Goal: Task Accomplishment & Management: Complete application form

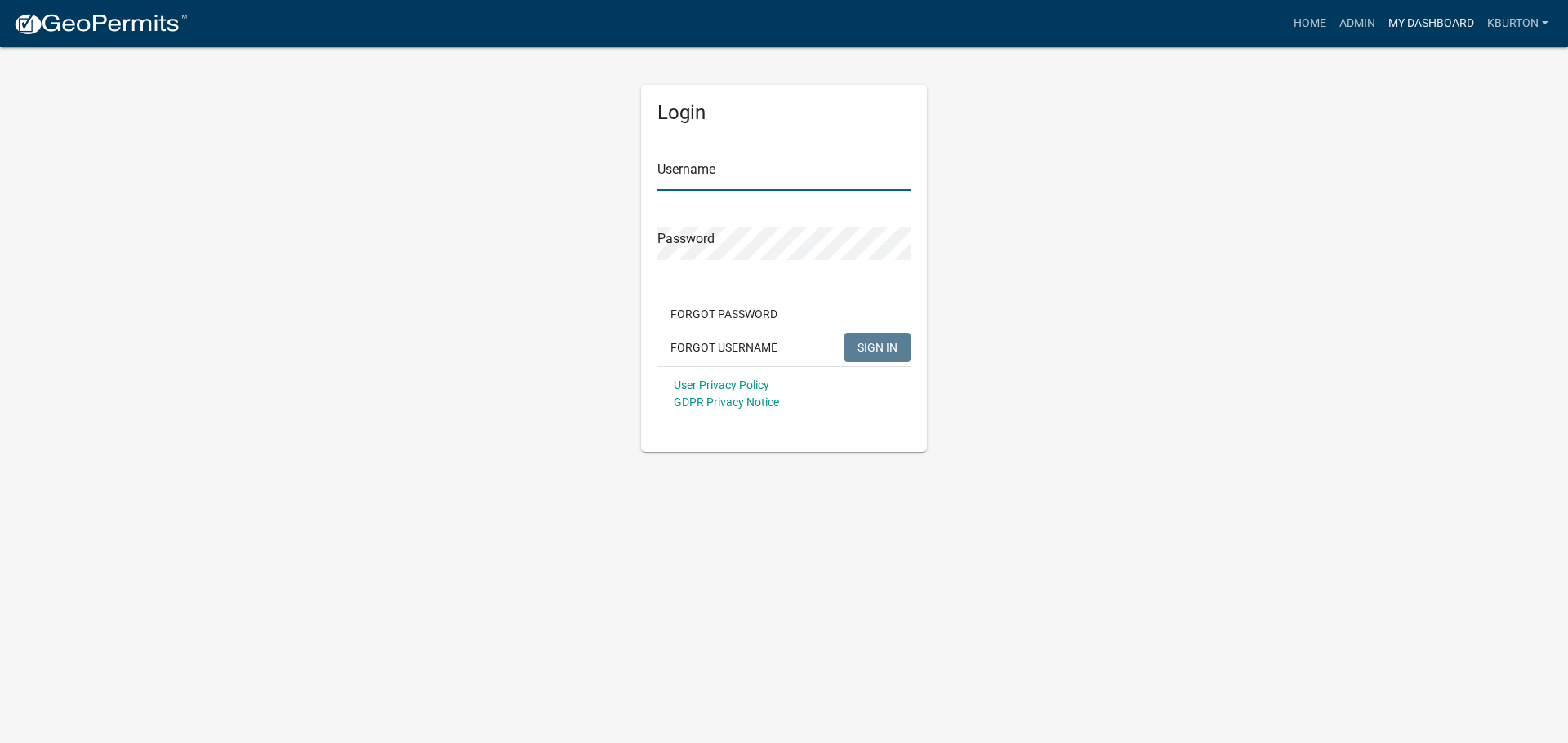
type input "kburton"
click at [1427, 18] on link "My Dashboard" at bounding box center [1431, 23] width 99 height 31
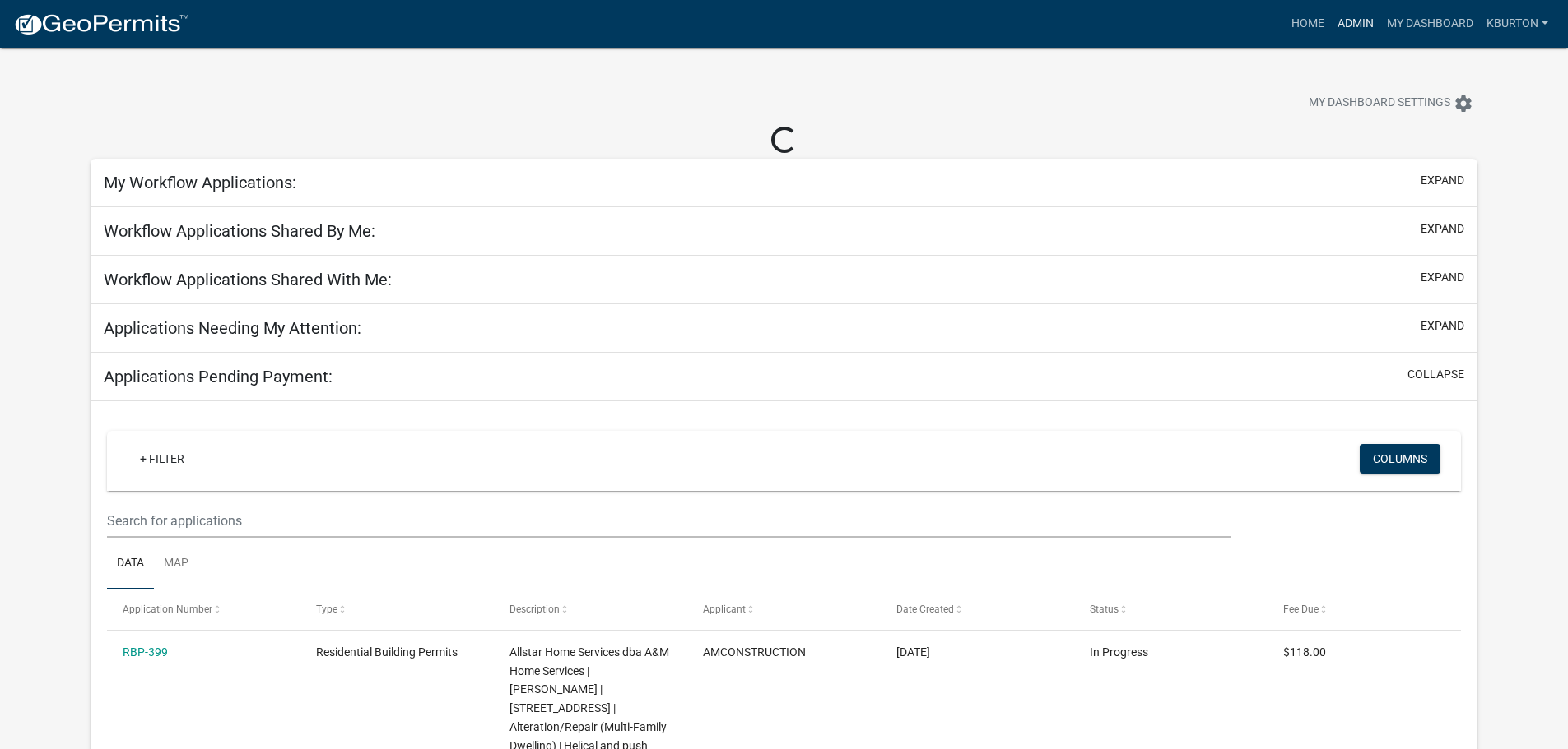
click at [1359, 24] on link "Admin" at bounding box center [1355, 24] width 50 height 31
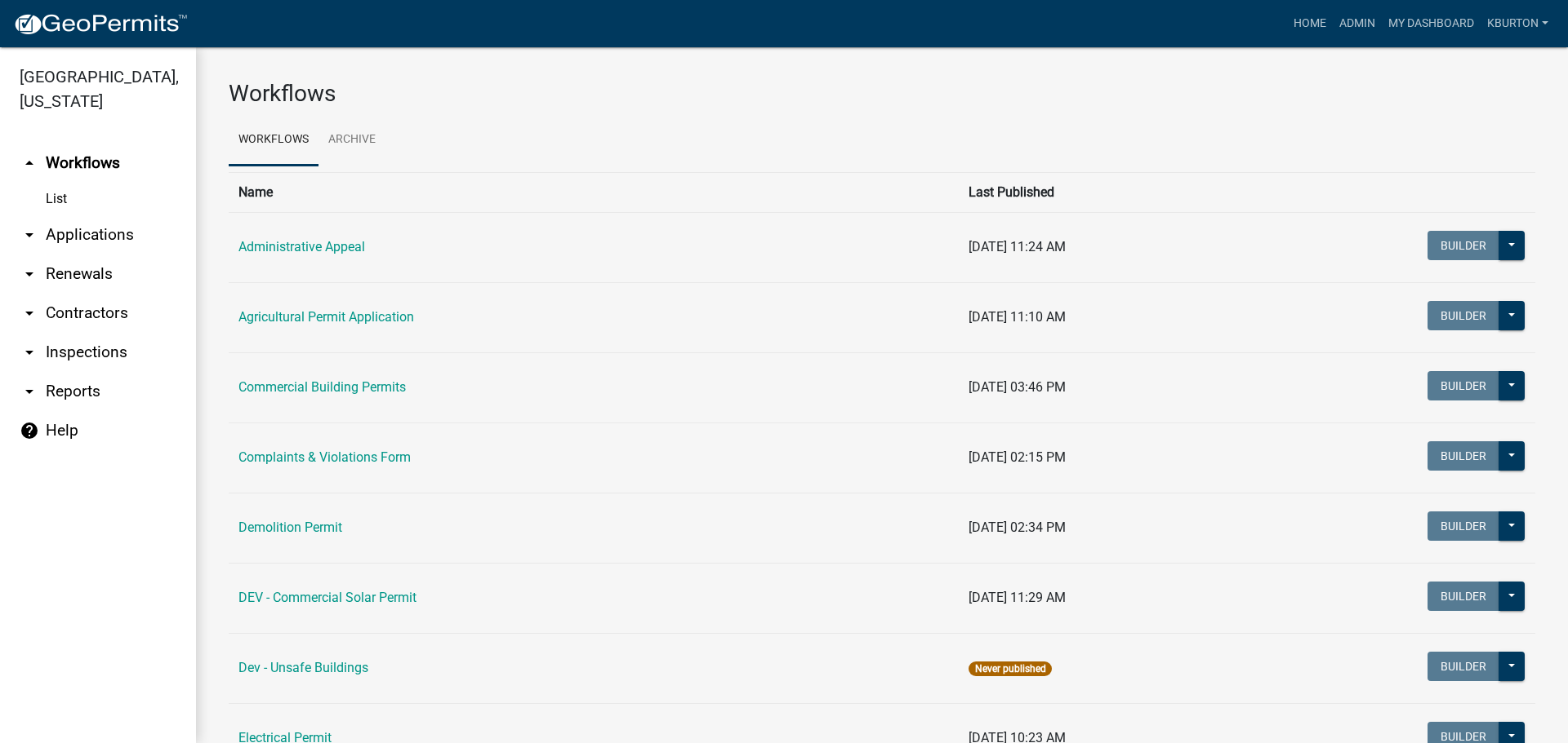
click at [100, 333] on link "arrow_drop_down Inspections" at bounding box center [98, 352] width 196 height 39
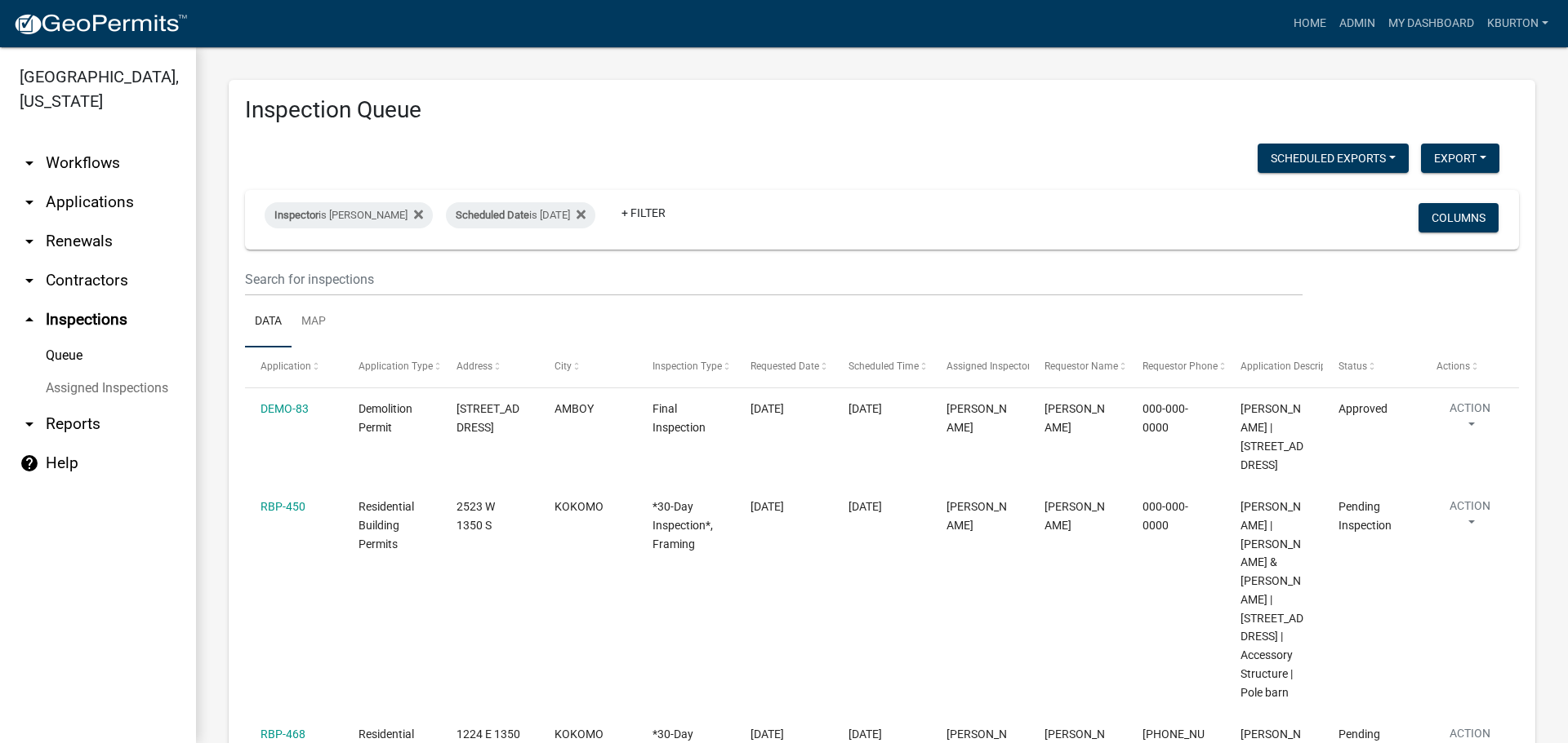
click at [83, 372] on link "Assigned Inspections" at bounding box center [98, 388] width 196 height 33
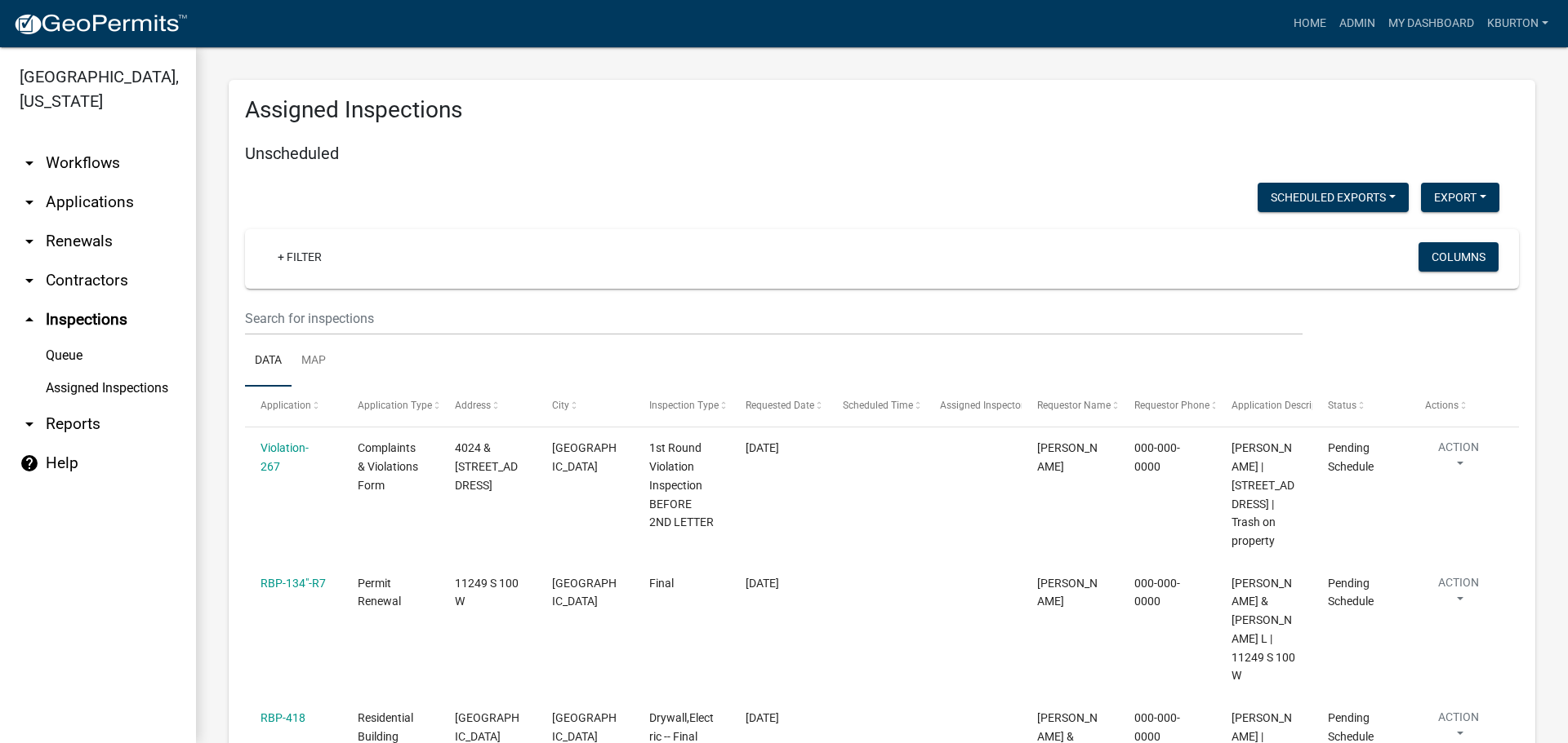
click at [69, 340] on link "Queue" at bounding box center [98, 356] width 196 height 33
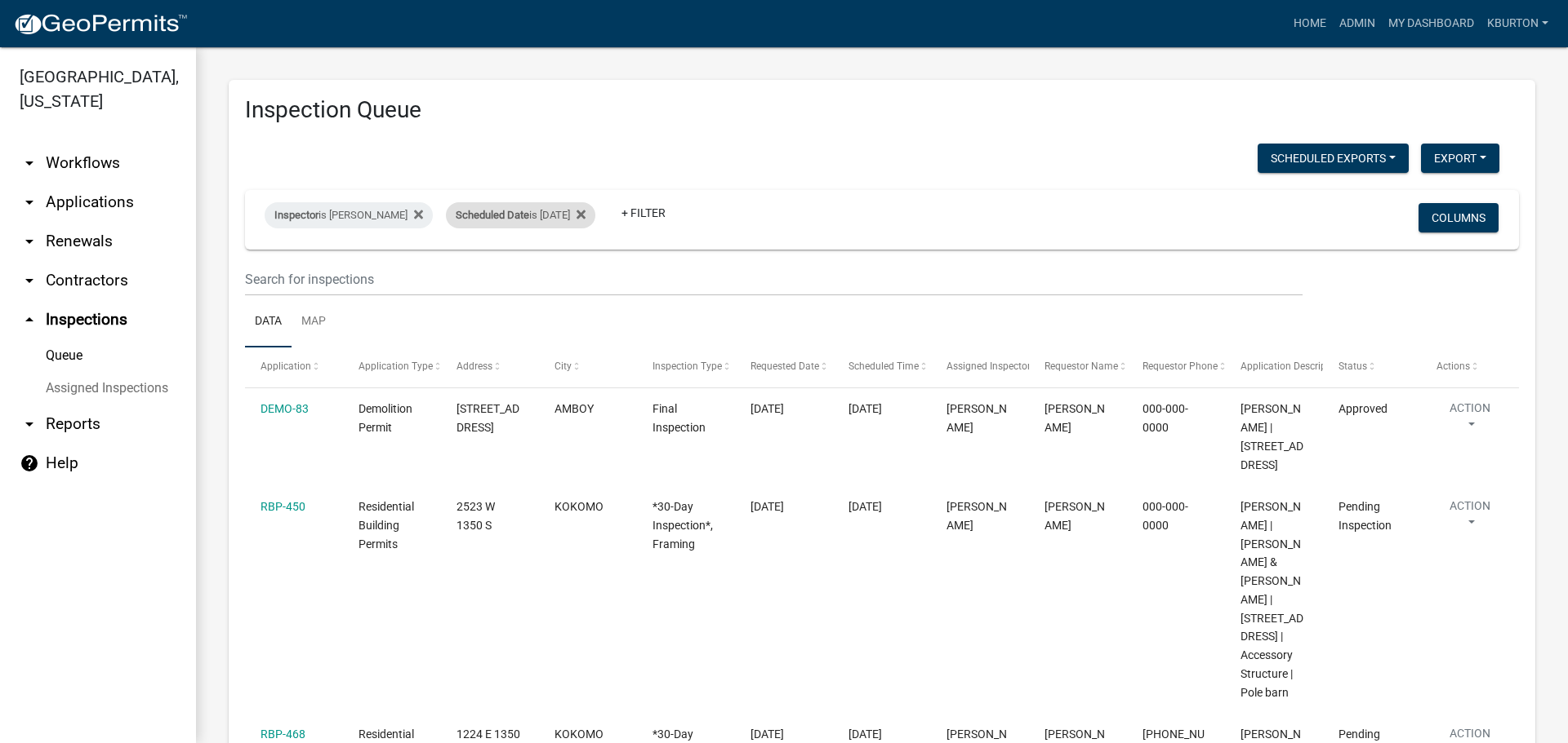
click at [517, 209] on div "Scheduled Date is [DATE]" at bounding box center [521, 215] width 149 height 26
click at [573, 274] on input "[DATE]" at bounding box center [523, 276] width 115 height 33
type input "[DATE]"
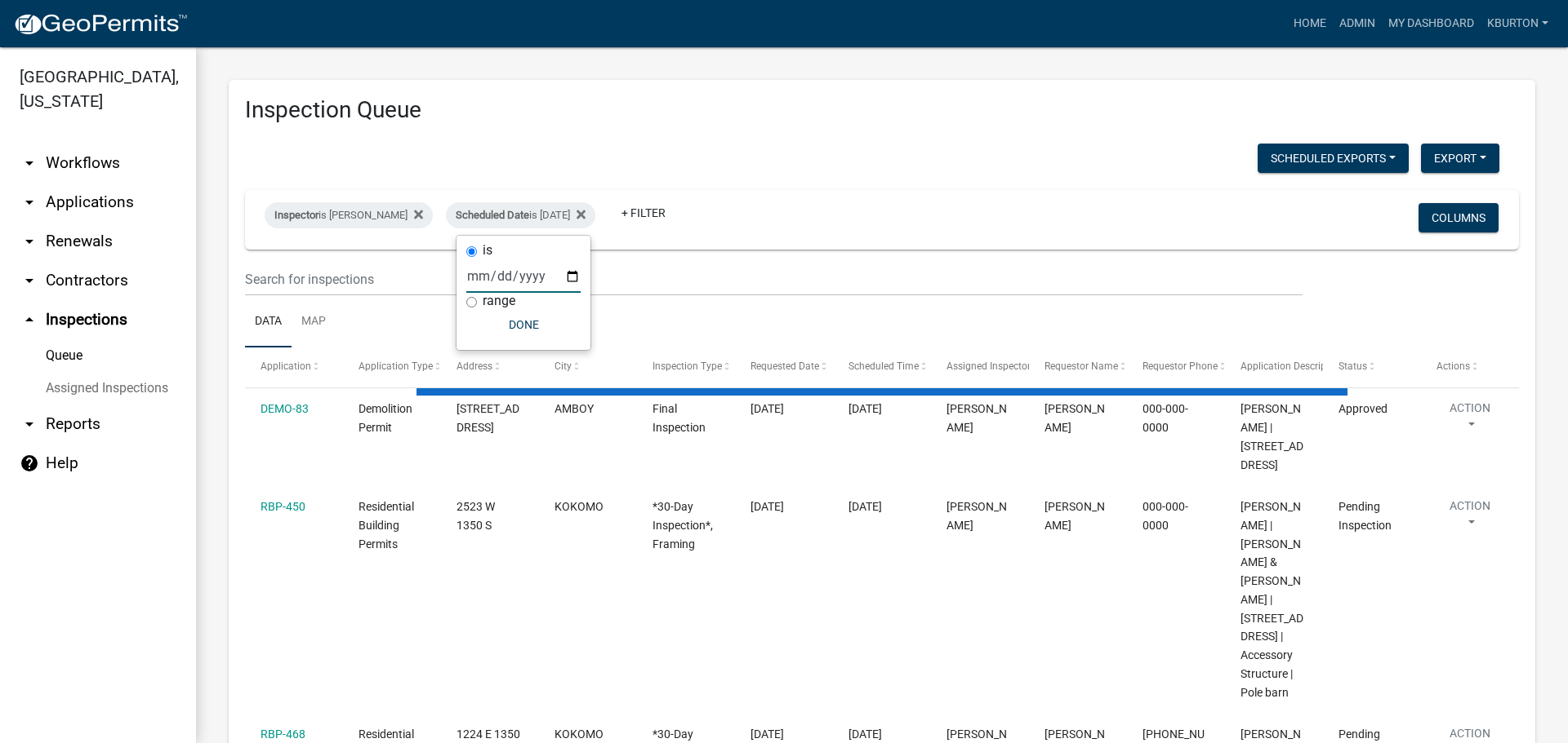
select select "1: 25"
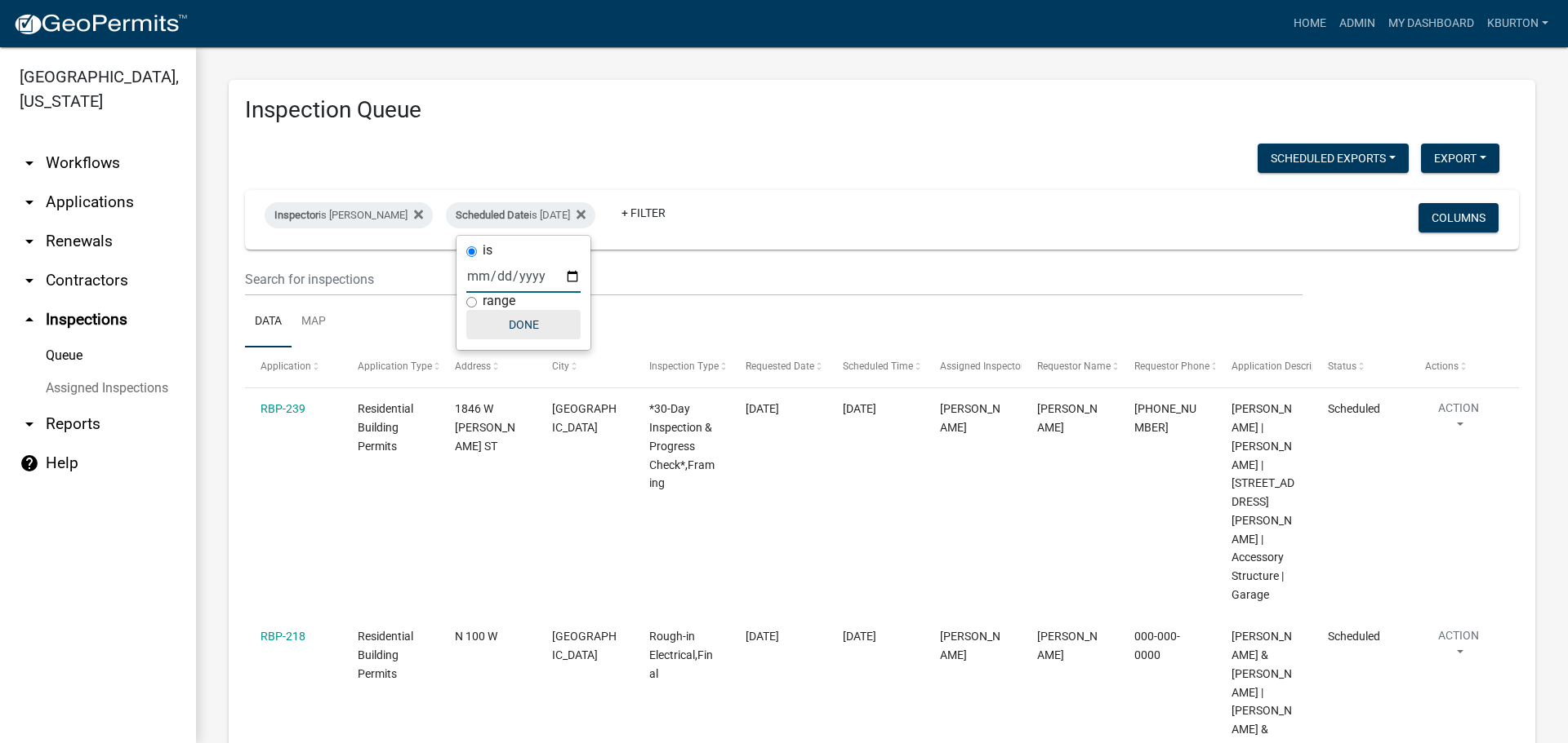
click at [534, 329] on button "Done" at bounding box center [523, 325] width 115 height 29
click at [1439, 214] on button "Columns" at bounding box center [1458, 218] width 80 height 29
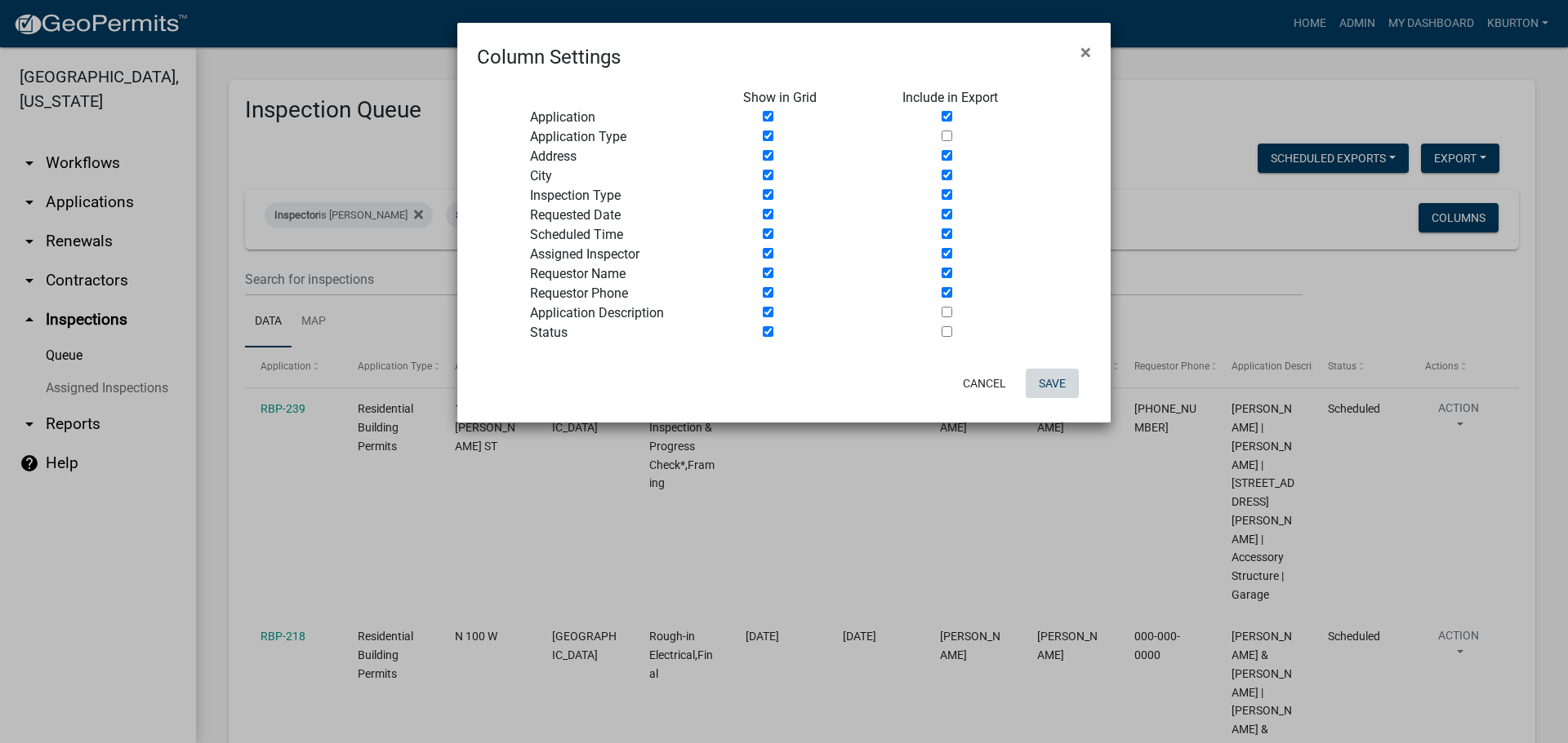
click at [1050, 382] on button "Save" at bounding box center [1051, 383] width 53 height 29
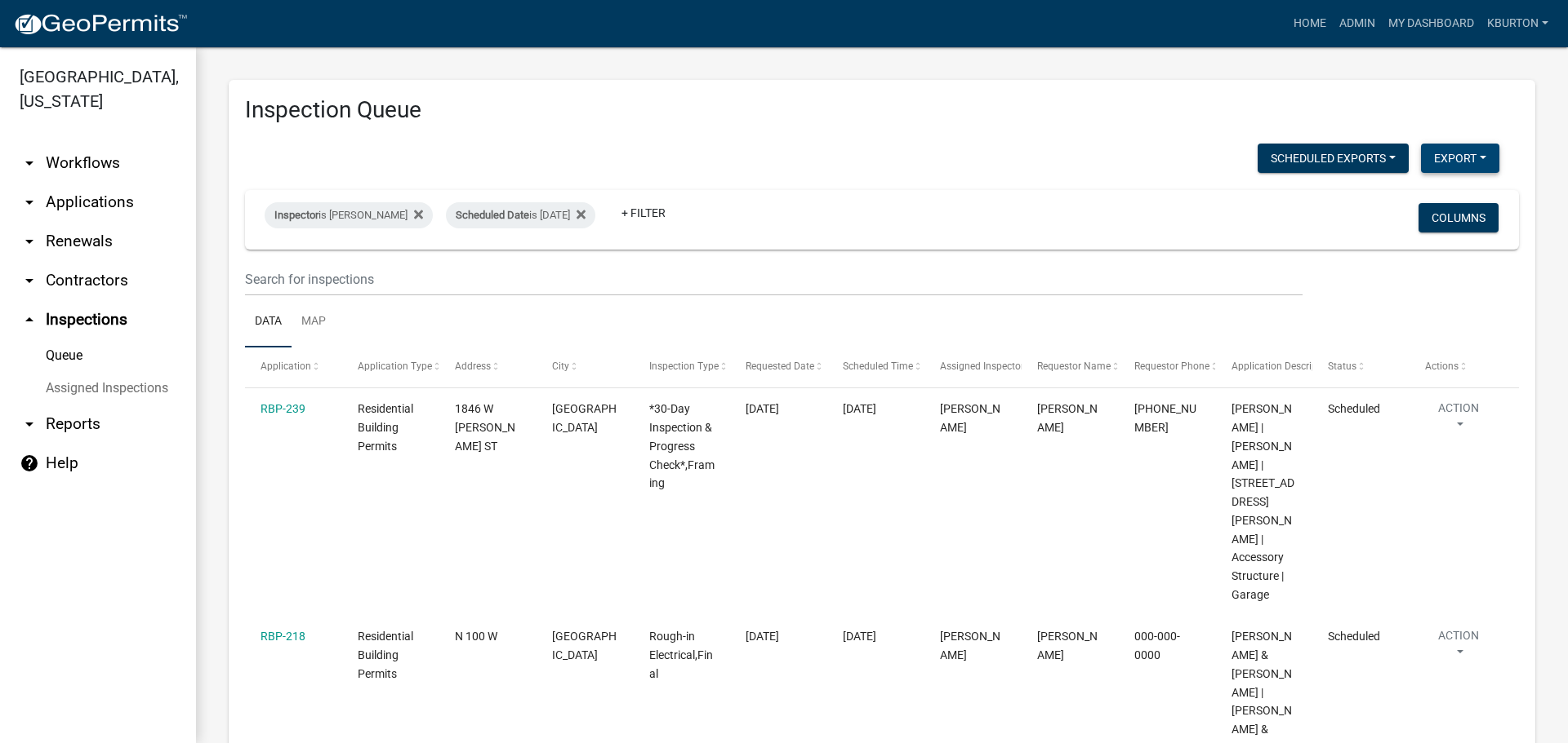
click at [1447, 166] on button "Export" at bounding box center [1460, 158] width 79 height 29
click at [1395, 192] on button "Excel Format (.xlsx)" at bounding box center [1422, 201] width 152 height 39
click at [492, 209] on span "Scheduled Date" at bounding box center [492, 215] width 74 height 13
click at [568, 276] on input "[DATE]" at bounding box center [523, 276] width 115 height 33
type input "[DATE]"
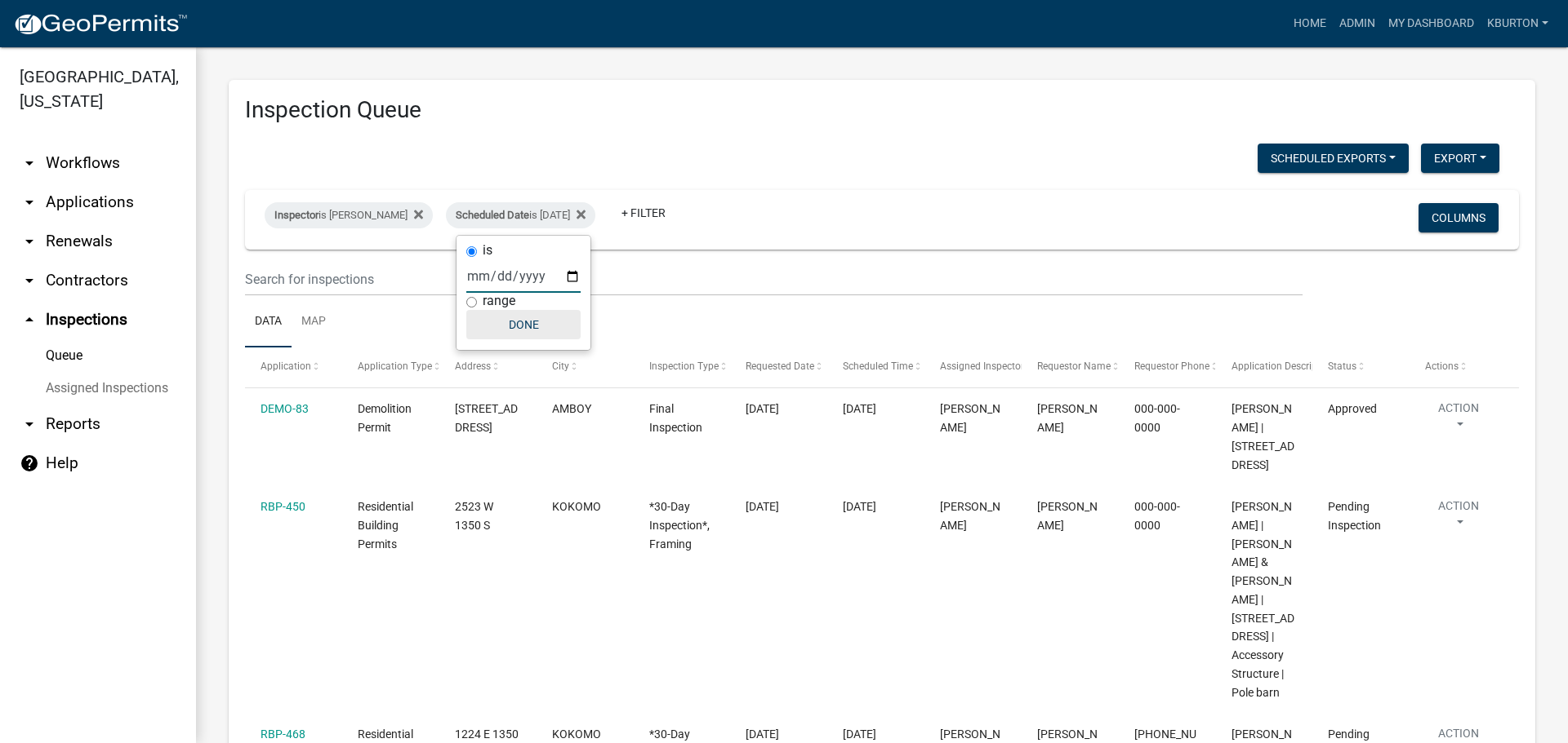
click at [518, 329] on button "Done" at bounding box center [523, 325] width 115 height 29
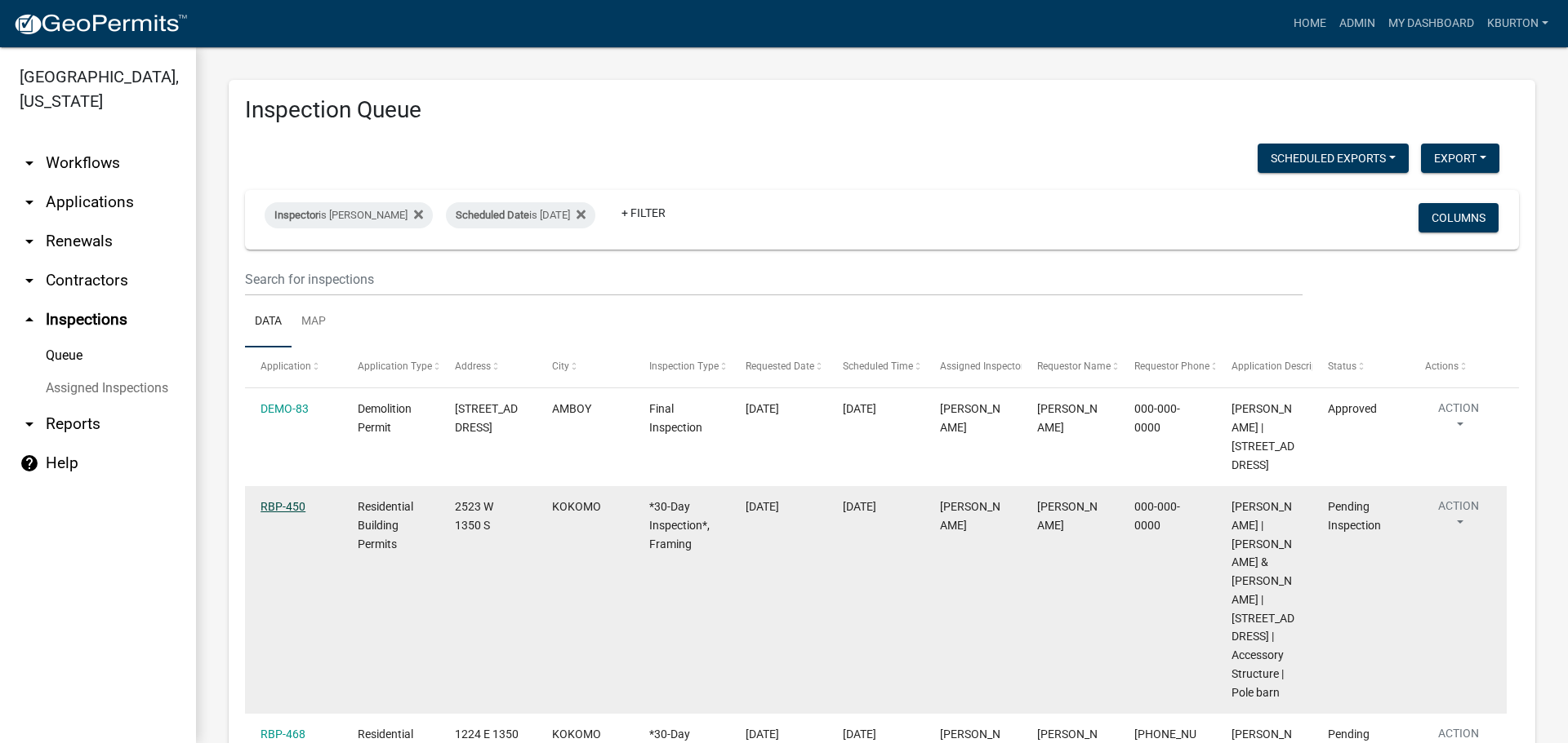
click at [285, 508] on link "RBP-450" at bounding box center [283, 507] width 45 height 13
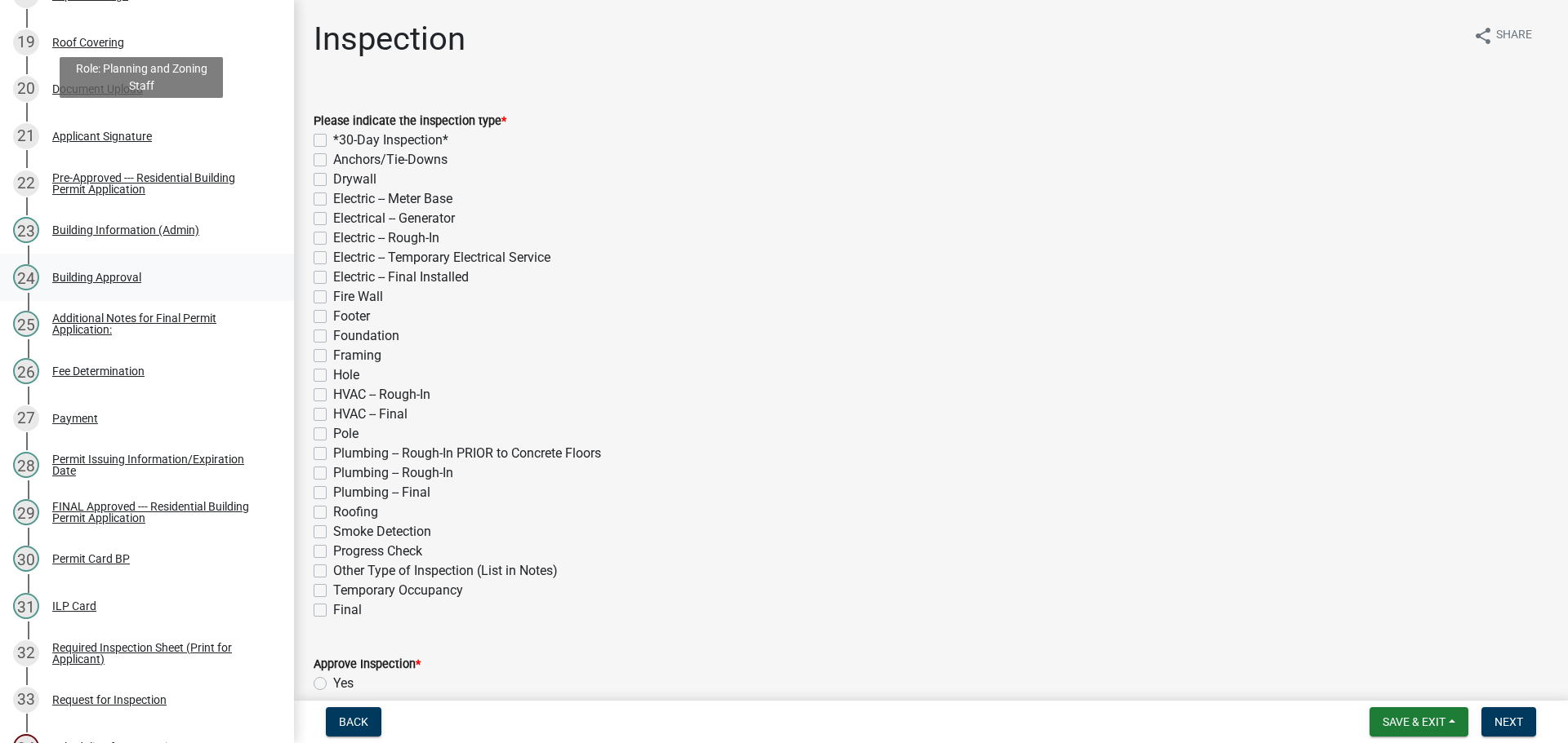
scroll to position [1305, 0]
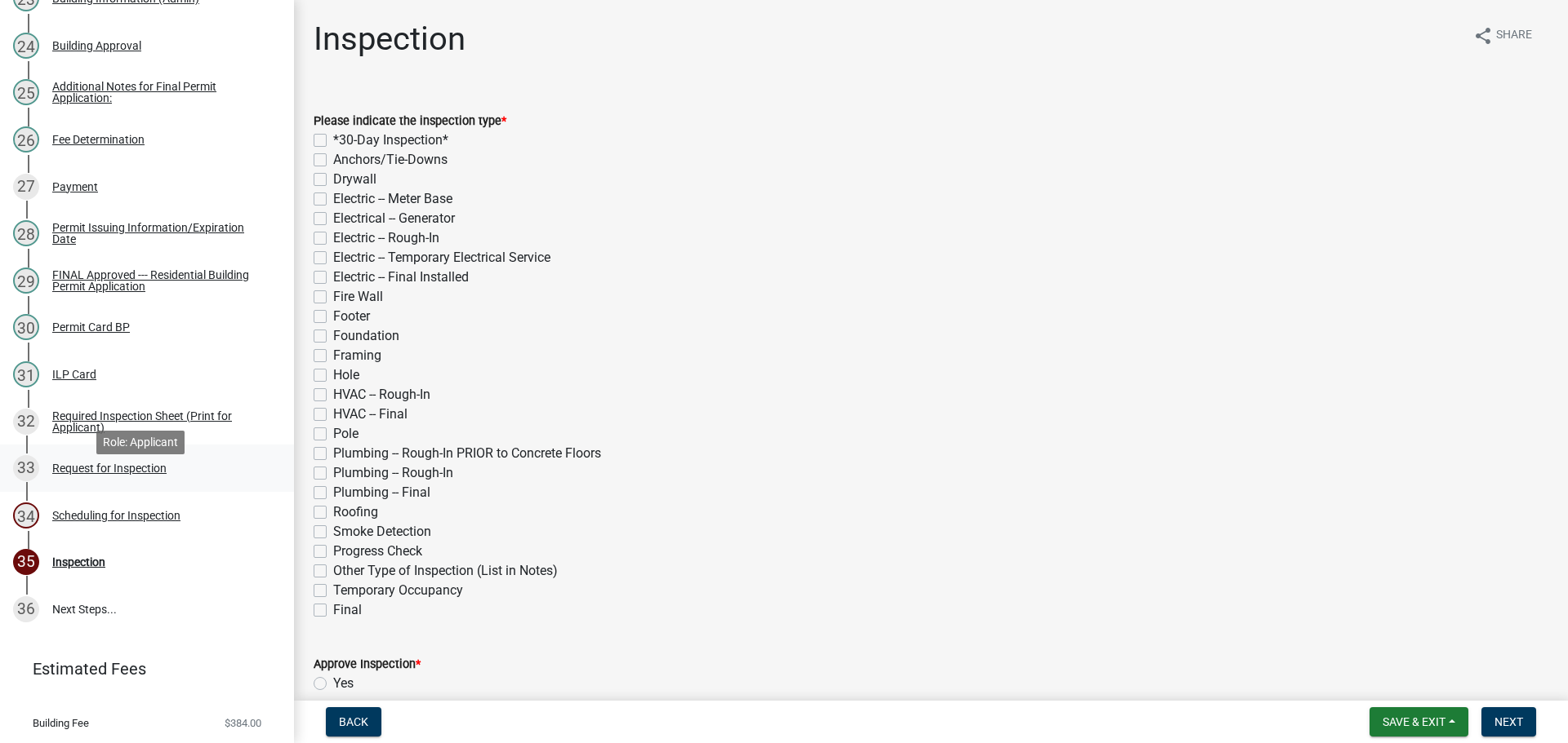
click at [141, 474] on div "Request for Inspection" at bounding box center [109, 469] width 115 height 12
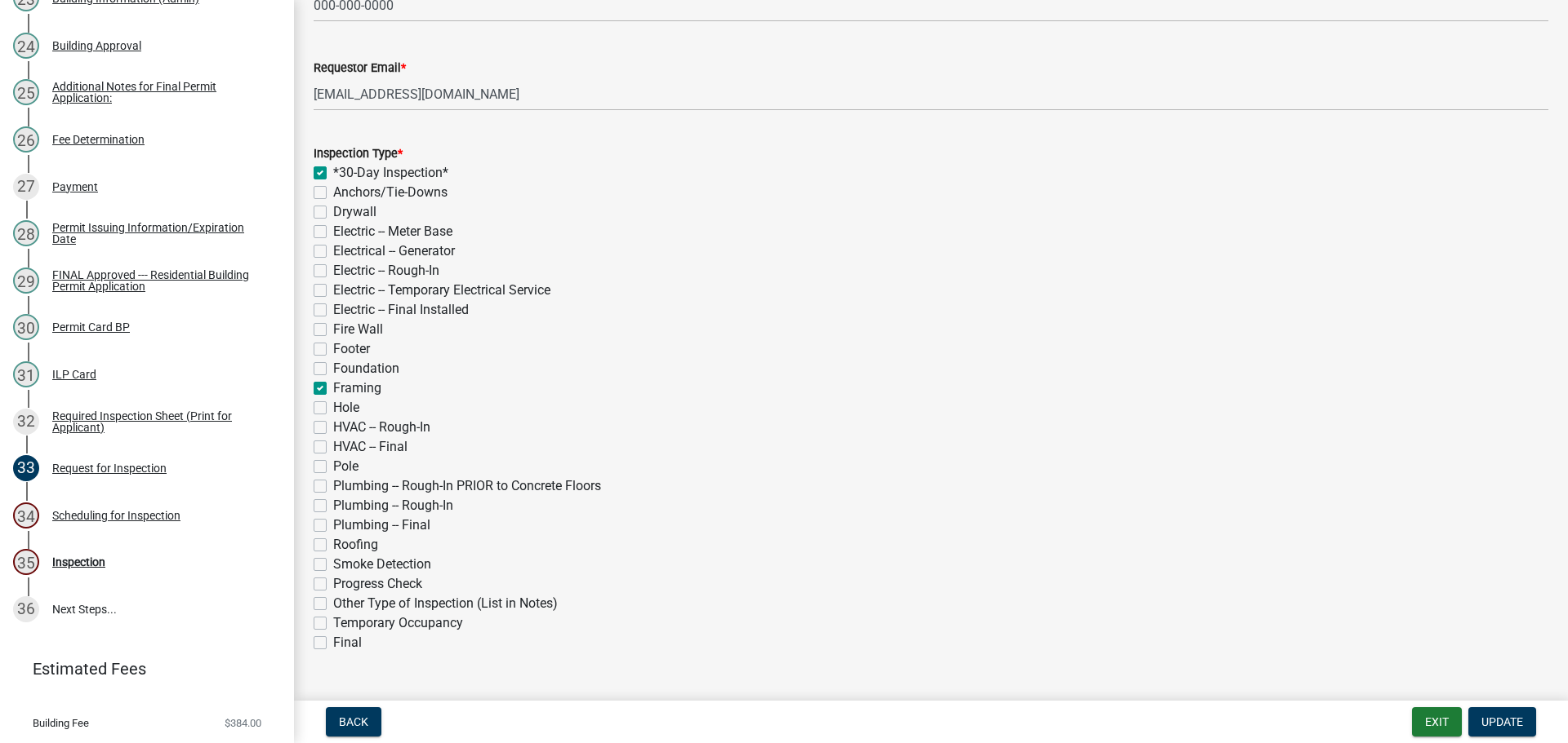
scroll to position [245, 0]
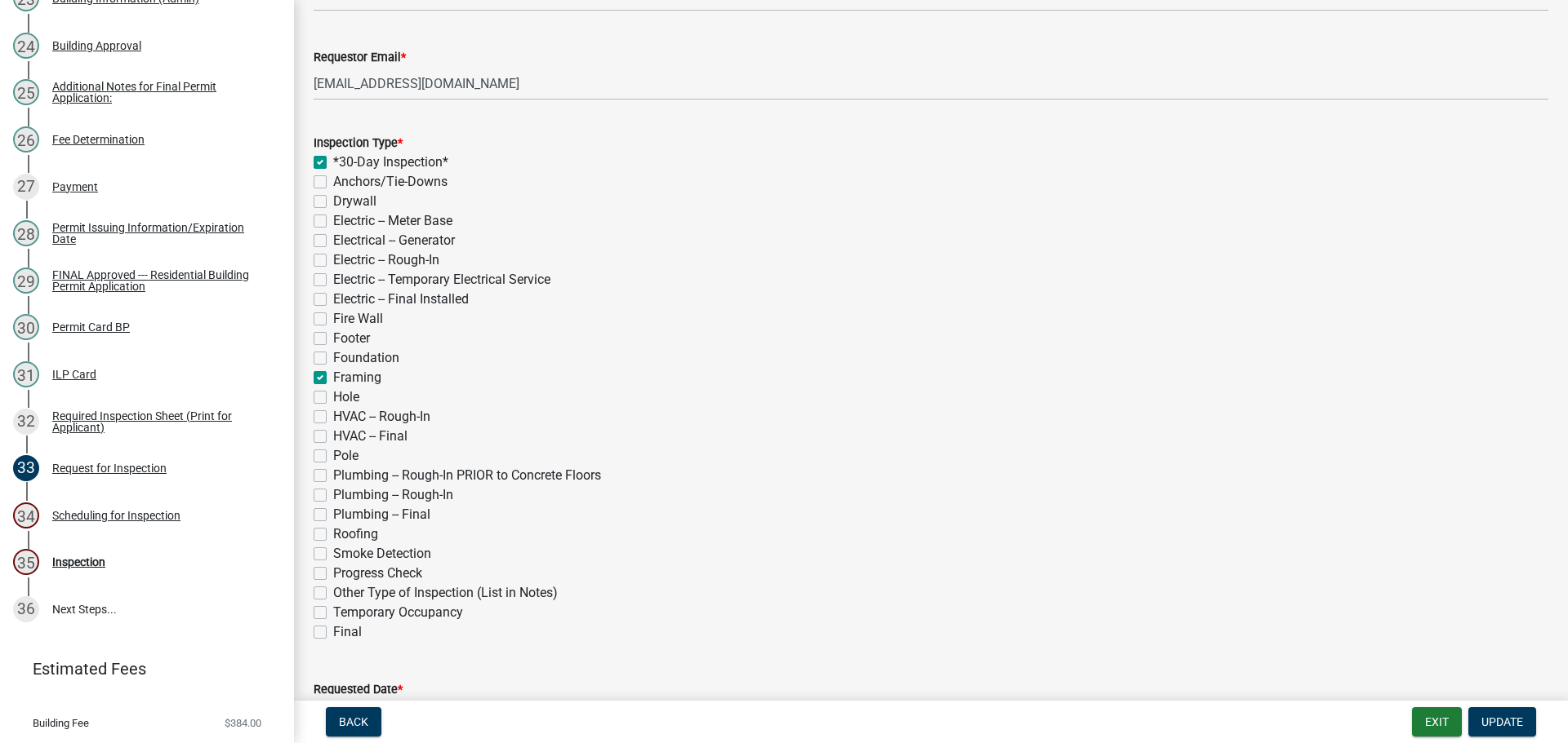
click at [333, 534] on label "Roofing" at bounding box center [356, 534] width 45 height 19
click at [333, 534] on input "Roofing" at bounding box center [338, 530] width 11 height 11
checkbox input "true"
checkbox input "false"
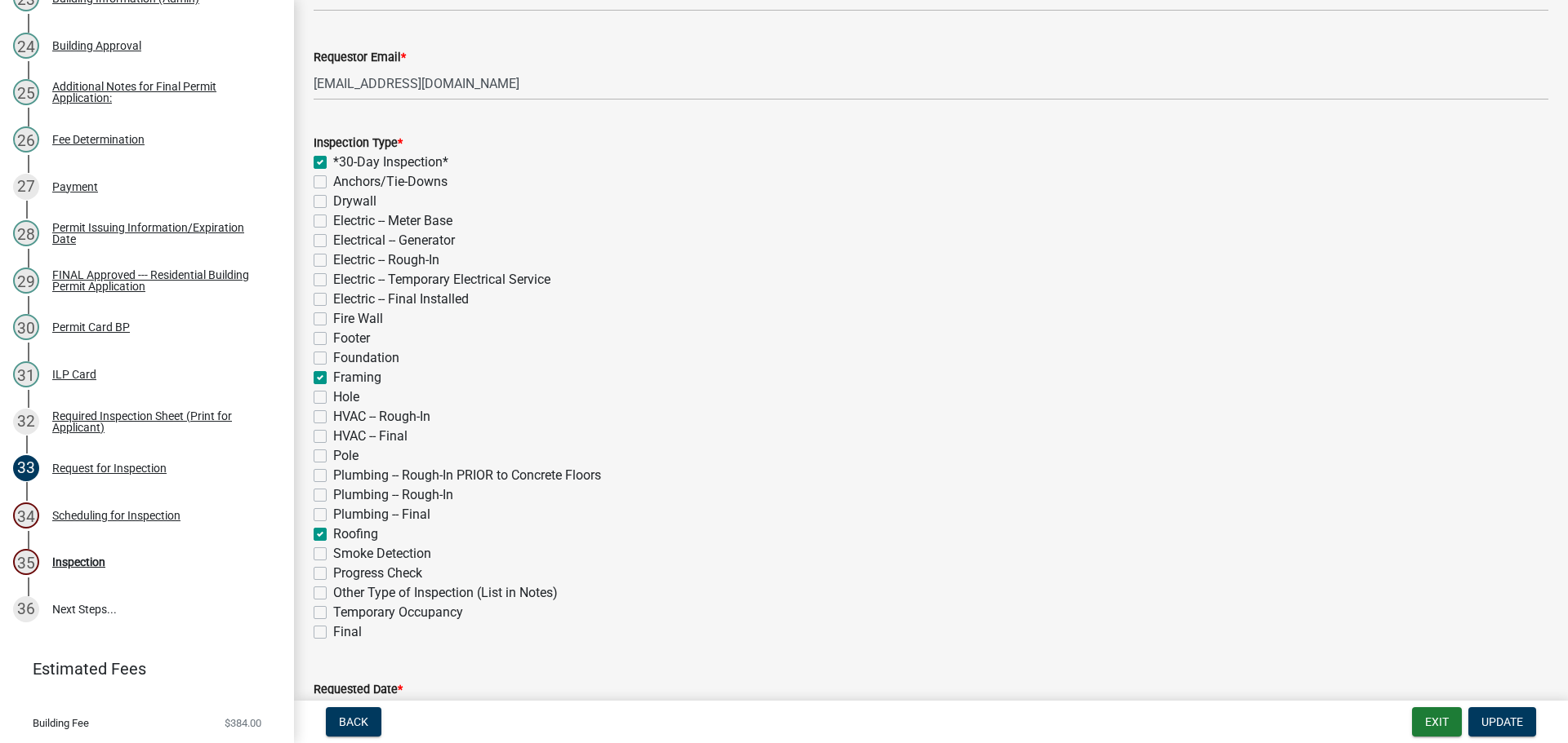
checkbox input "false"
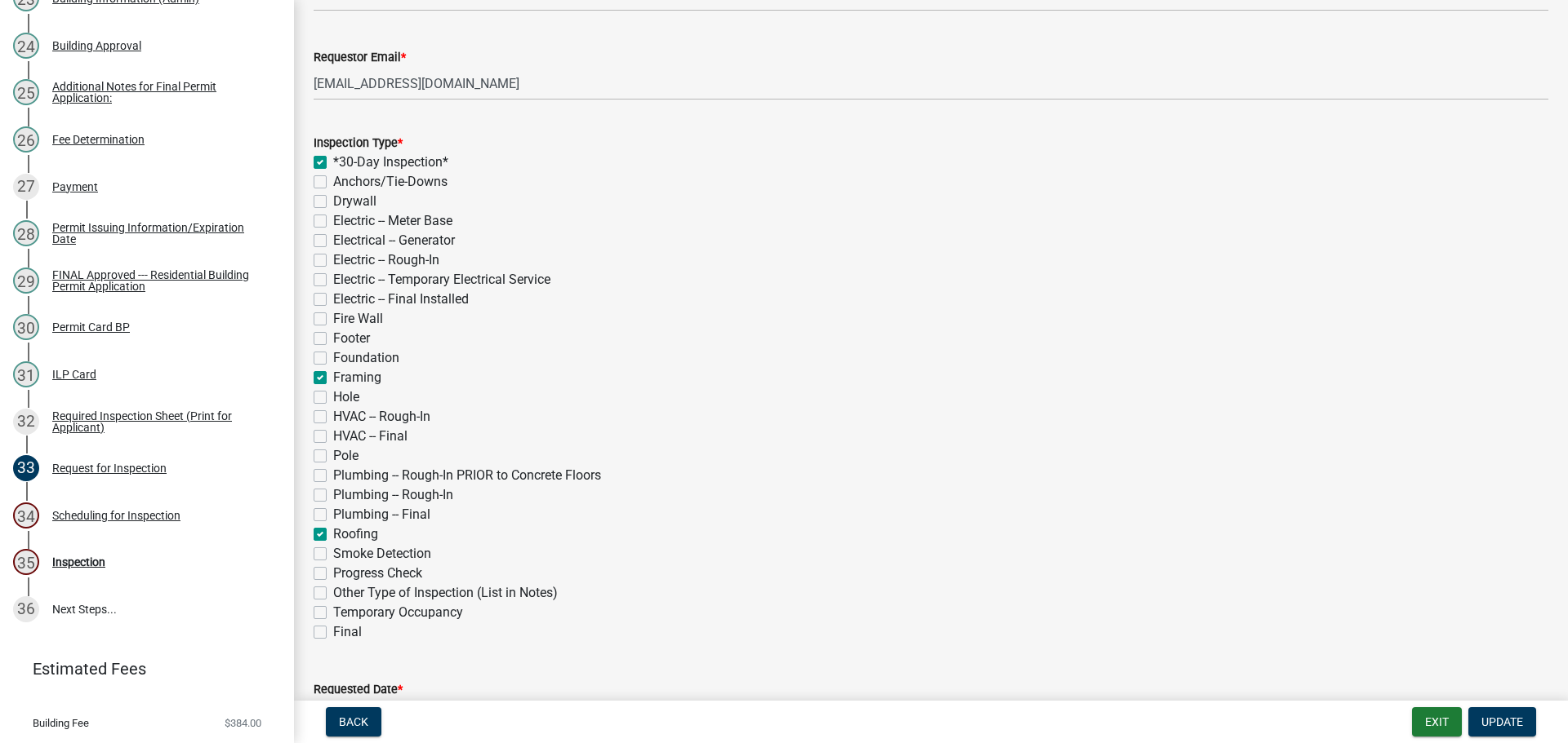
checkbox input "false"
checkbox input "true"
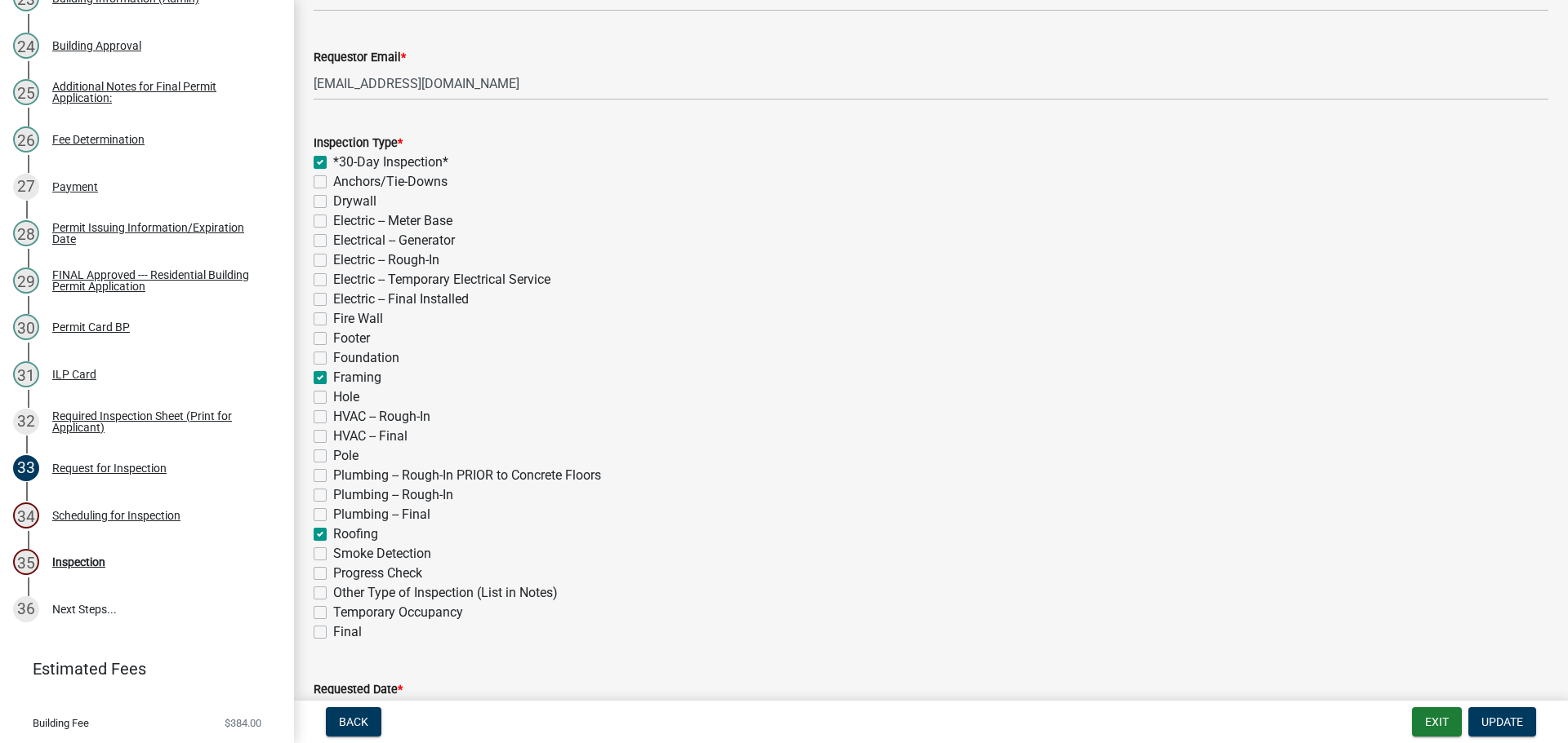
checkbox input "false"
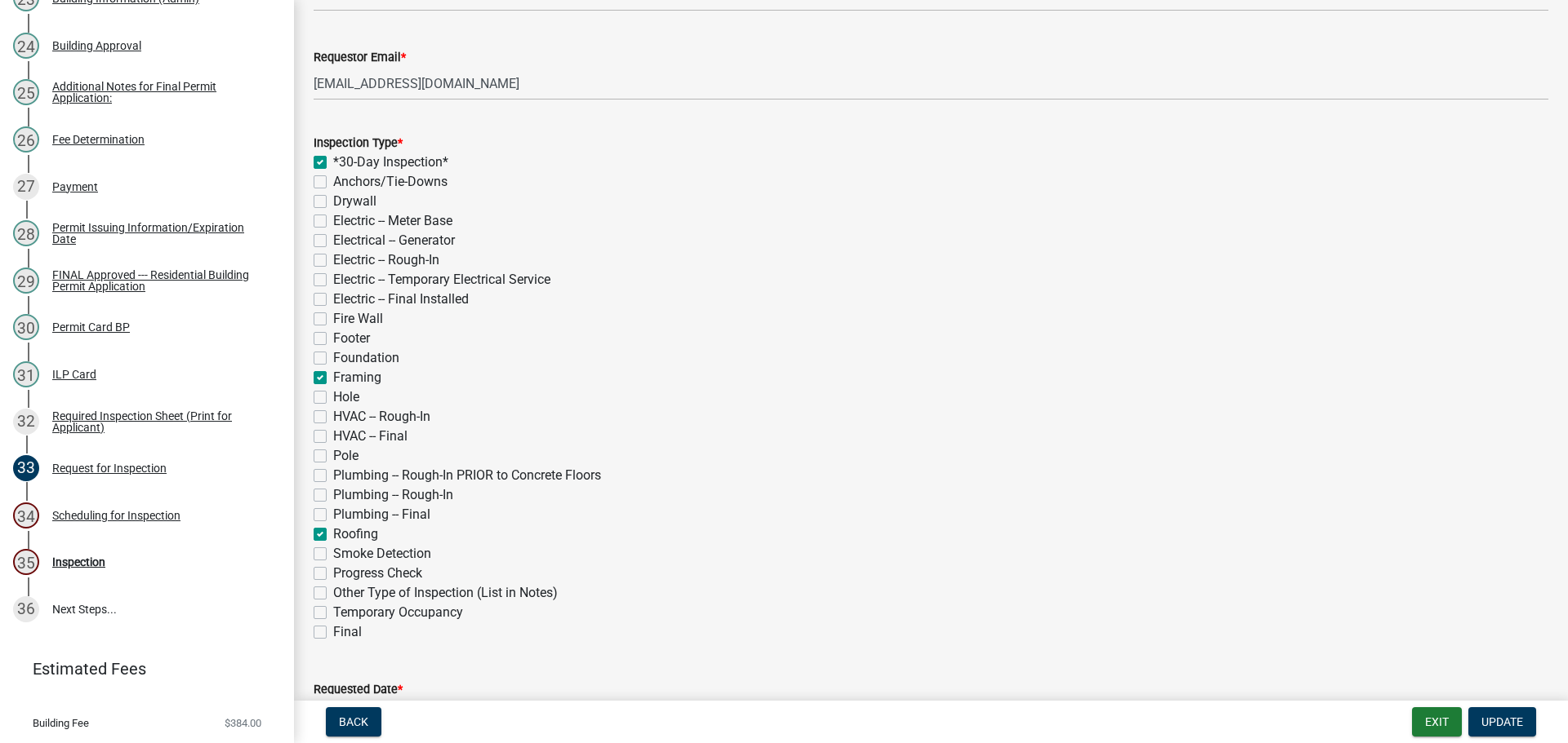
checkbox input "false"
checkbox input "true"
checkbox input "false"
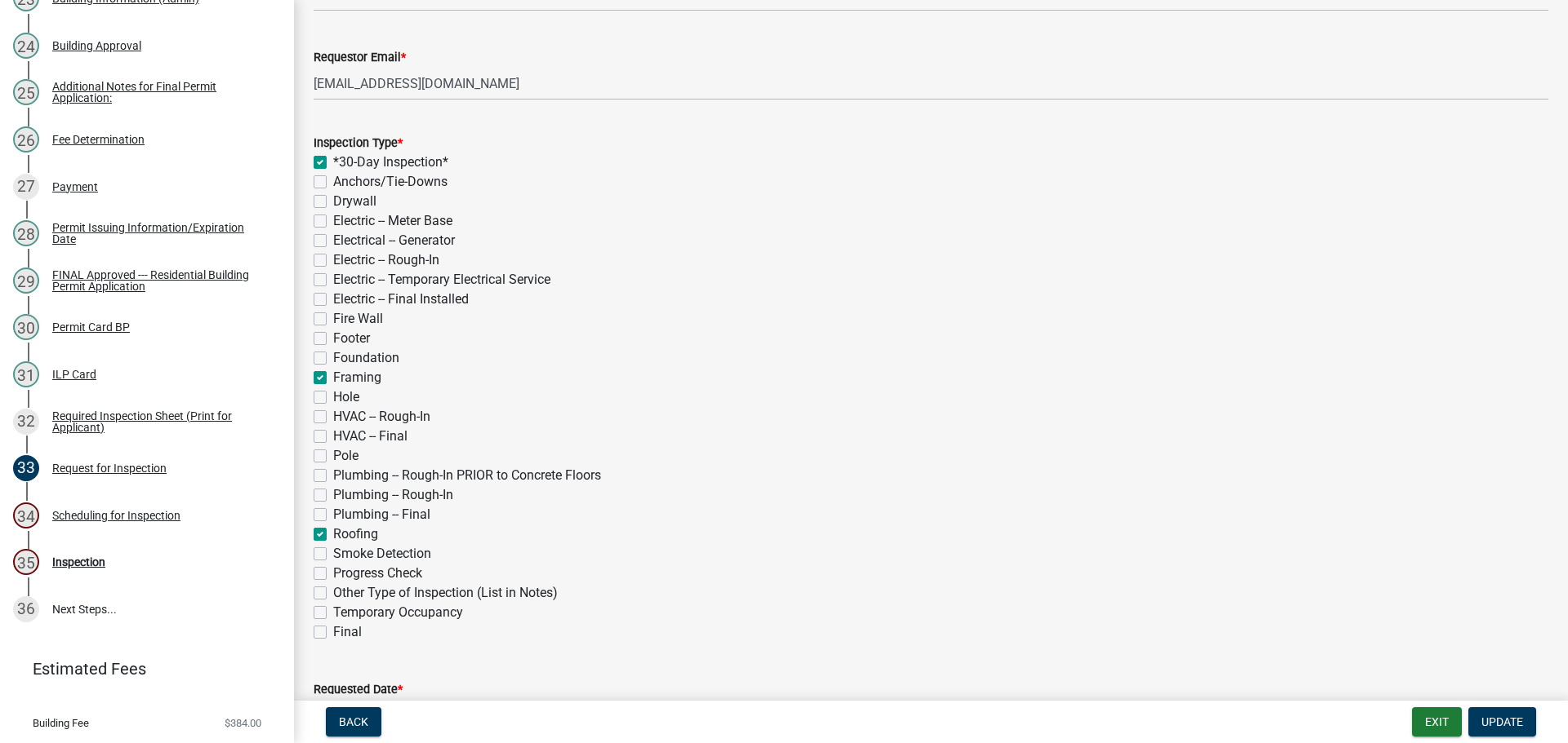
checkbox input "false"
click at [333, 636] on label "Final" at bounding box center [347, 632] width 28 height 19
click at [333, 633] on input "Final" at bounding box center [338, 628] width 11 height 11
checkbox input "true"
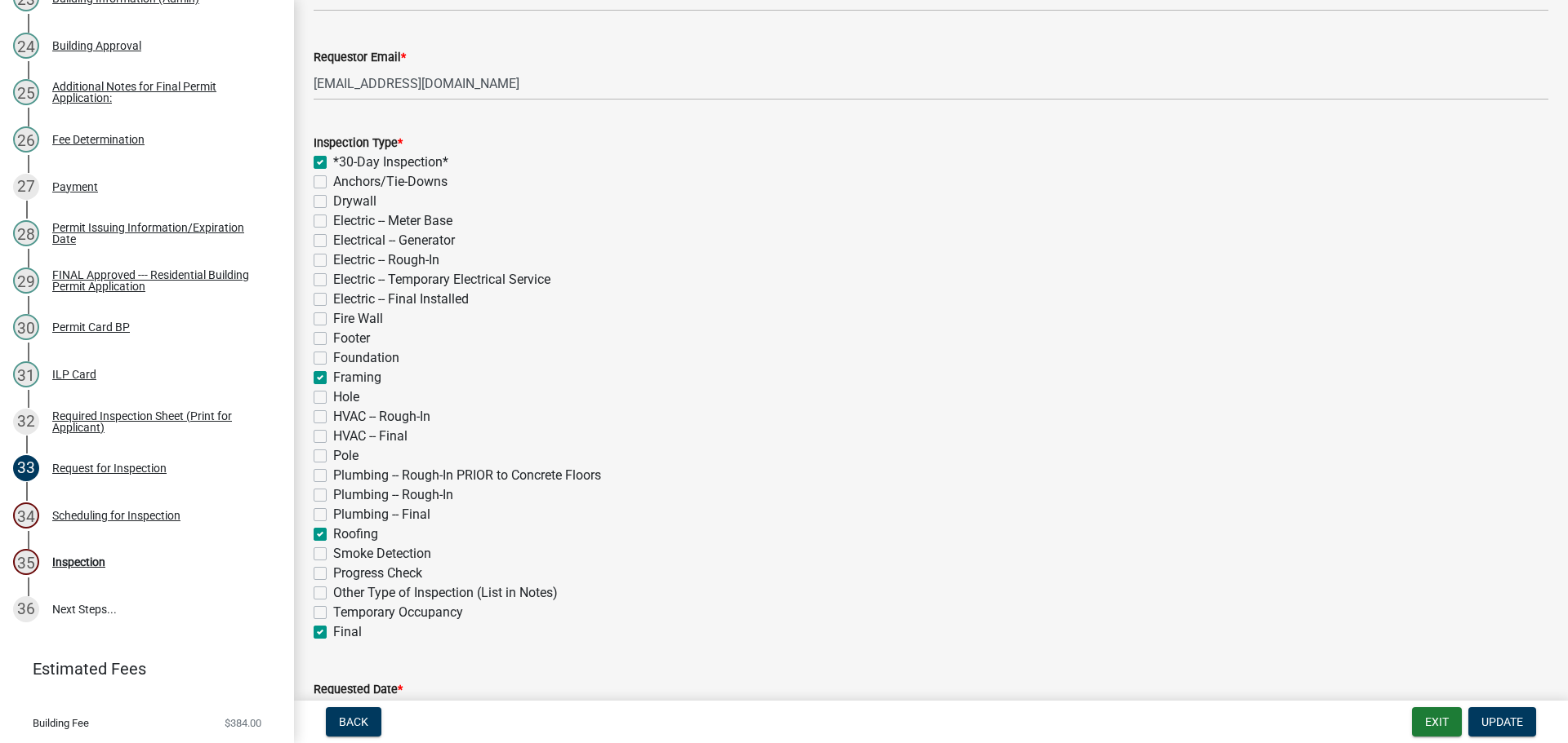
checkbox input "true"
checkbox input "false"
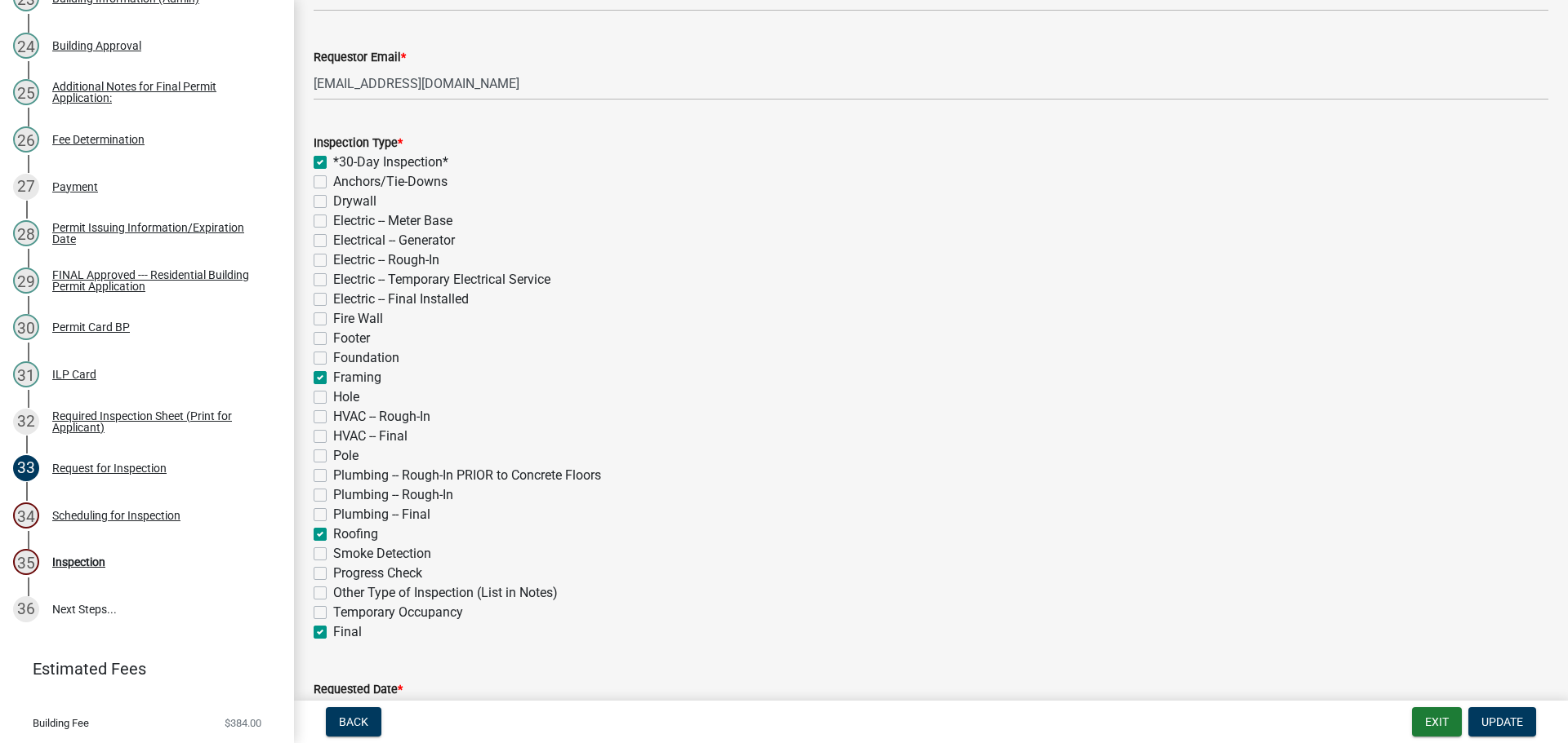
checkbox input "false"
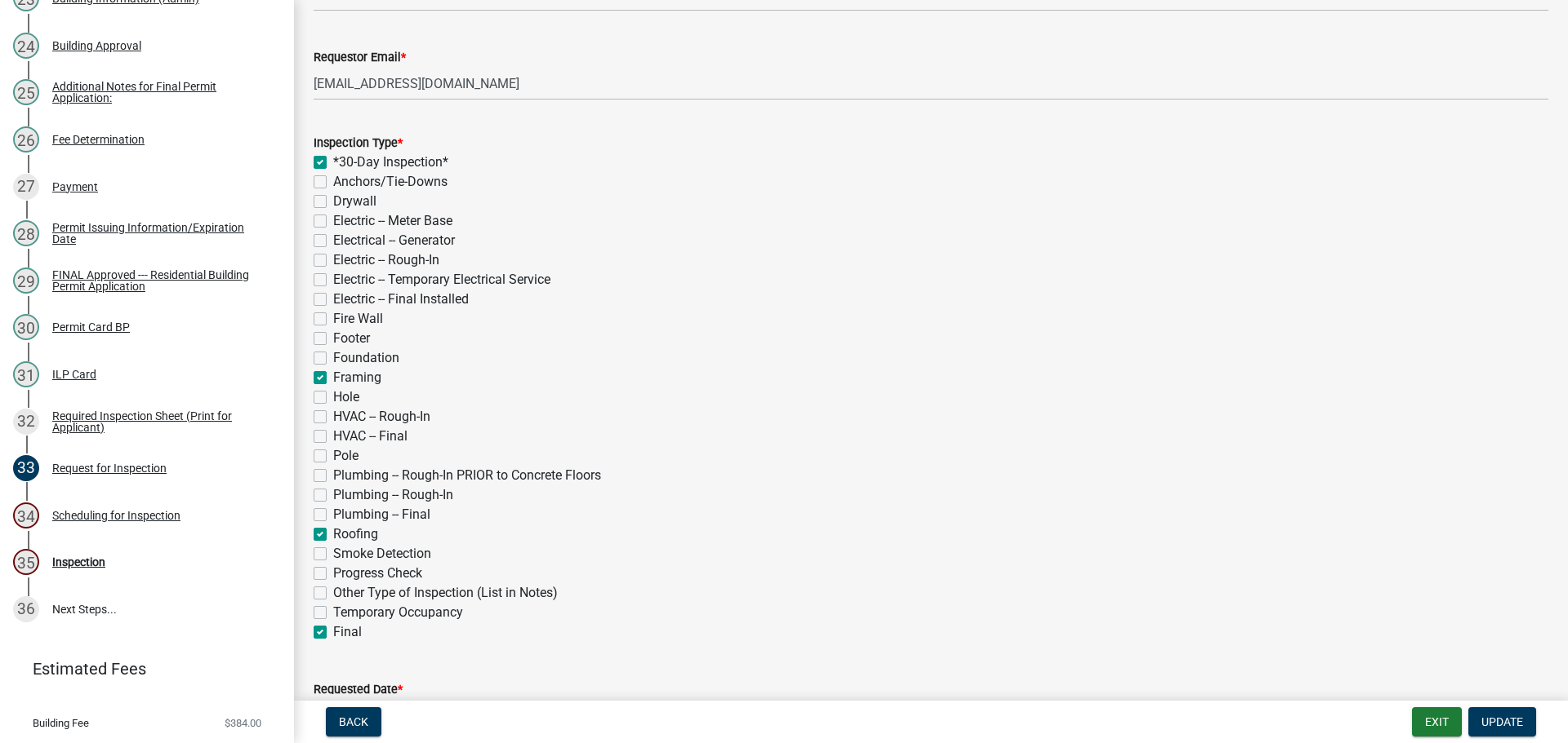
checkbox input "false"
checkbox input "true"
checkbox input "false"
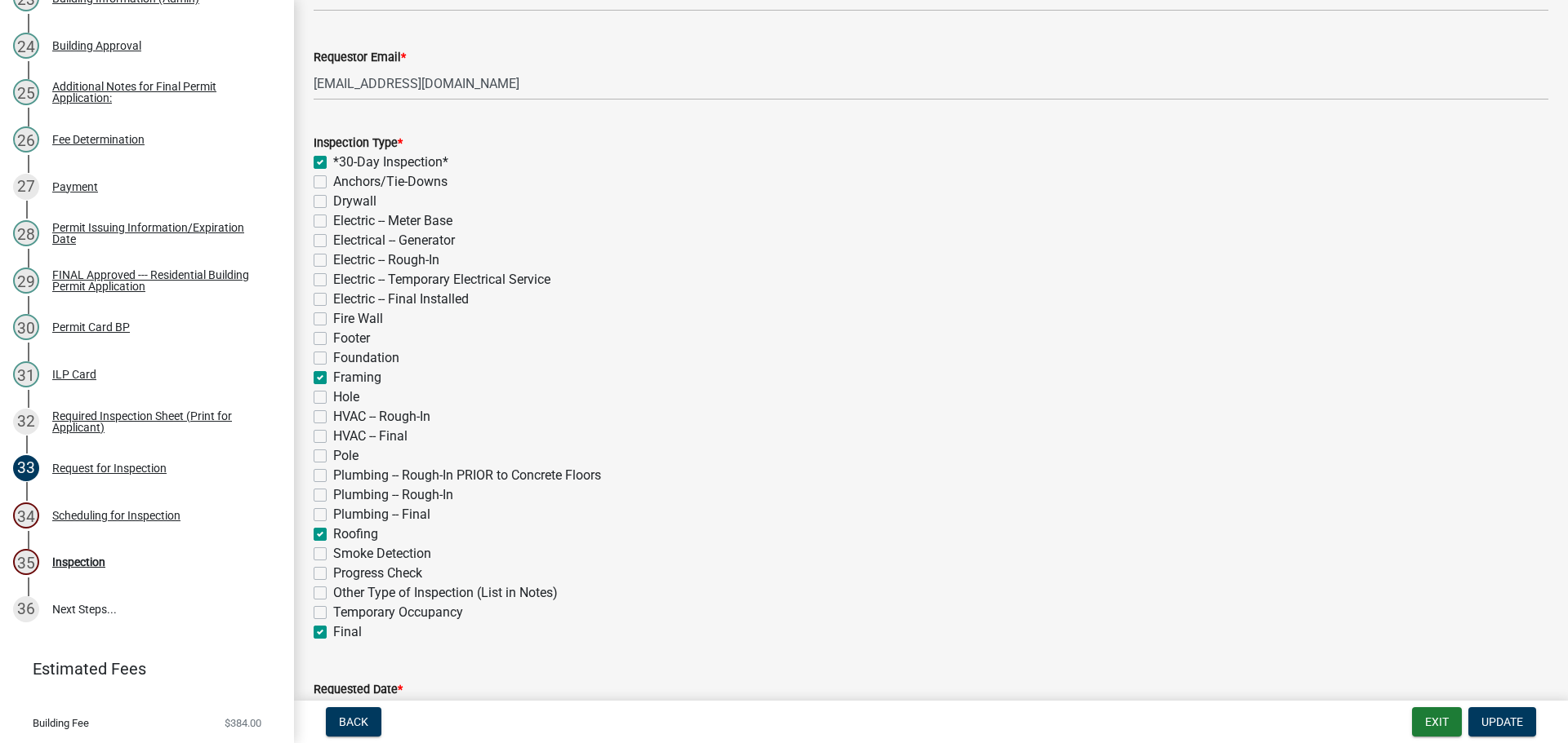
checkbox input "false"
checkbox input "true"
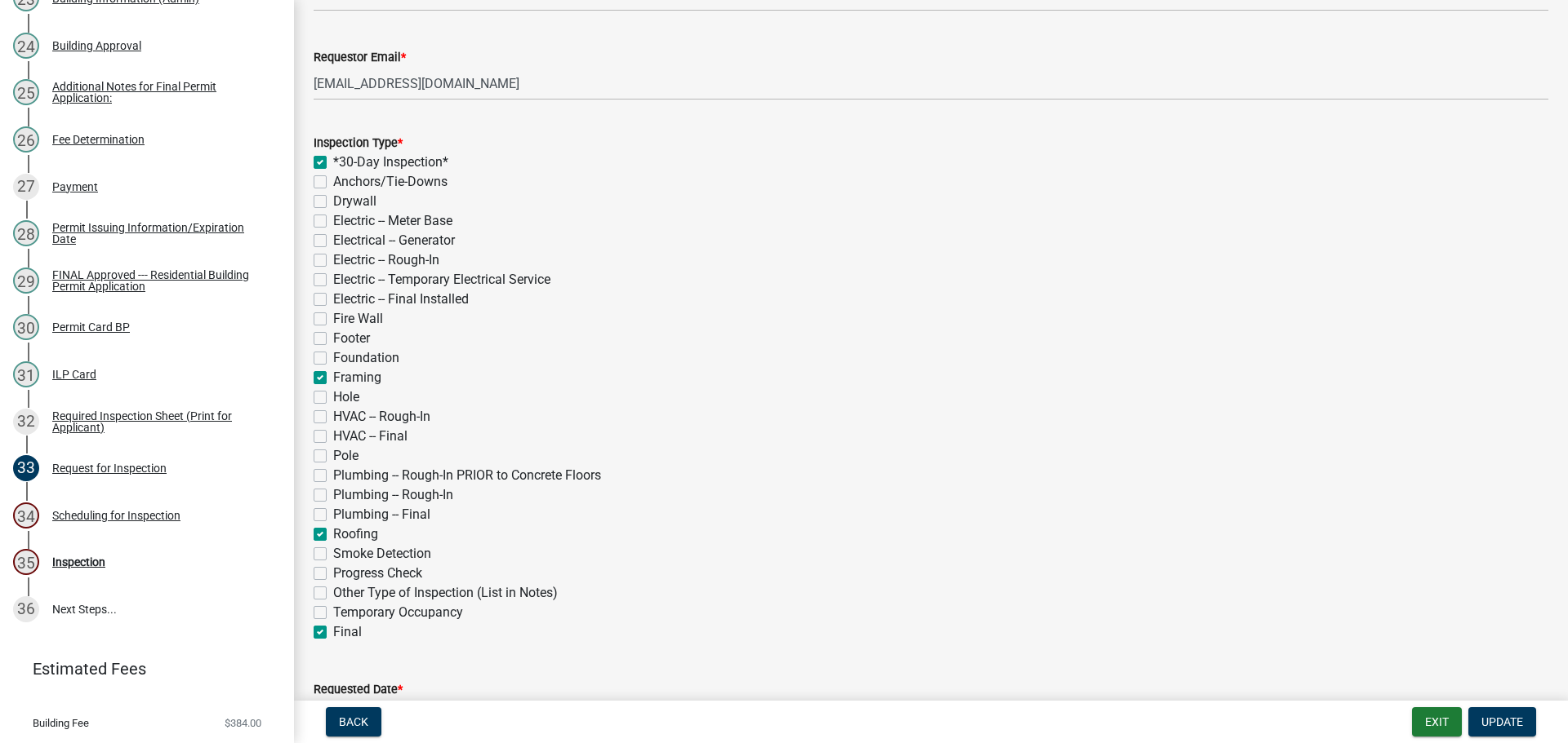
checkbox input "false"
checkbox input "true"
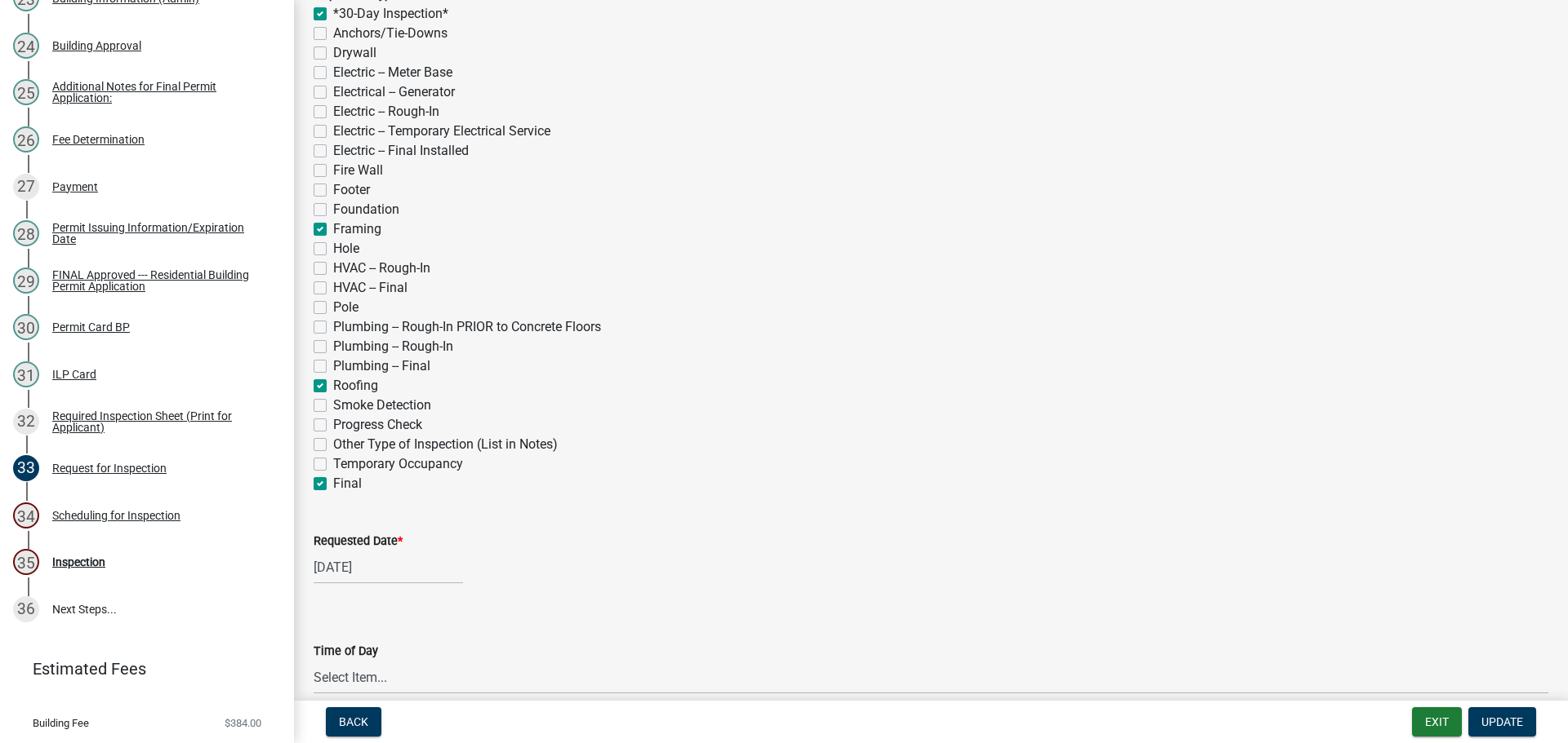
scroll to position [408, 0]
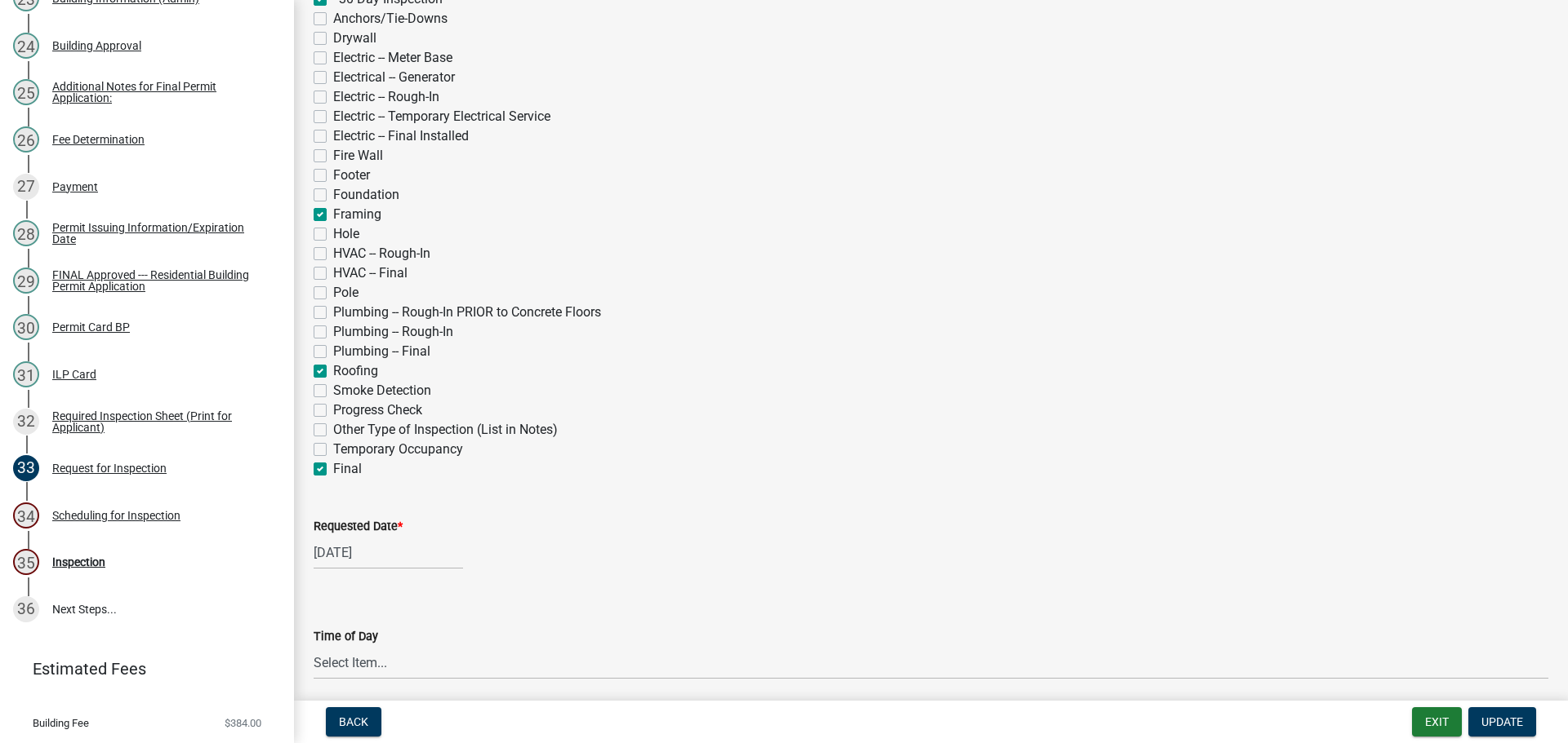
click at [356, 521] on label "Requested Date *" at bounding box center [358, 527] width 89 height 12
click at [356, 536] on input "[DATE]" at bounding box center [388, 553] width 149 height 33
select select "7"
select select "2025"
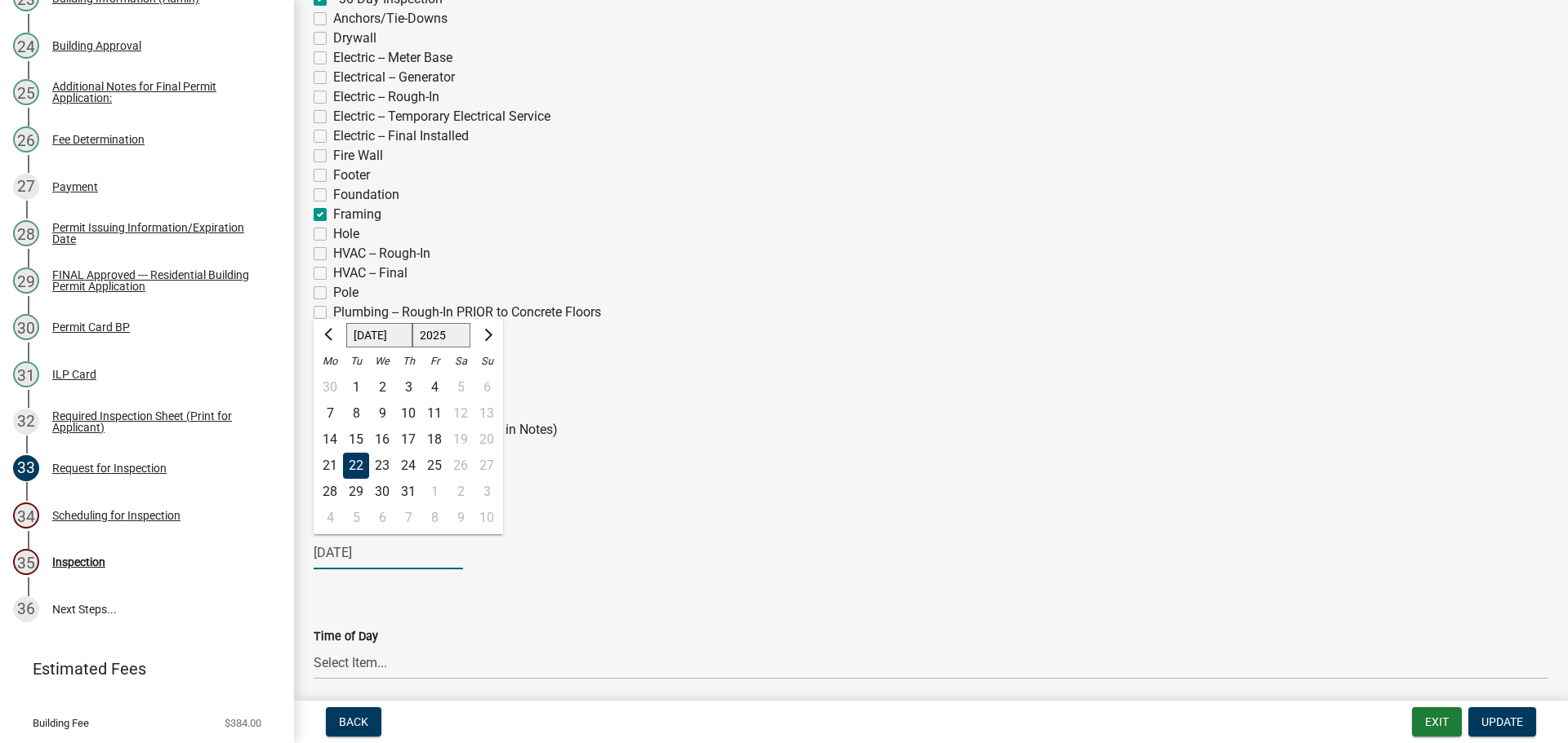
click at [379, 337] on select "Jan Feb Mar Apr May Jun [DATE] Aug Sep Oct Nov Dec" at bounding box center [379, 335] width 66 height 24
select select "8"
click at [347, 323] on select "Jan Feb Mar Apr May Jun [DATE] Aug Sep Oct Nov Dec" at bounding box center [379, 335] width 66 height 24
click at [357, 465] on div "19" at bounding box center [356, 465] width 26 height 26
type input "[DATE]"
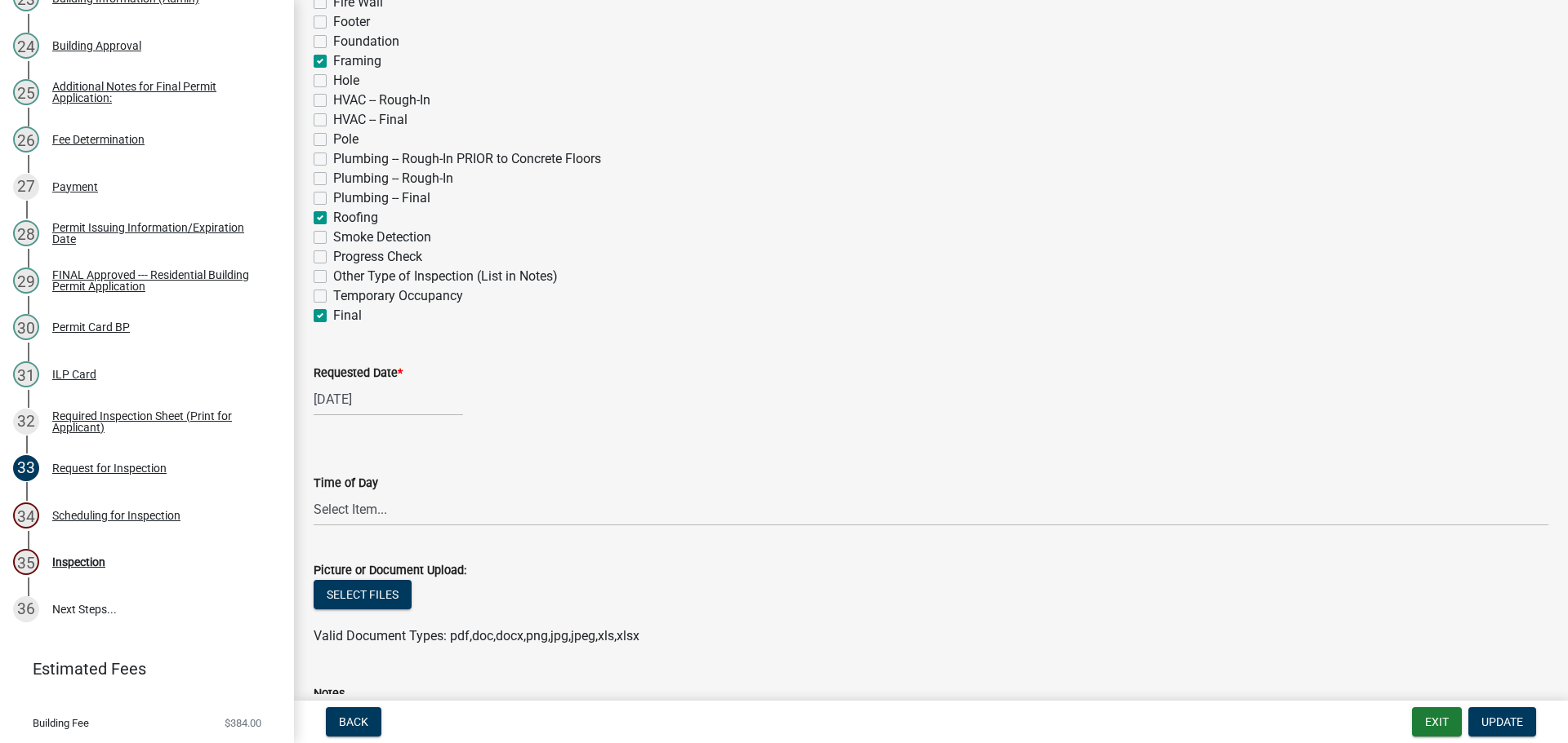
scroll to position [571, 0]
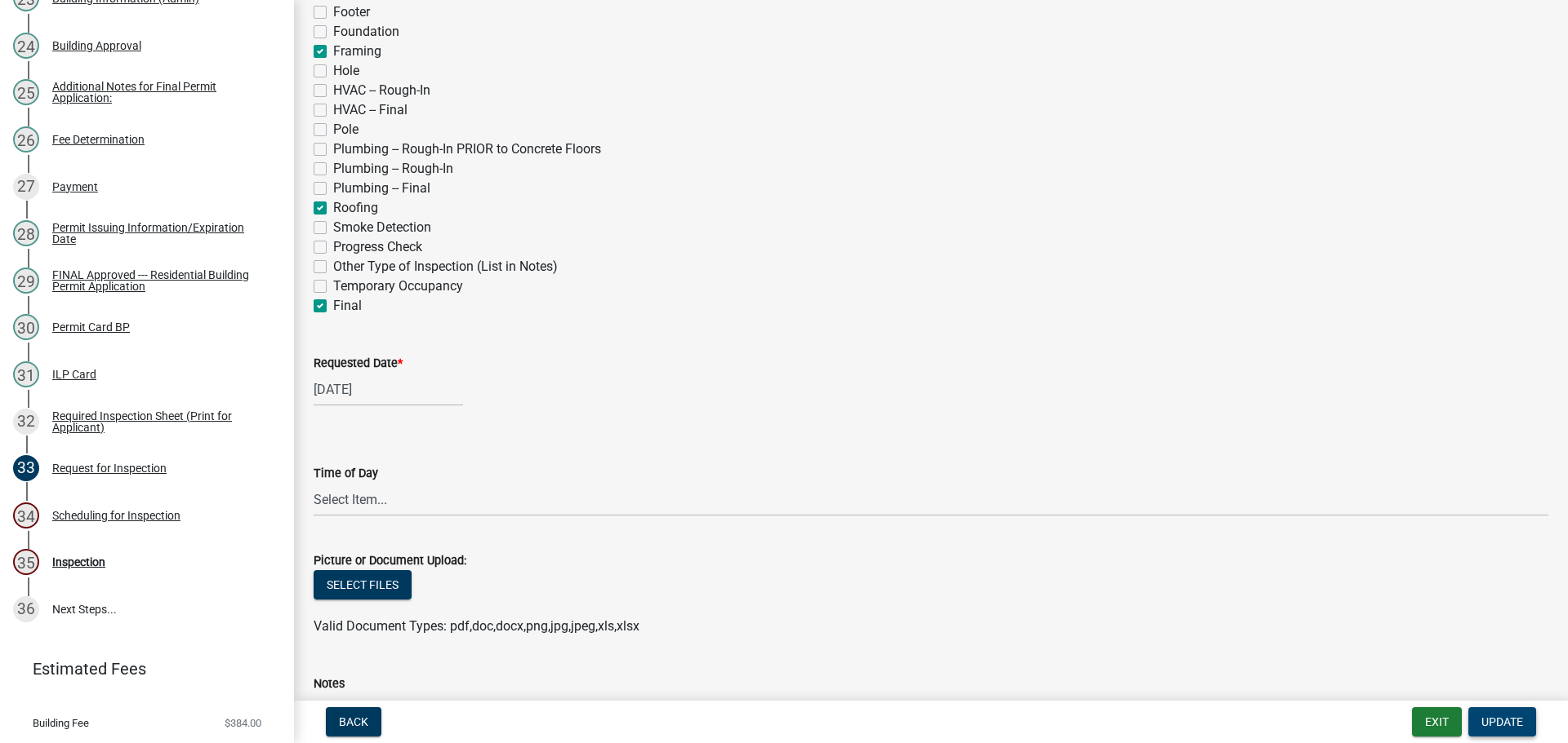
click at [1490, 719] on span "Update" at bounding box center [1502, 722] width 42 height 13
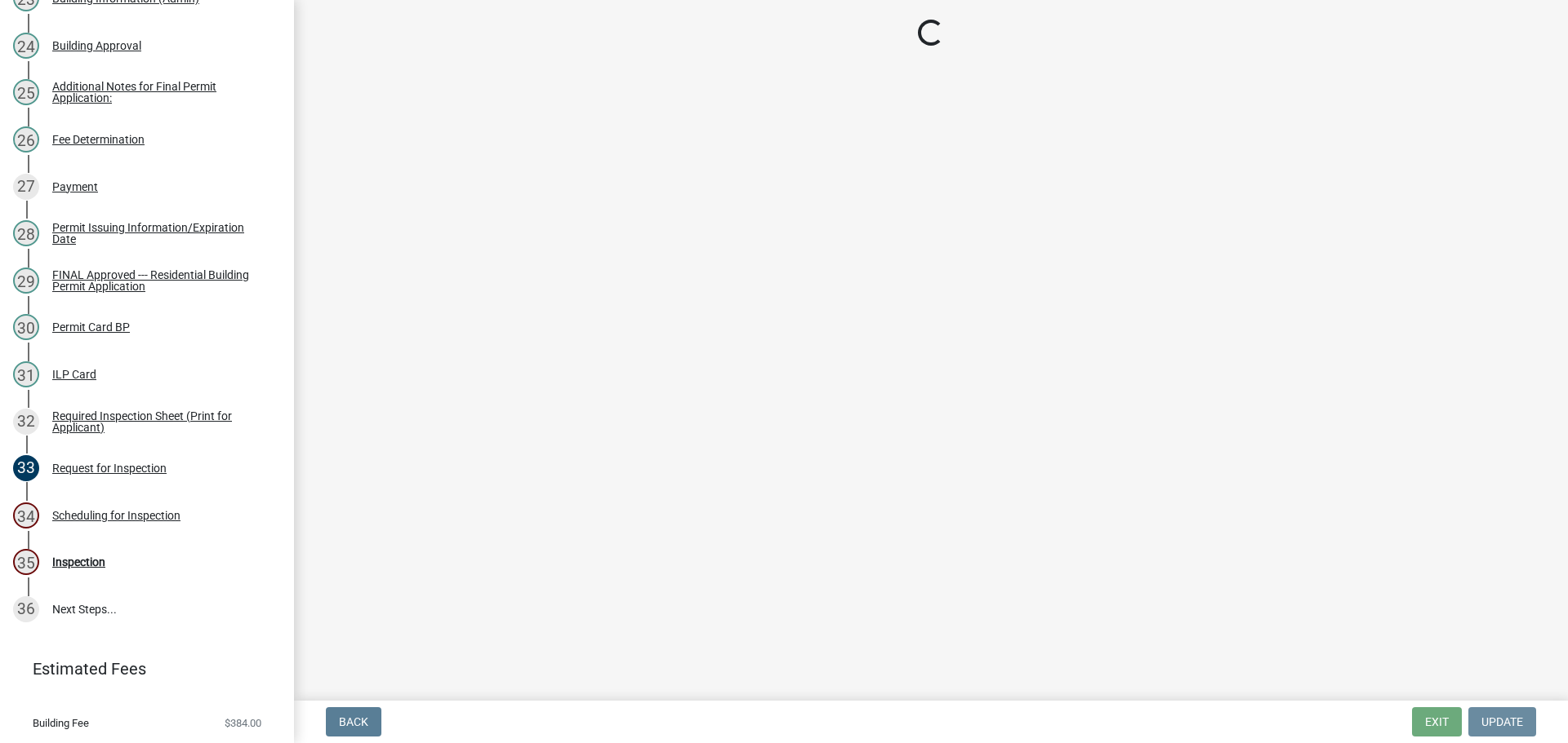
scroll to position [0, 0]
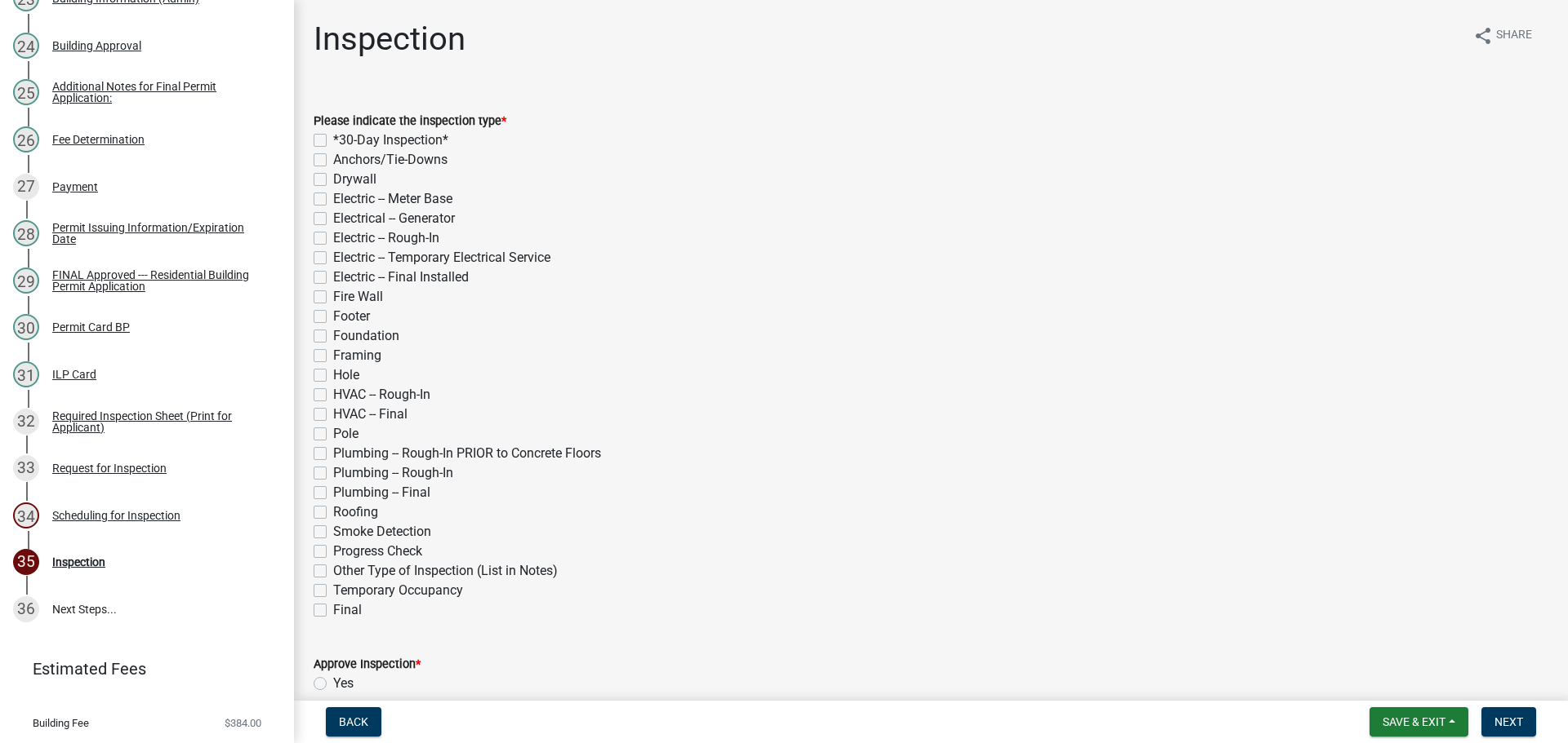
click at [333, 135] on label "*30-Day Inspection*" at bounding box center [391, 140] width 116 height 19
click at [333, 135] on input "*30-Day Inspection*" at bounding box center [338, 136] width 11 height 11
checkbox input "true"
checkbox input "false"
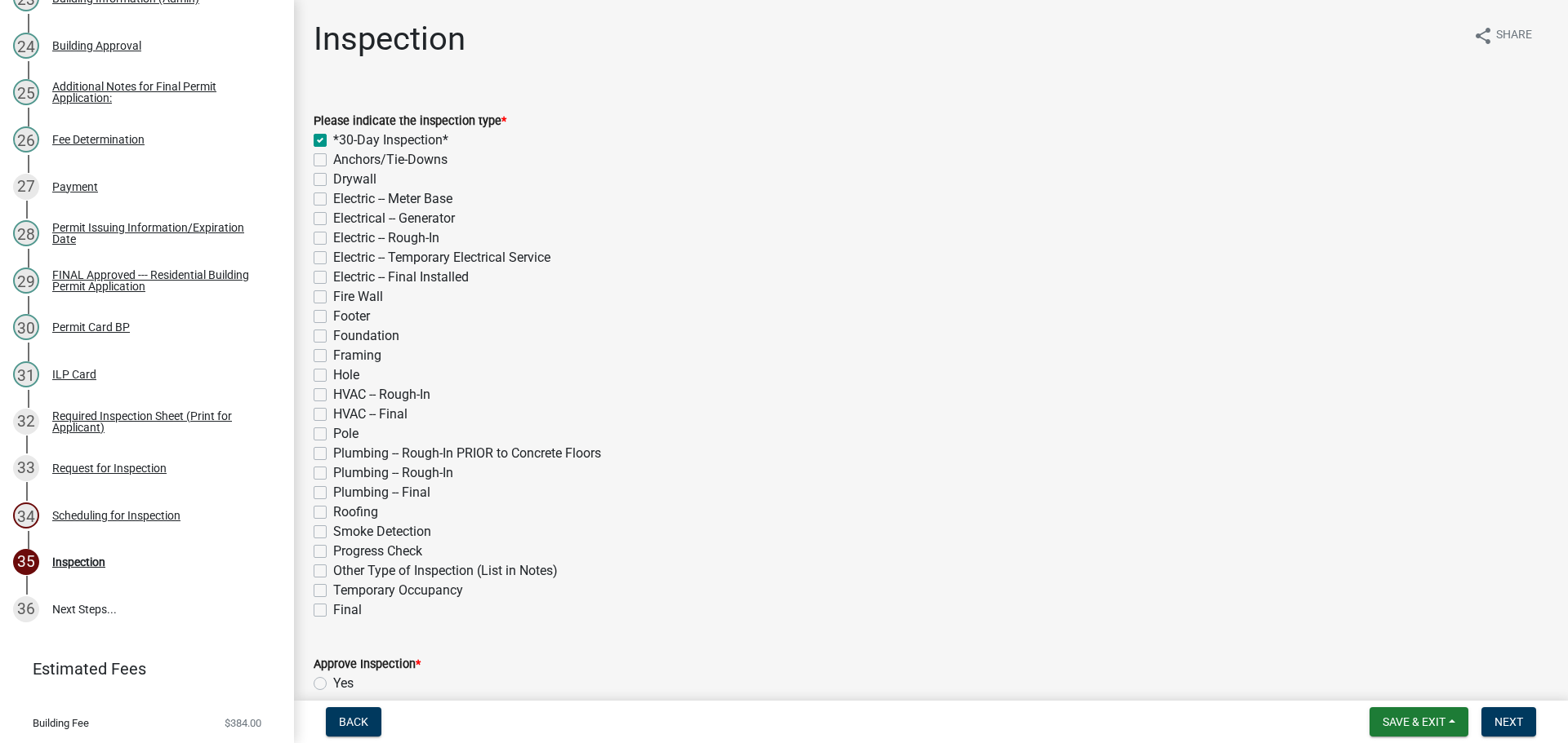
checkbox input "false"
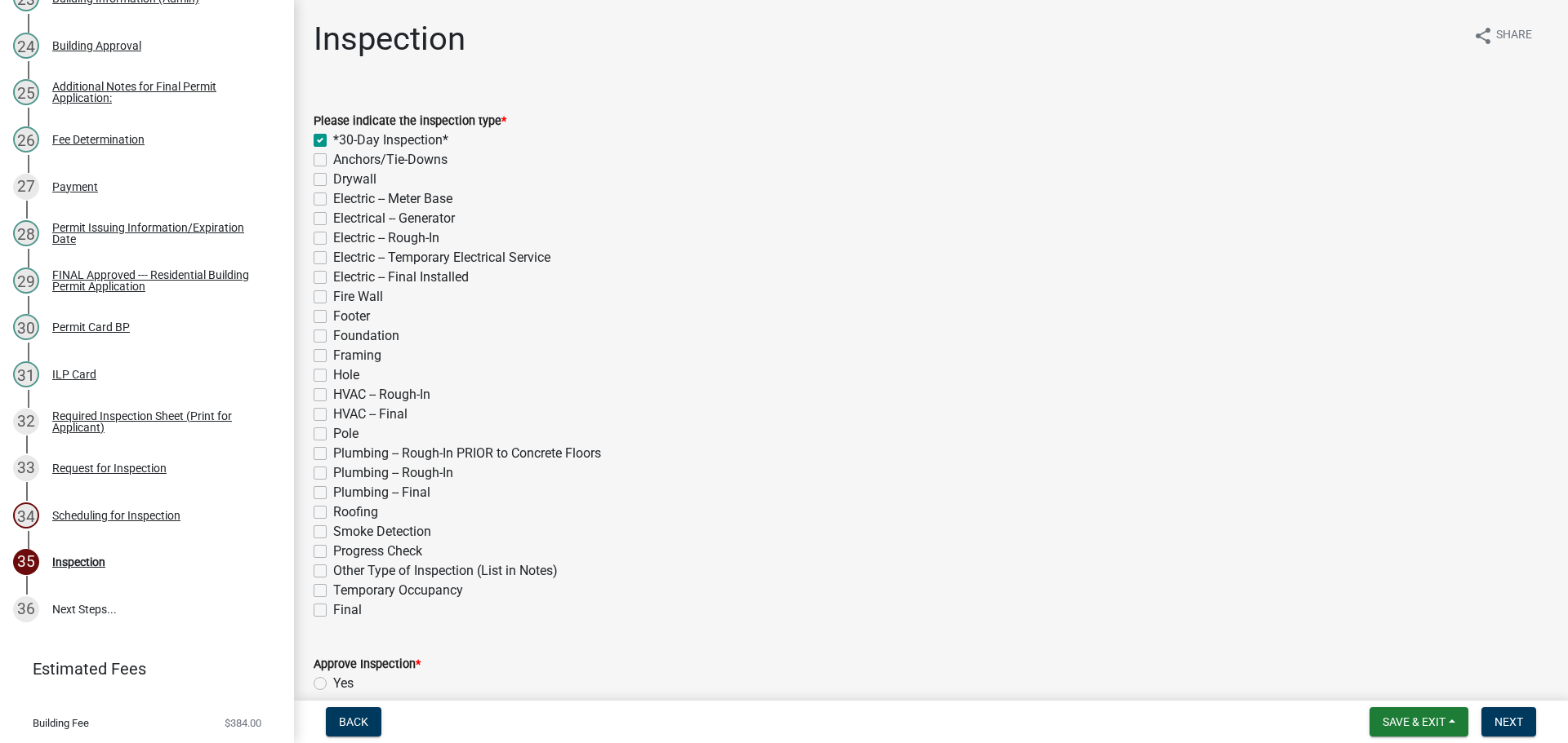
checkbox input "false"
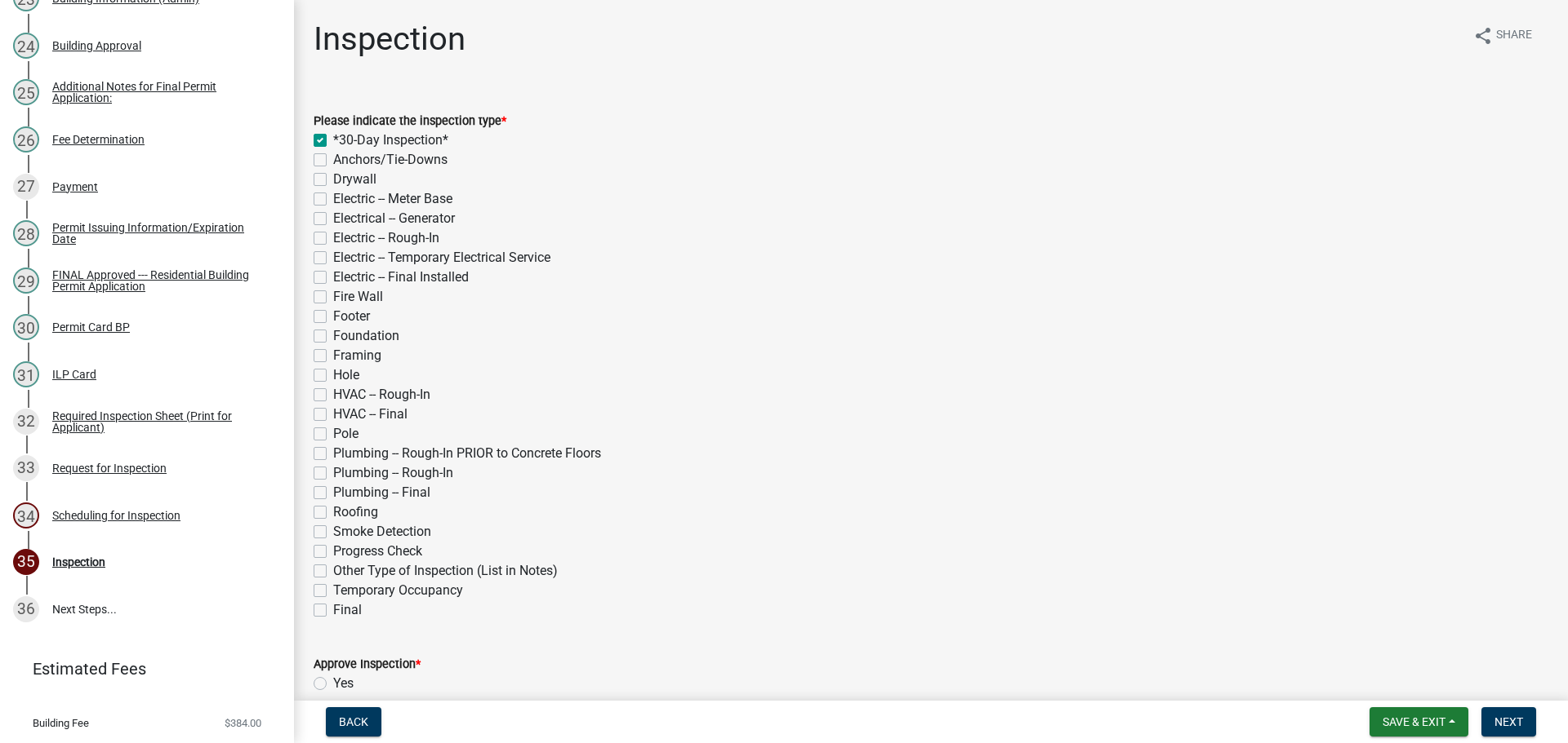
checkbox input "false"
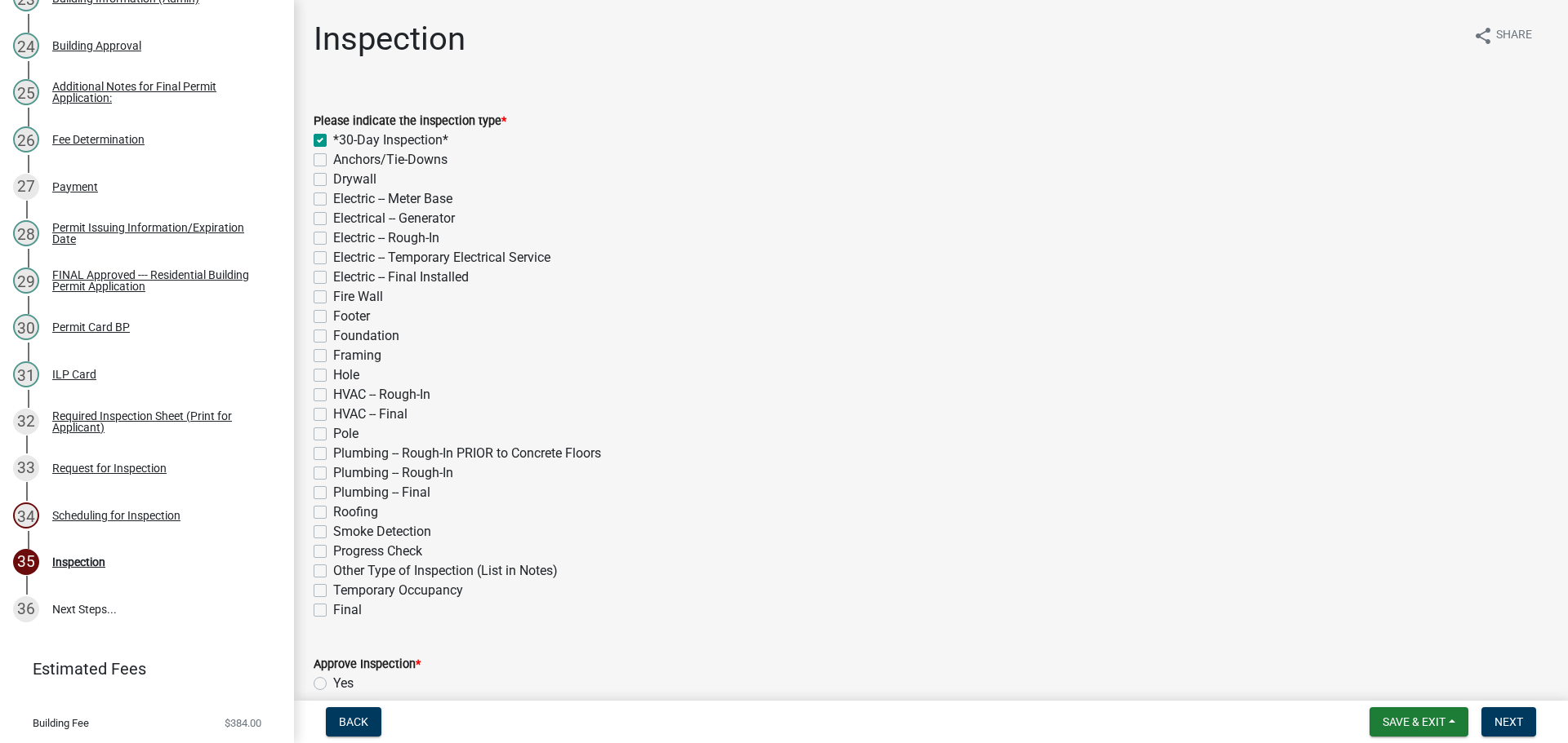
checkbox input "false"
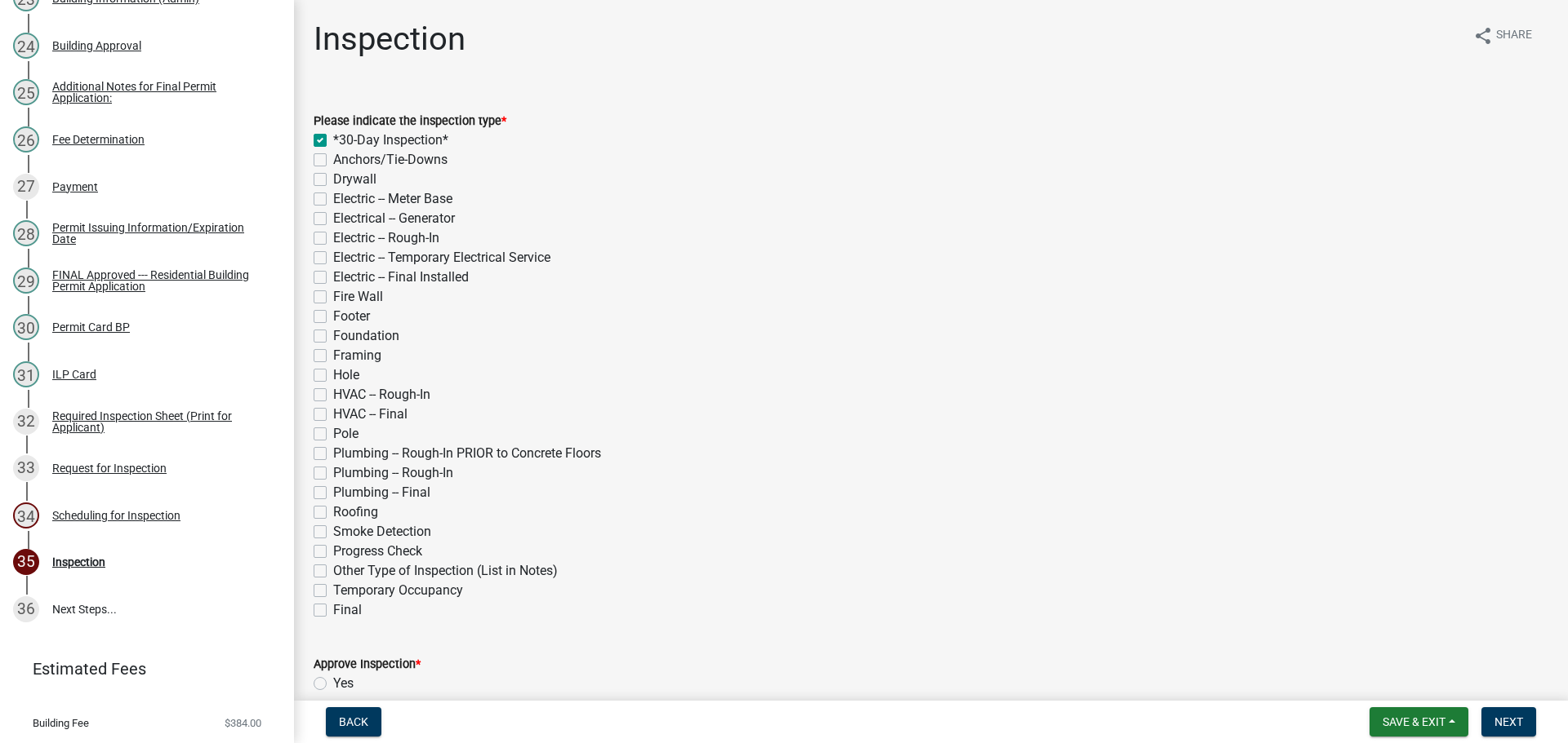
checkbox input "false"
click at [333, 354] on label "Framing" at bounding box center [357, 356] width 49 height 19
click at [333, 354] on input "Framing" at bounding box center [338, 351] width 11 height 11
checkbox input "true"
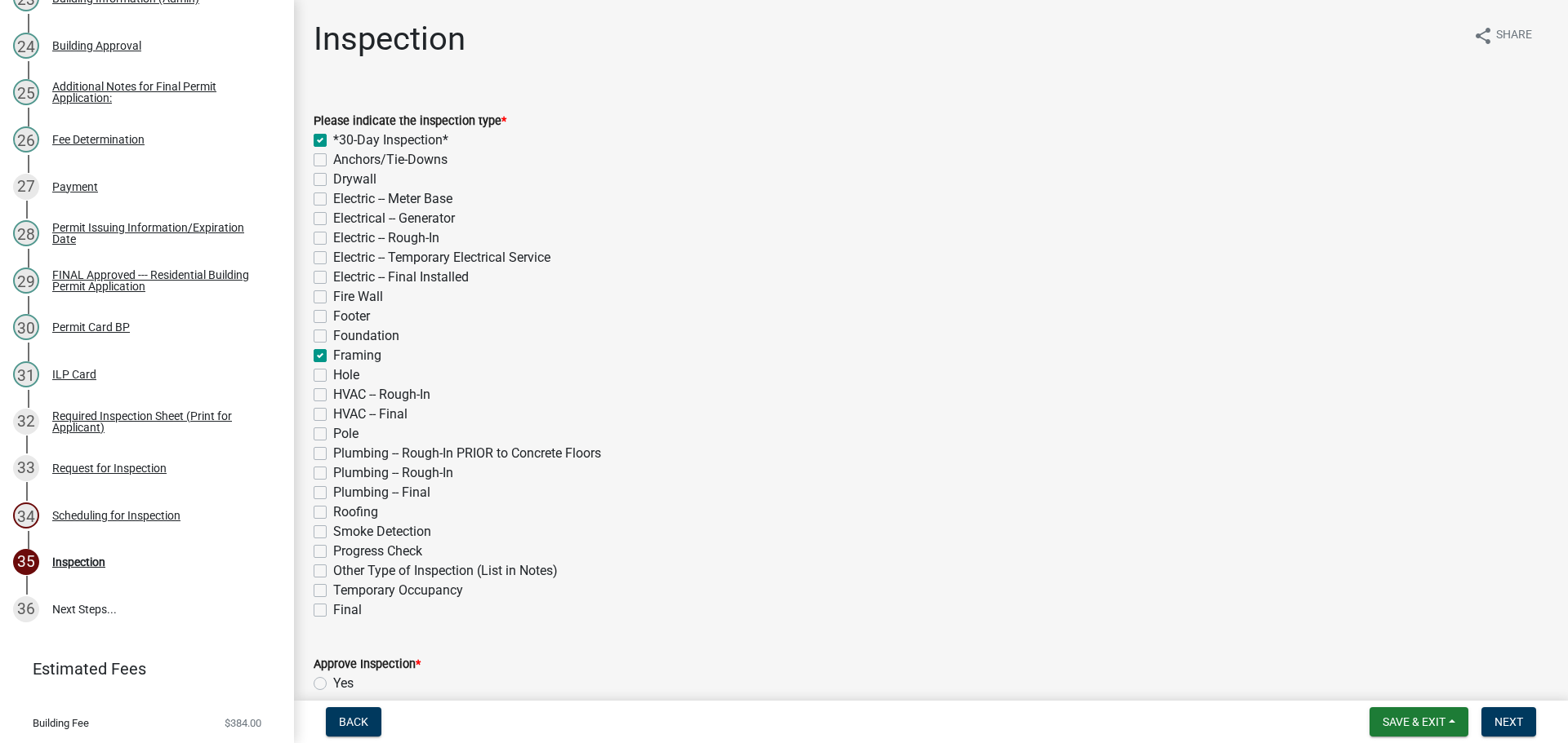
checkbox input "true"
checkbox input "false"
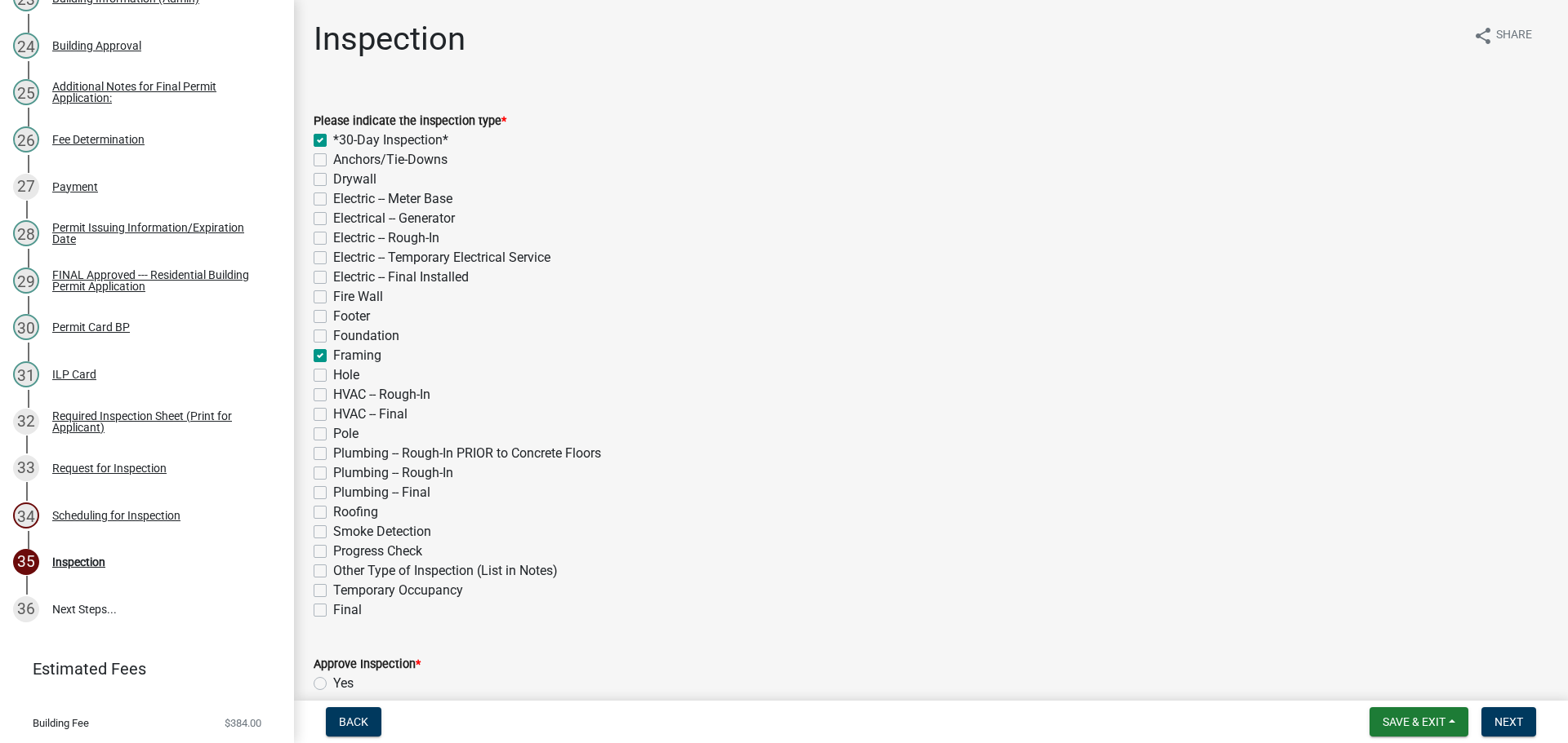
checkbox input "false"
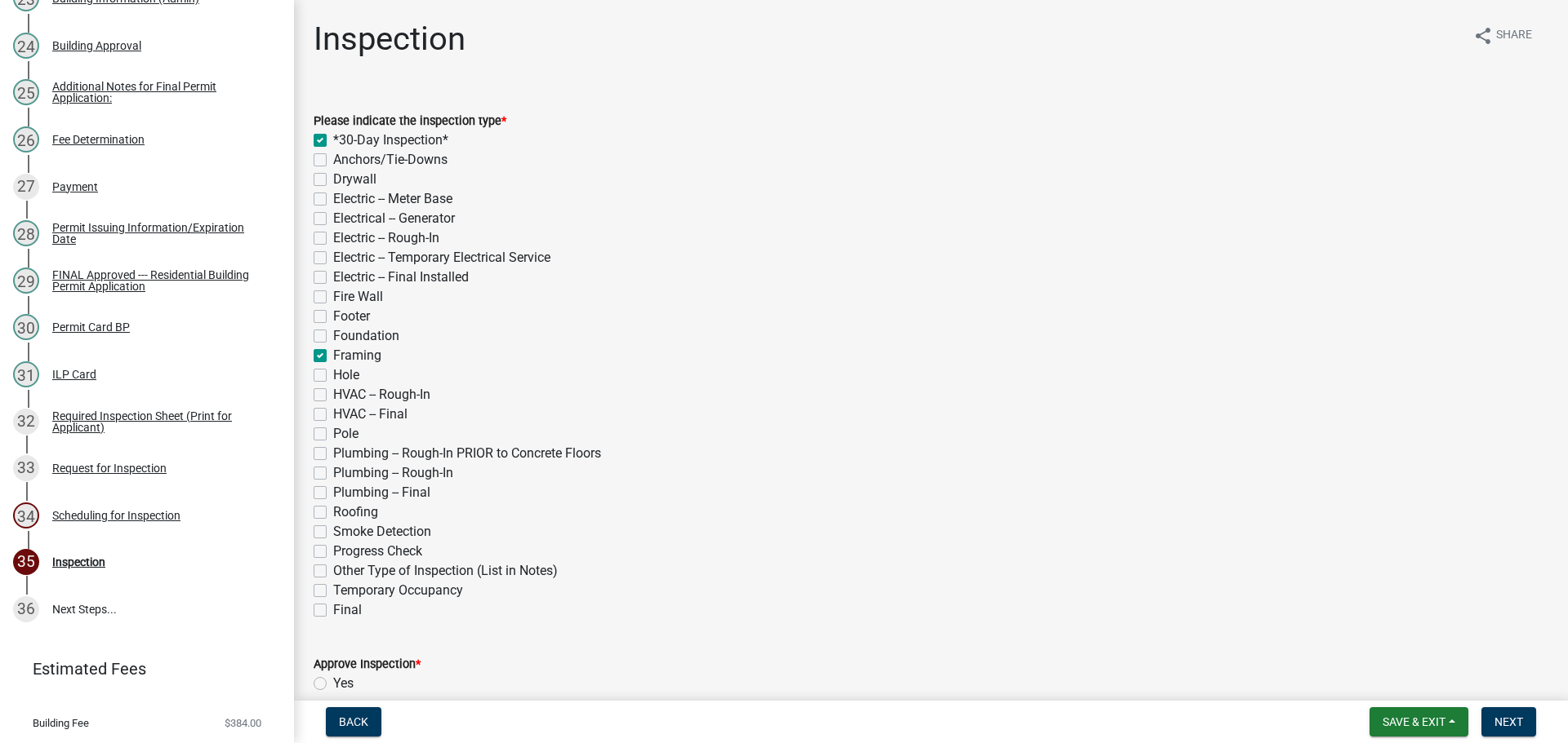
checkbox input "false"
checkbox input "true"
checkbox input "false"
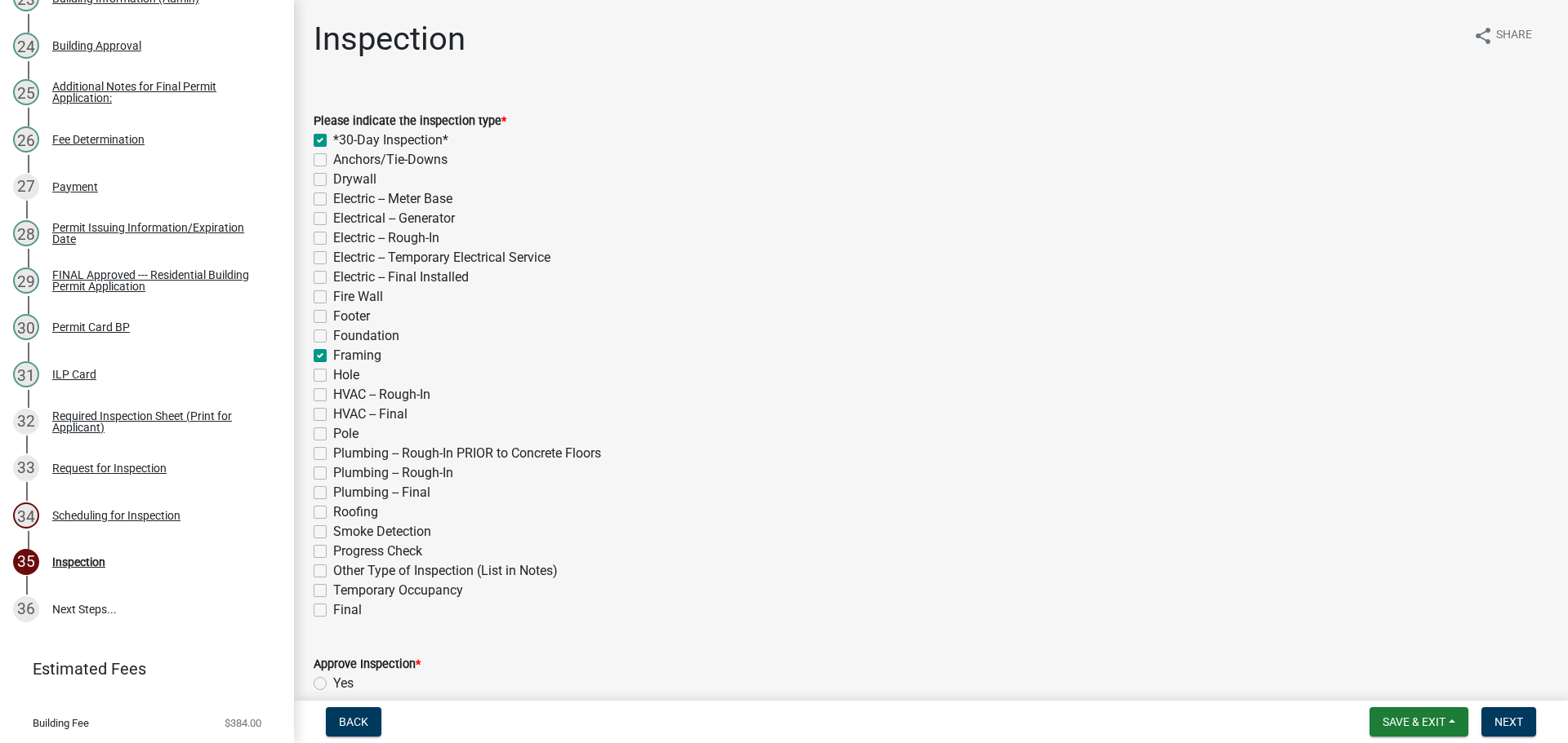
checkbox input "false"
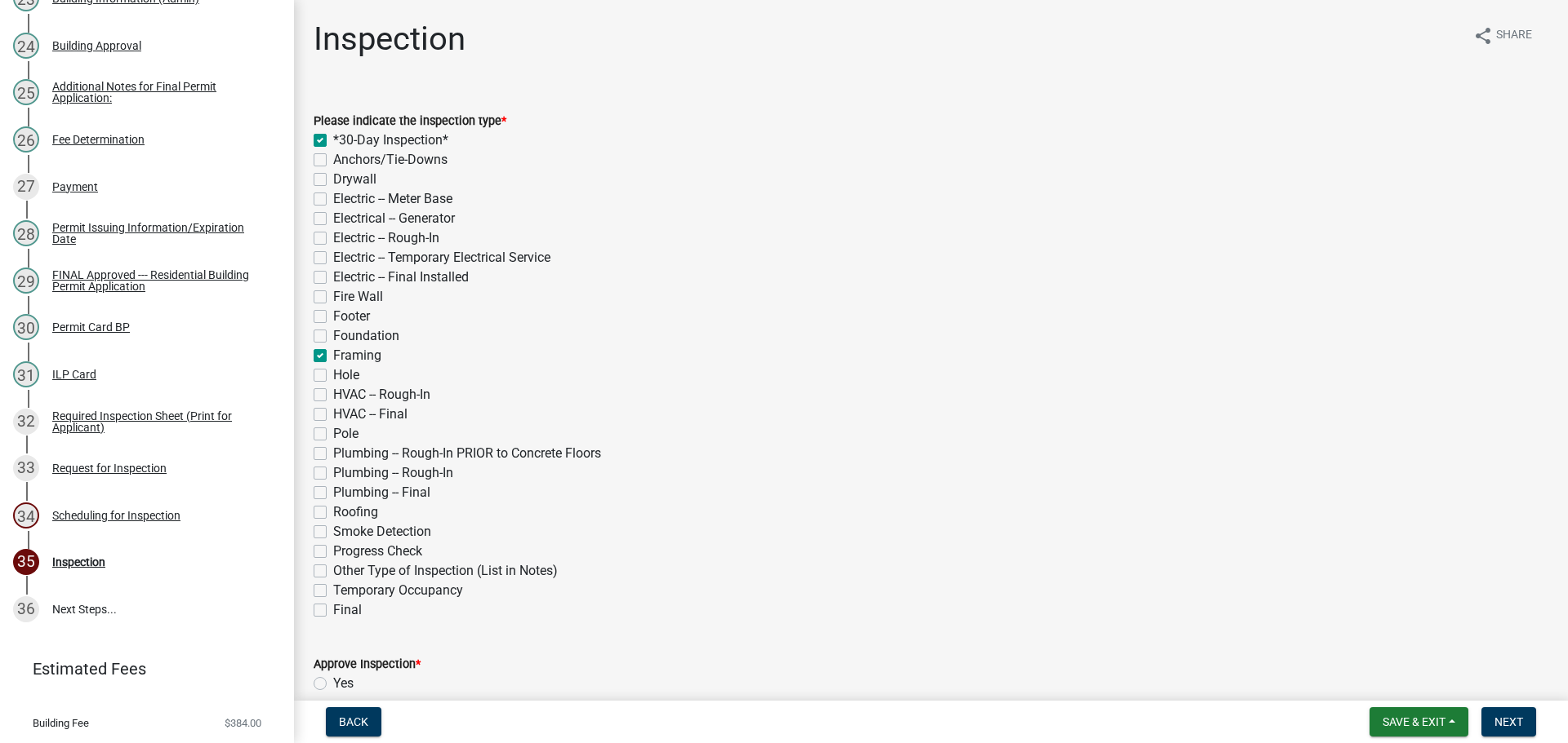
checkbox input "false"
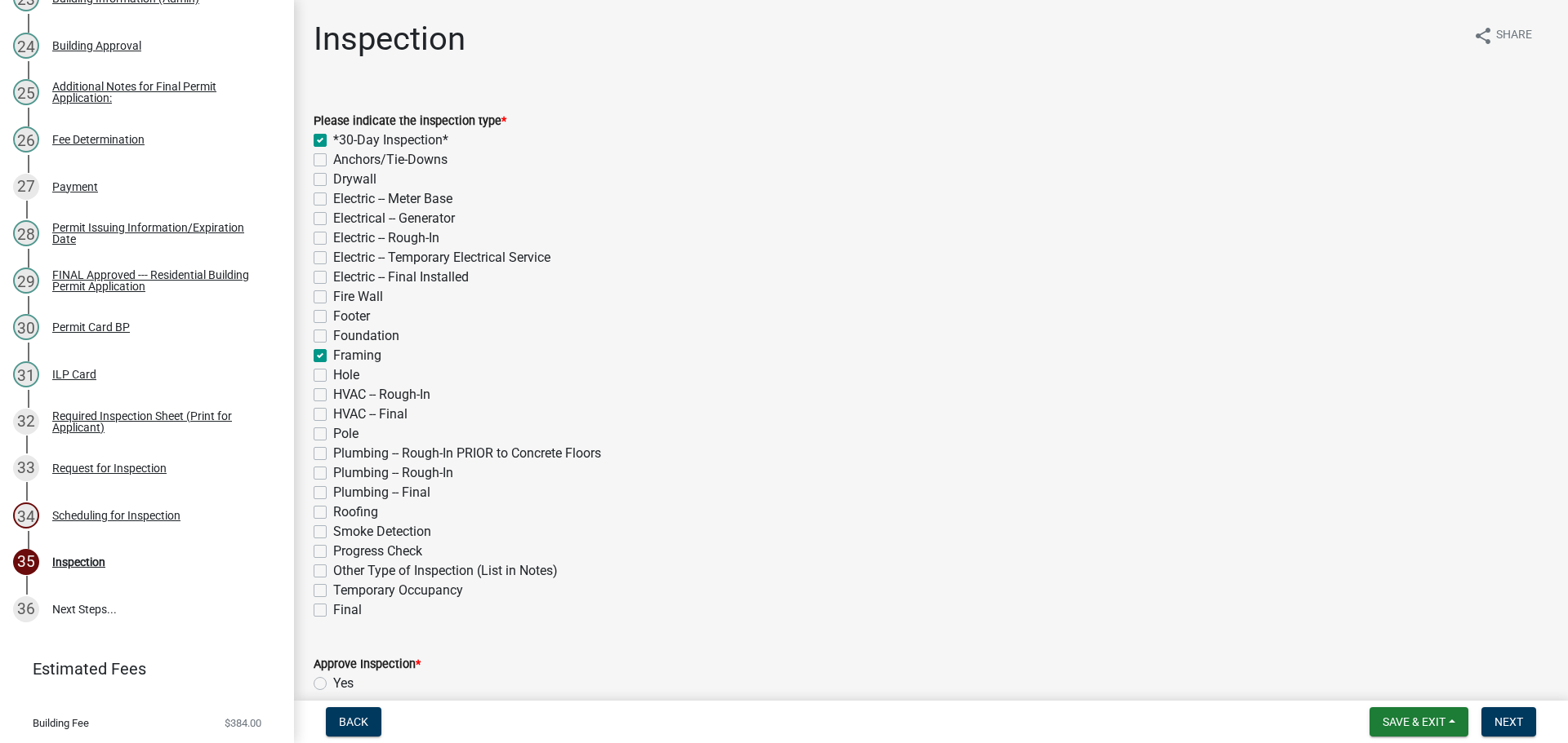
click at [333, 513] on label "Roofing" at bounding box center [356, 512] width 45 height 19
click at [333, 513] on input "Roofing" at bounding box center [338, 508] width 11 height 11
checkbox input "true"
checkbox input "false"
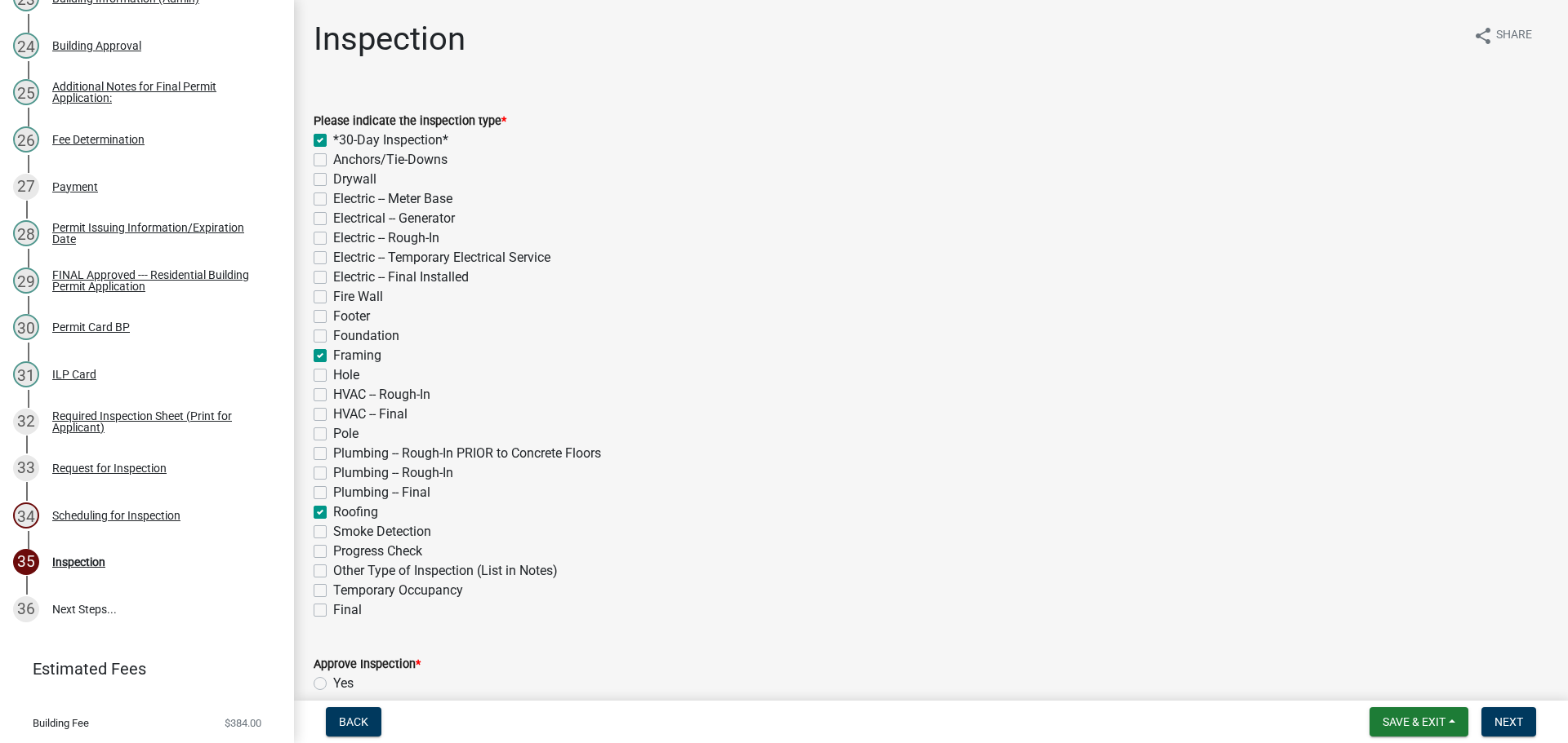
checkbox input "false"
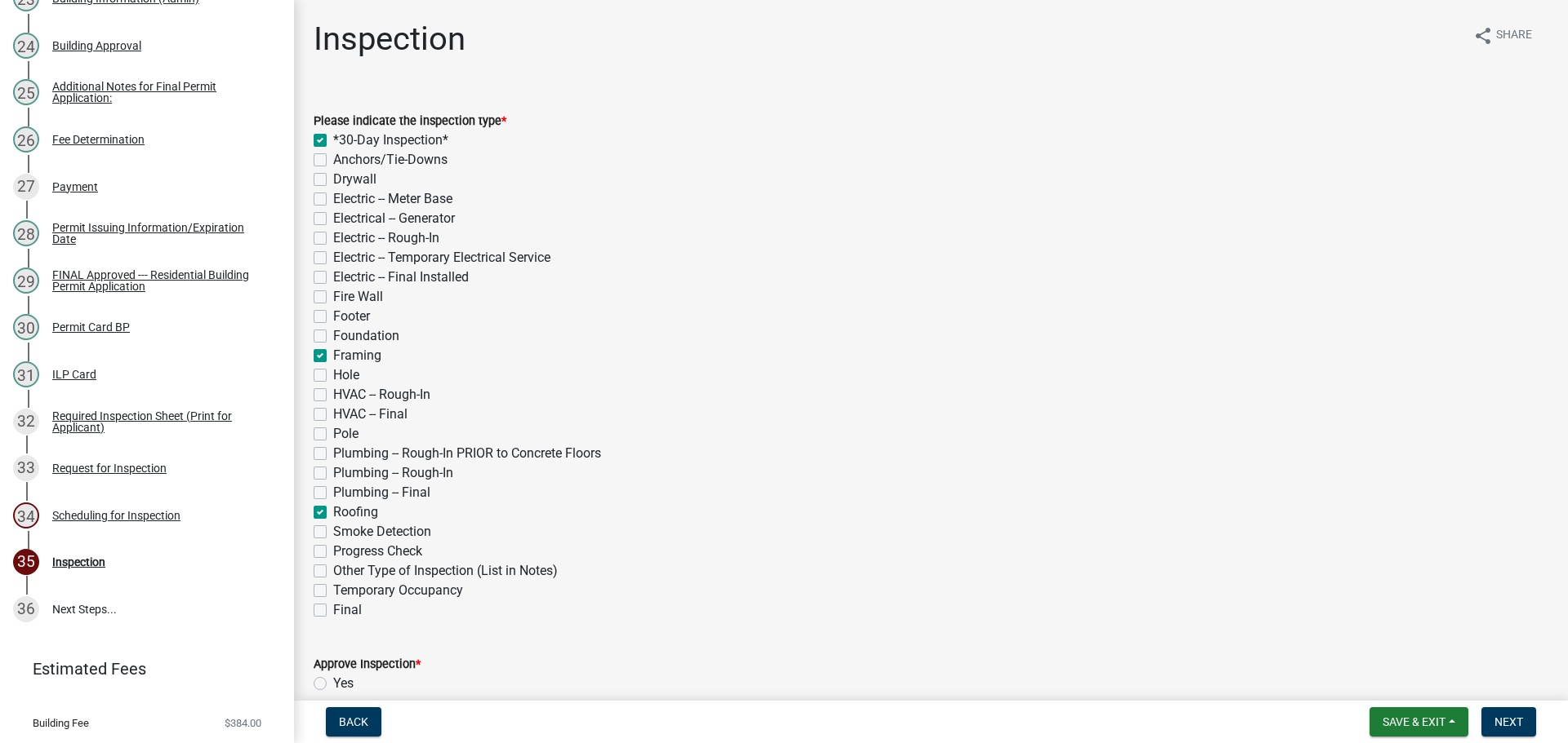
checkbox input "false"
checkbox input "true"
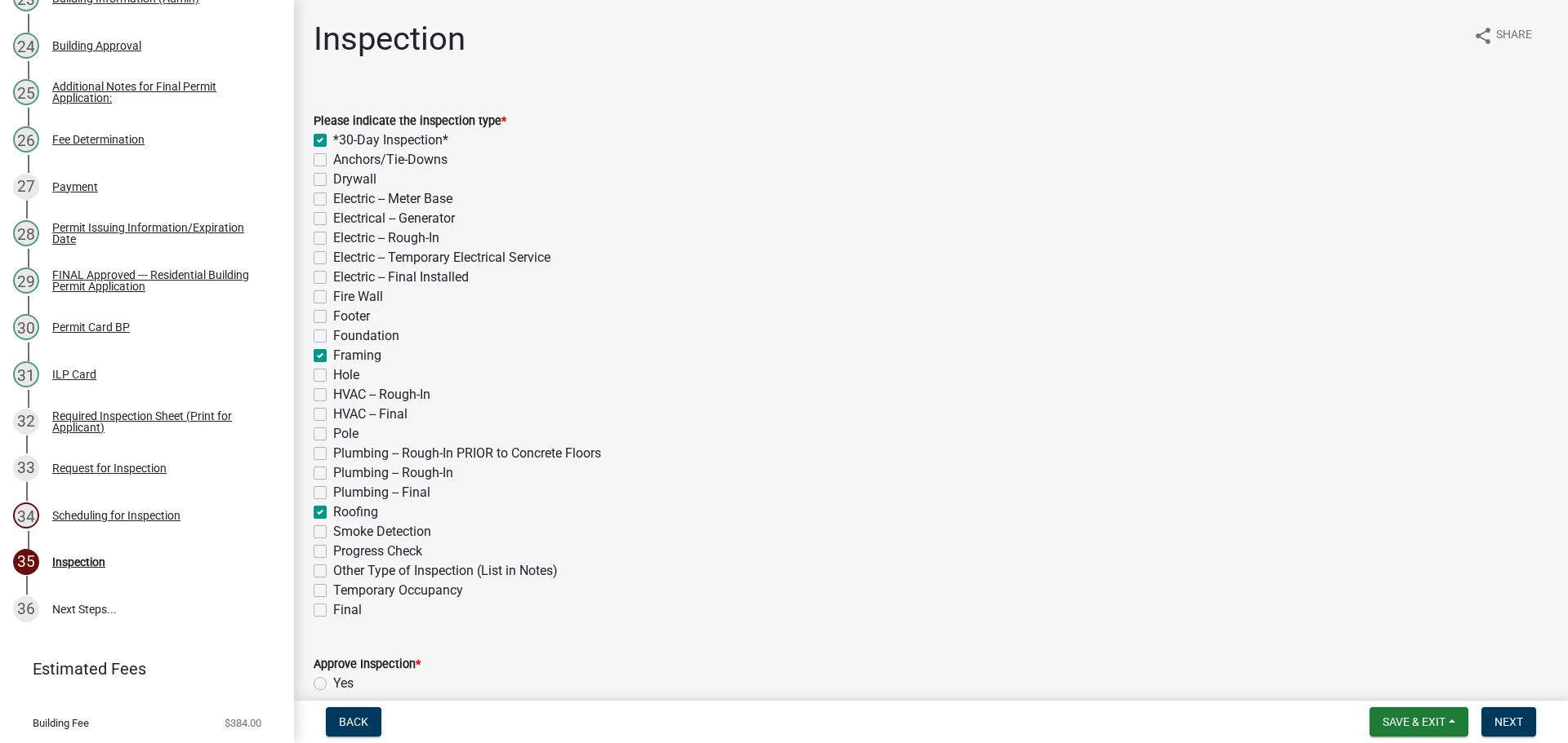
checkbox input "false"
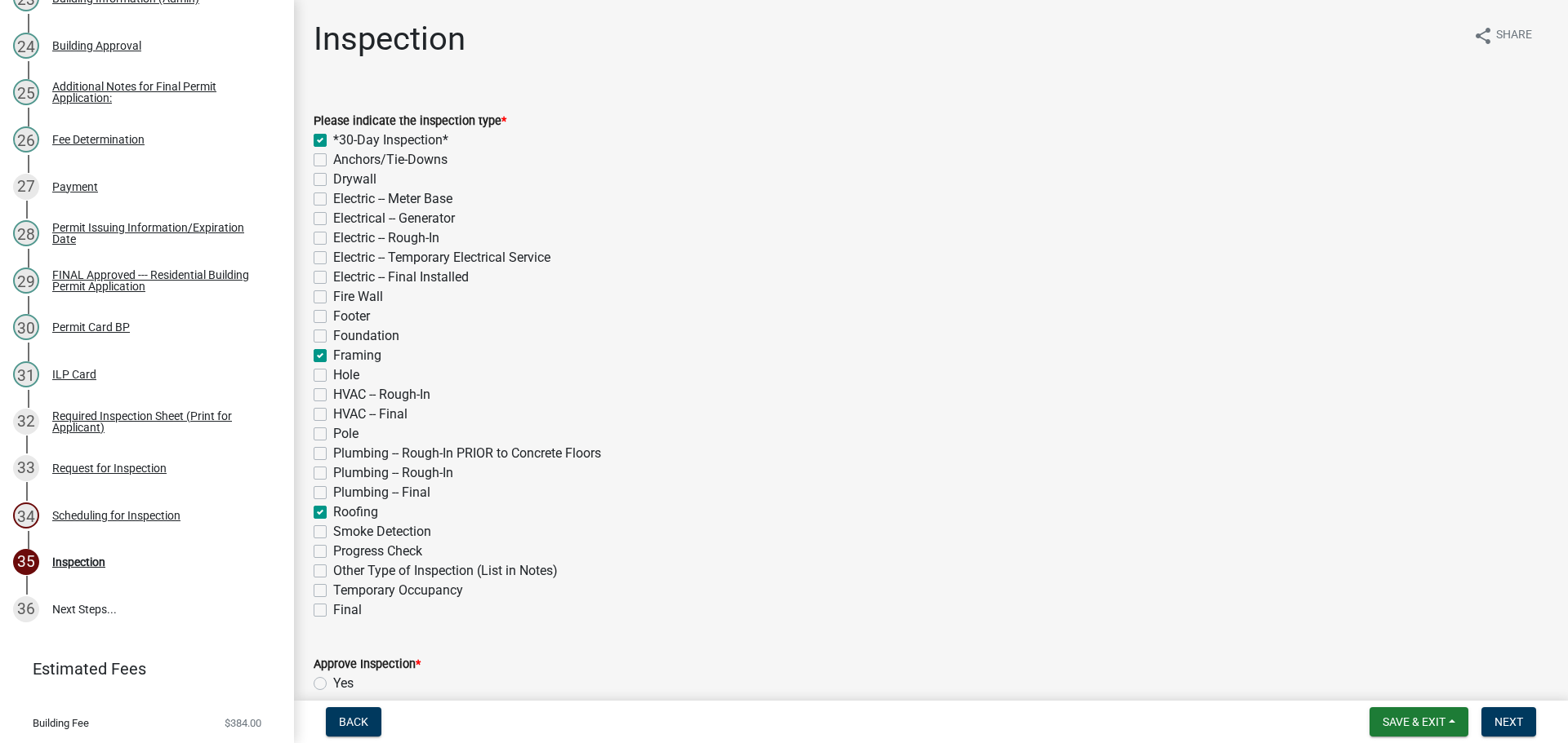
checkbox input "false"
checkbox input "true"
checkbox input "false"
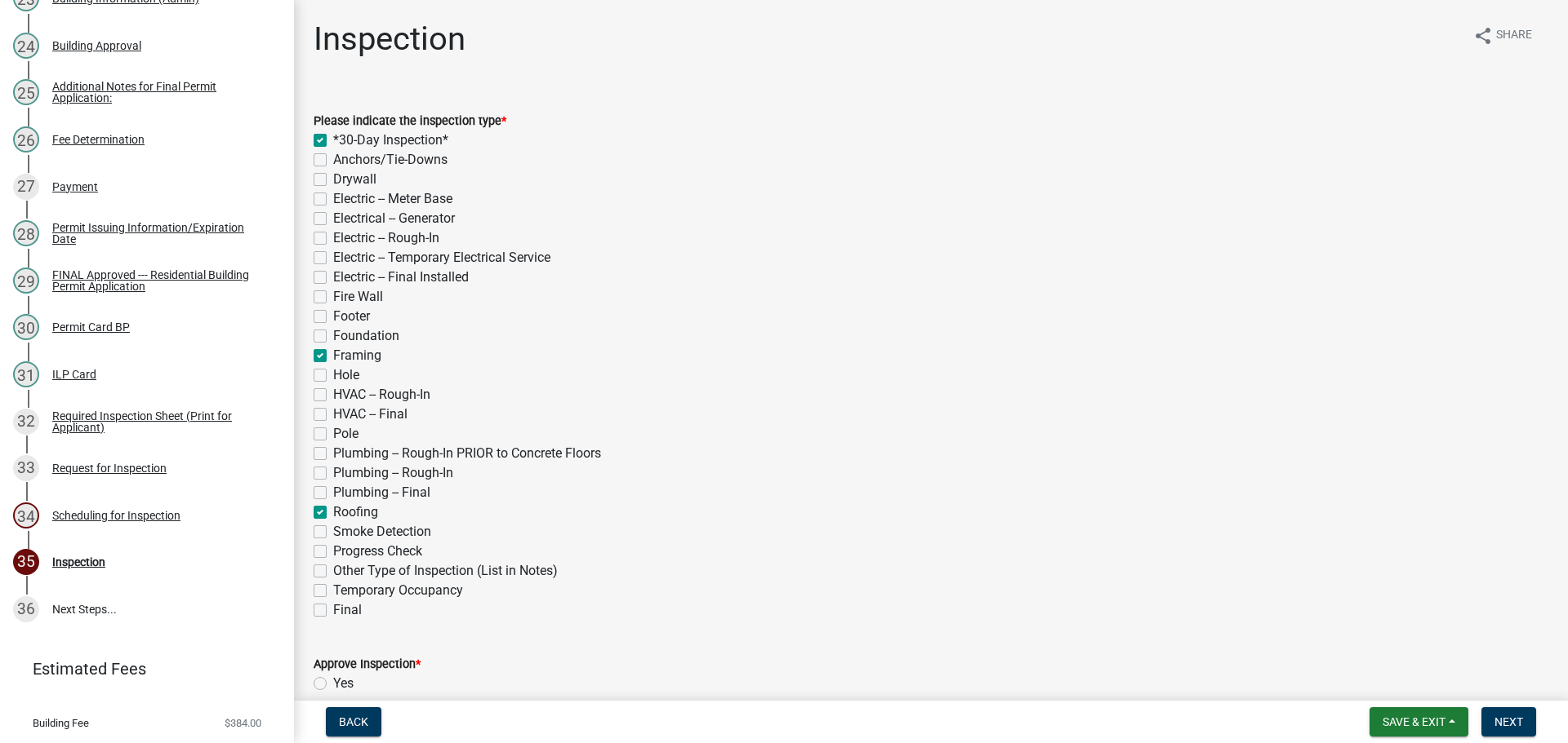
checkbox input "false"
click at [333, 611] on label "Final" at bounding box center [347, 610] width 28 height 19
click at [333, 611] on input "Final" at bounding box center [338, 606] width 11 height 11
checkbox input "true"
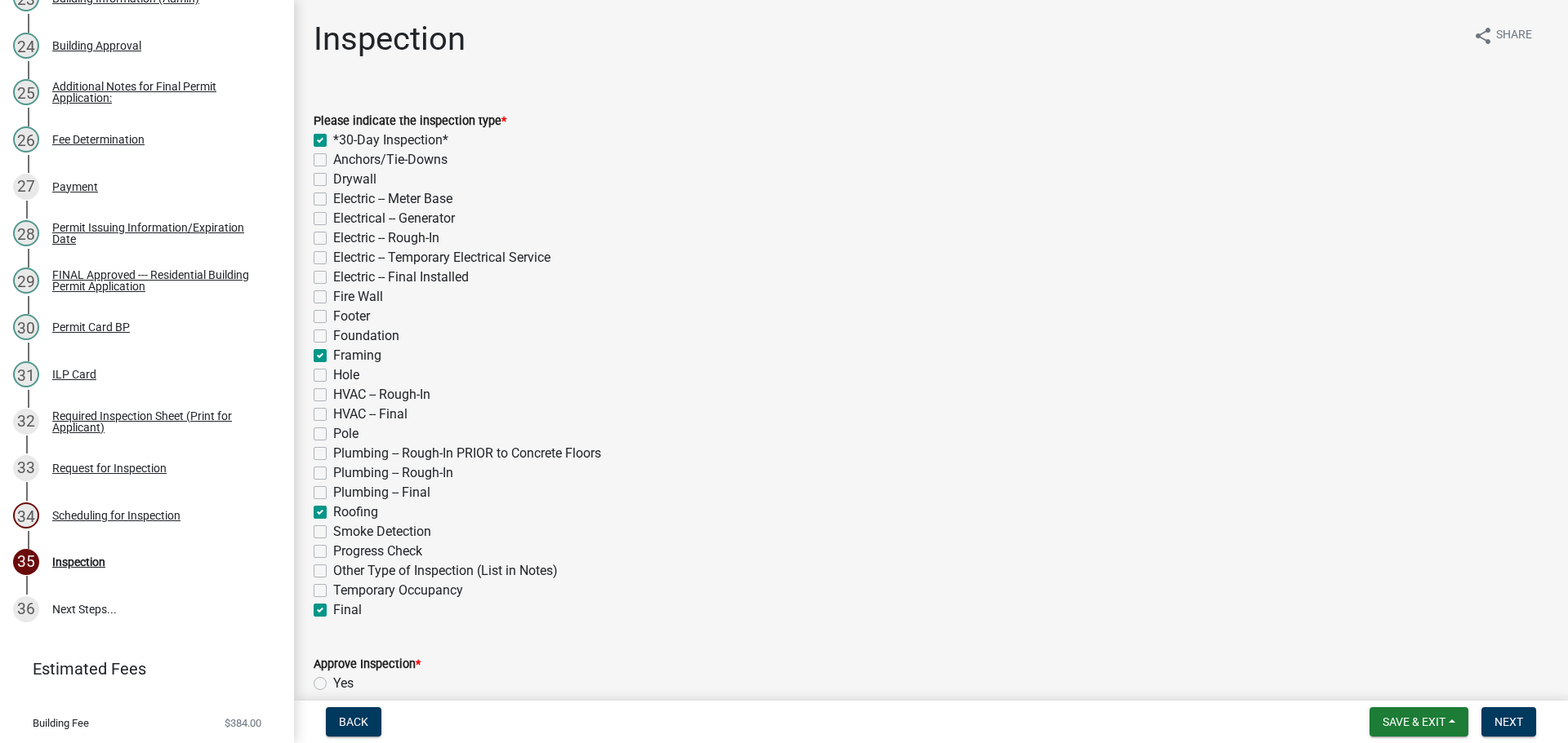
checkbox input "true"
checkbox input "false"
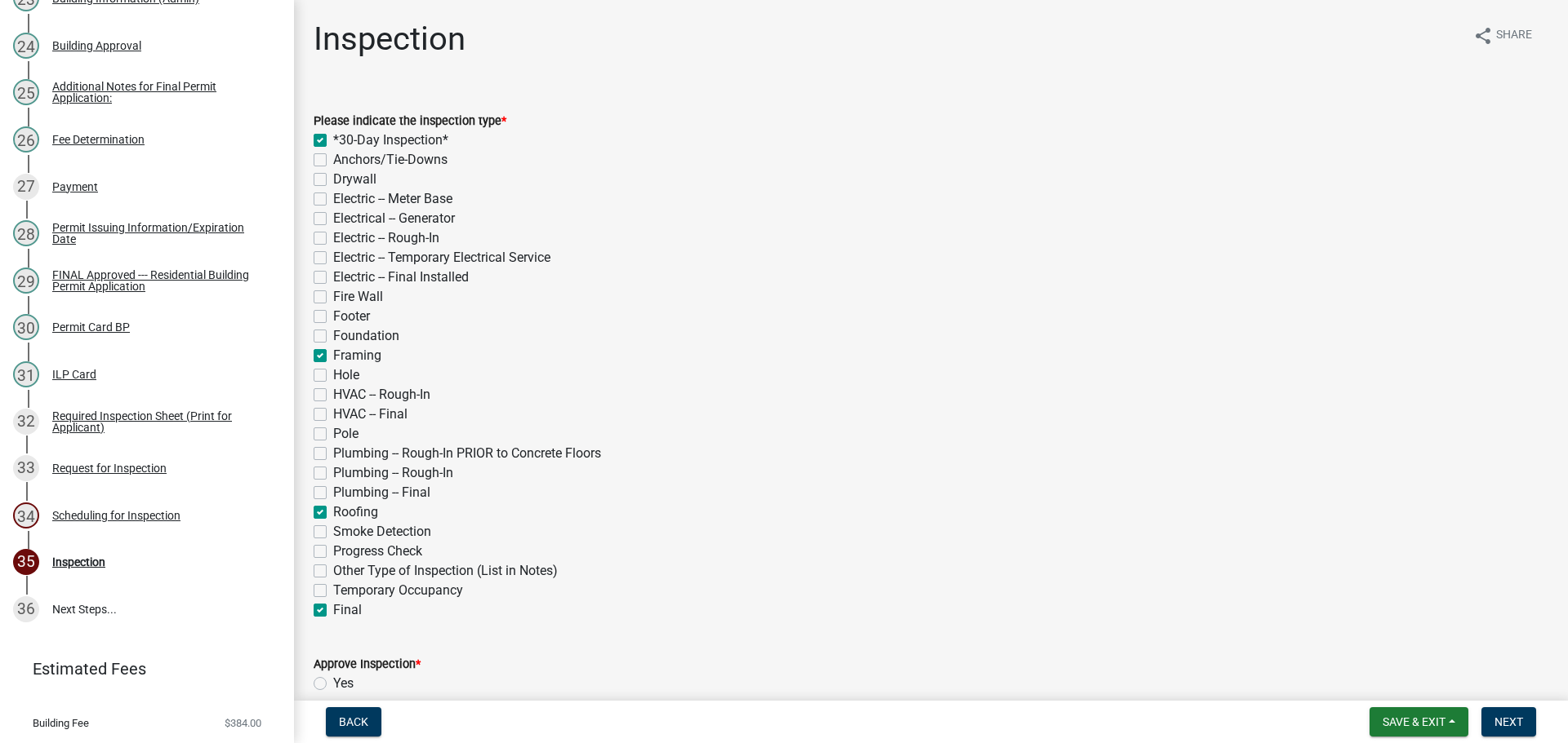
checkbox input "false"
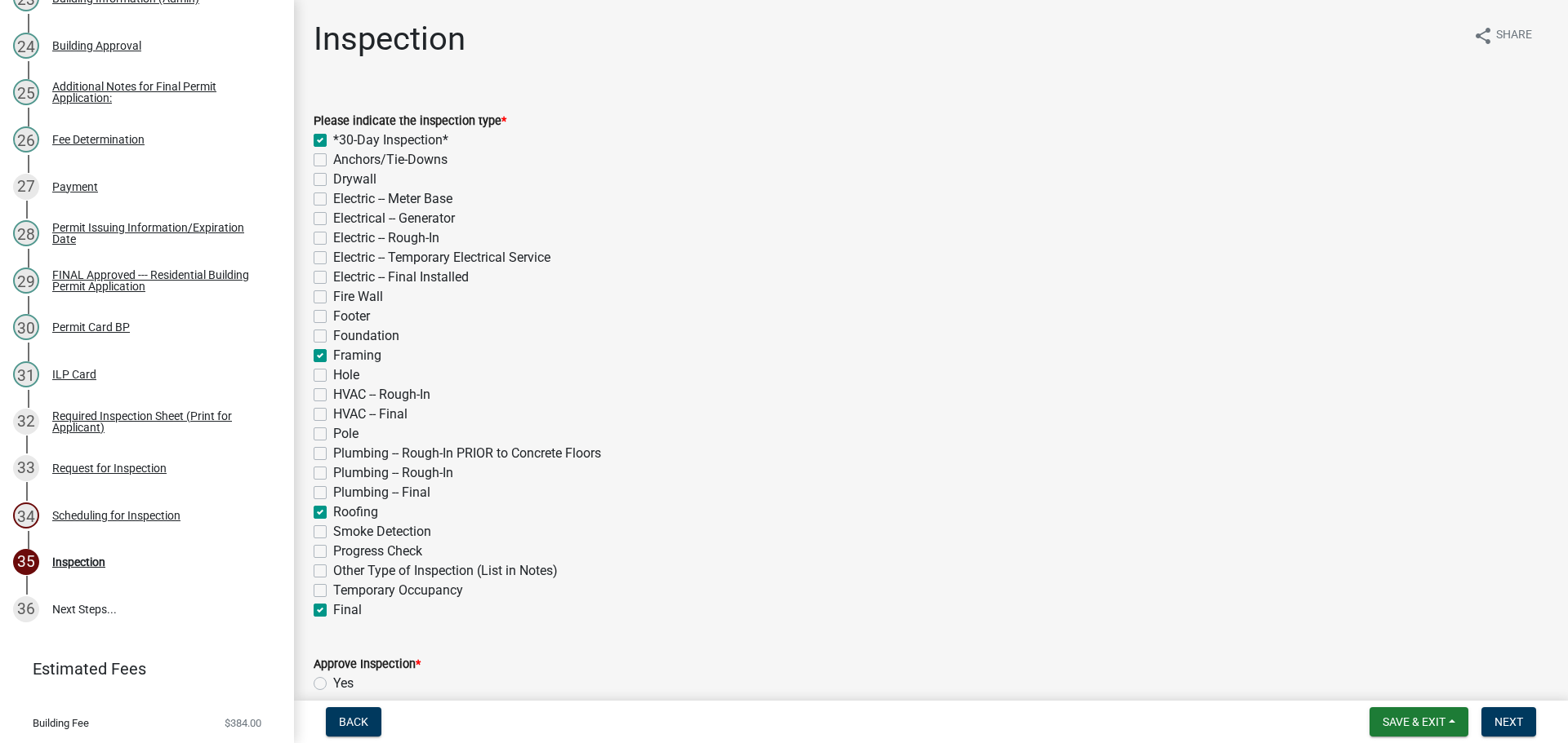
checkbox input "false"
checkbox input "true"
checkbox input "false"
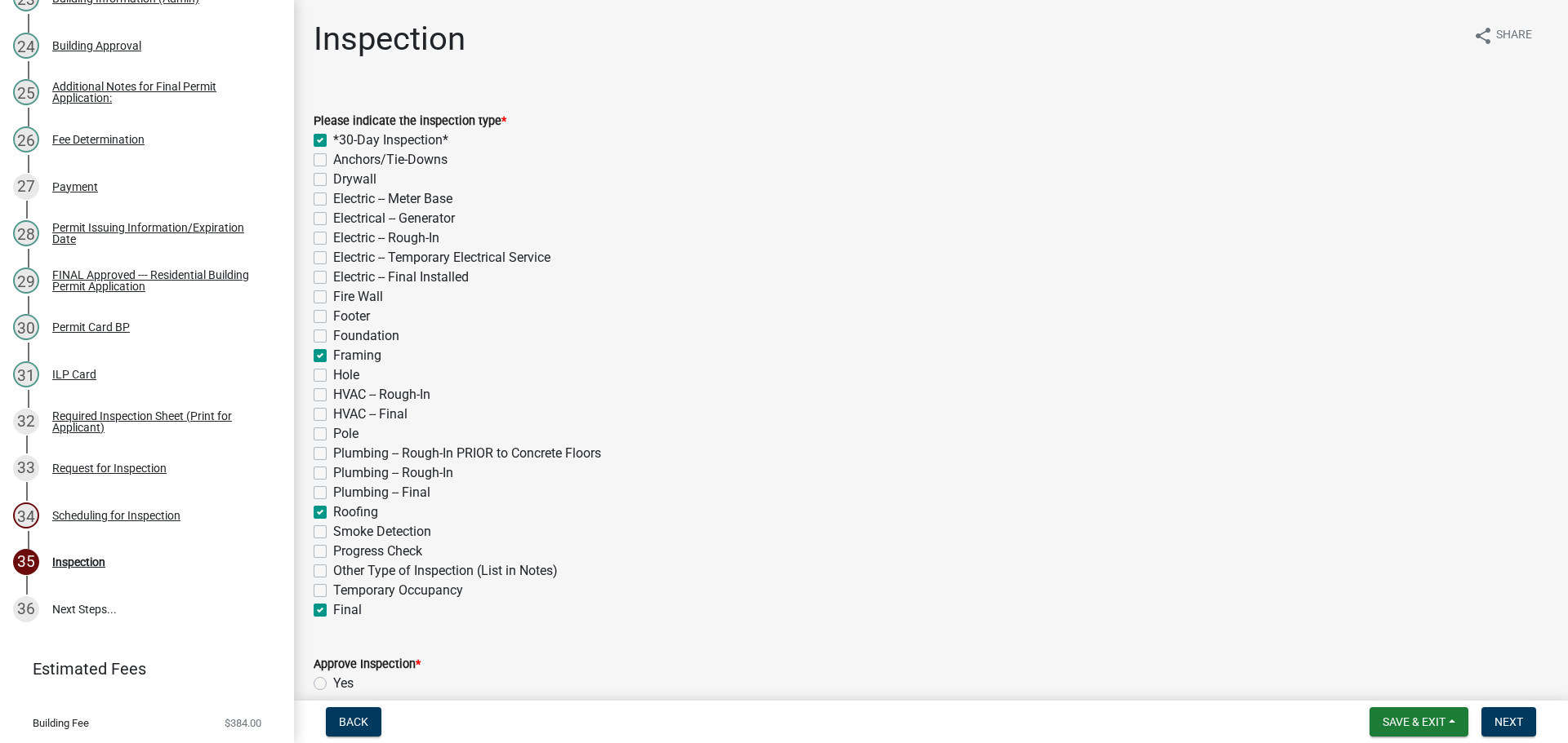
checkbox input "false"
checkbox input "true"
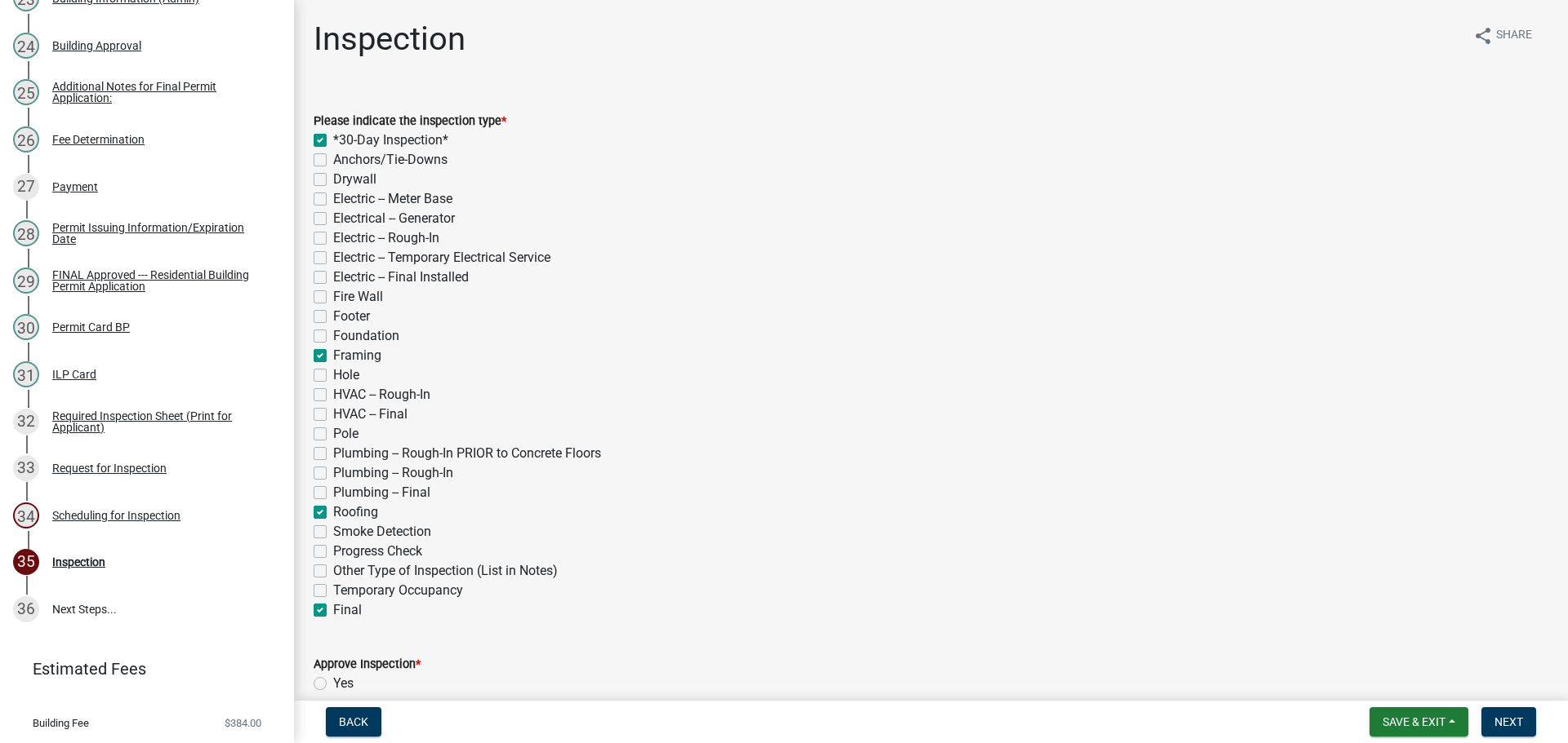
checkbox input "false"
checkbox input "true"
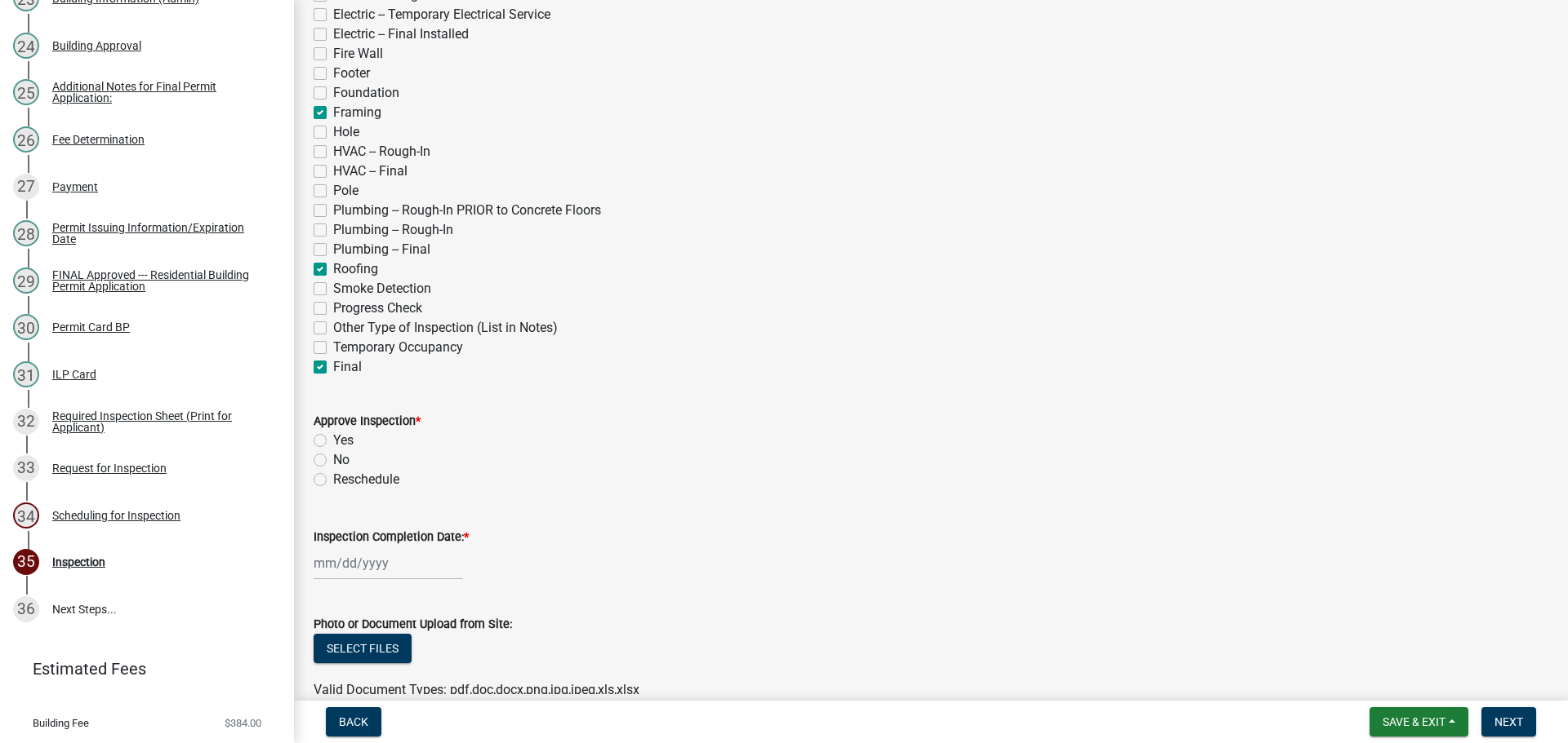
scroll to position [245, 0]
click at [333, 440] on label "Yes" at bounding box center [343, 438] width 20 height 19
click at [333, 440] on input "Yes" at bounding box center [338, 434] width 11 height 11
radio input "true"
click at [369, 531] on label "Inspection Completion Date: *" at bounding box center [391, 536] width 155 height 12
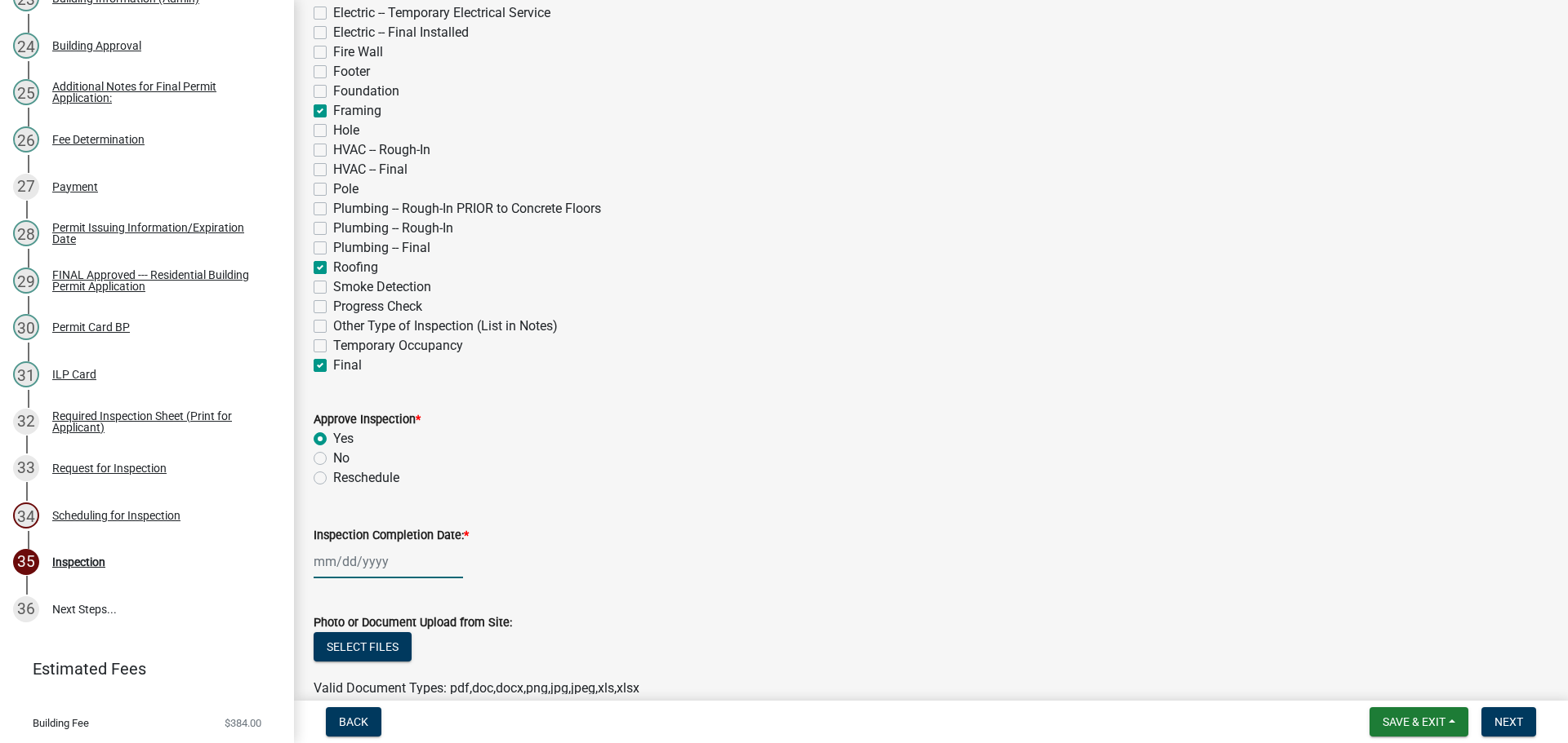
click at [369, 545] on input "Inspection Completion Date: *" at bounding box center [388, 561] width 149 height 33
select select "8"
select select "2025"
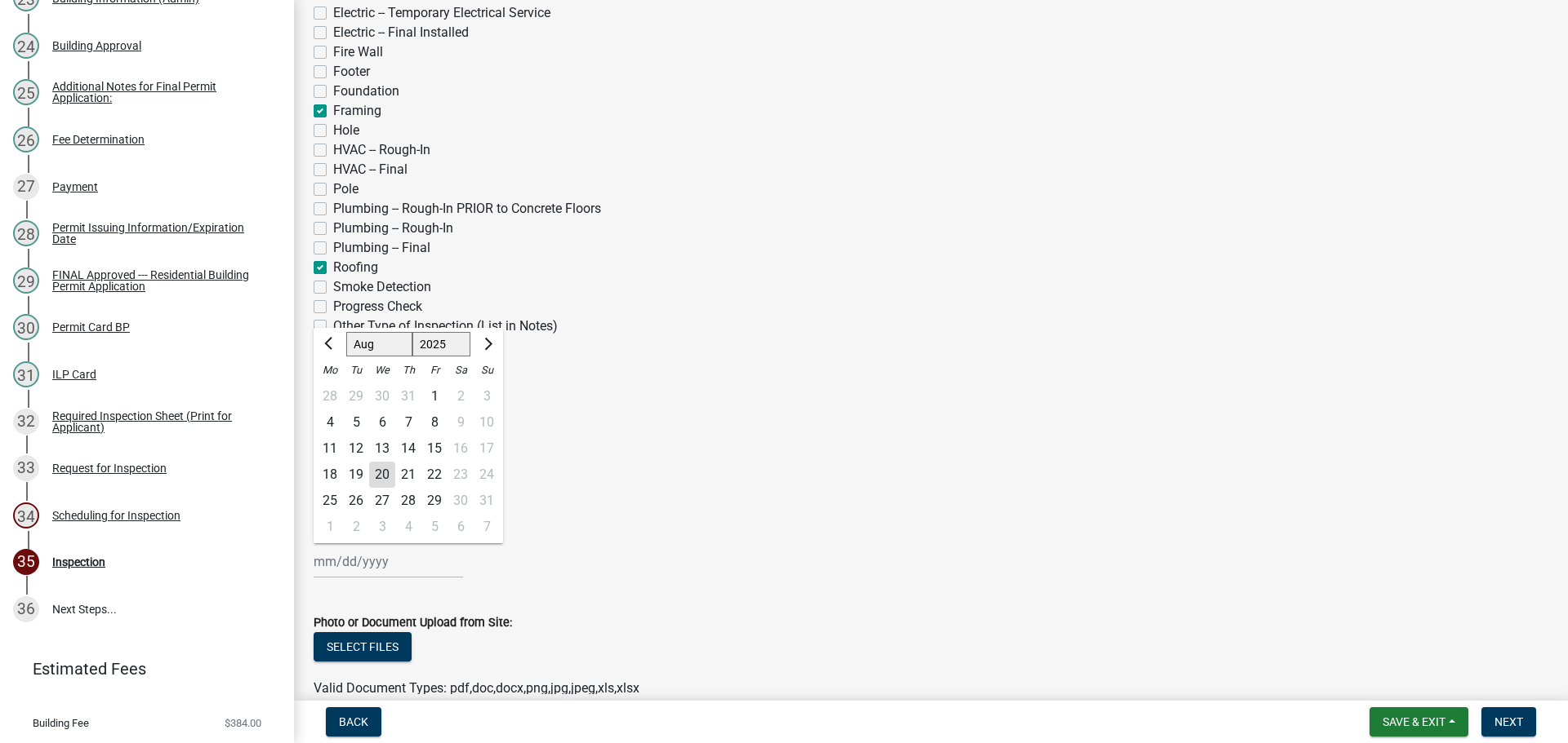
click at [358, 476] on div "19" at bounding box center [356, 474] width 26 height 26
type input "[DATE]"
click at [1513, 723] on span "Next" at bounding box center [1509, 722] width 28 height 13
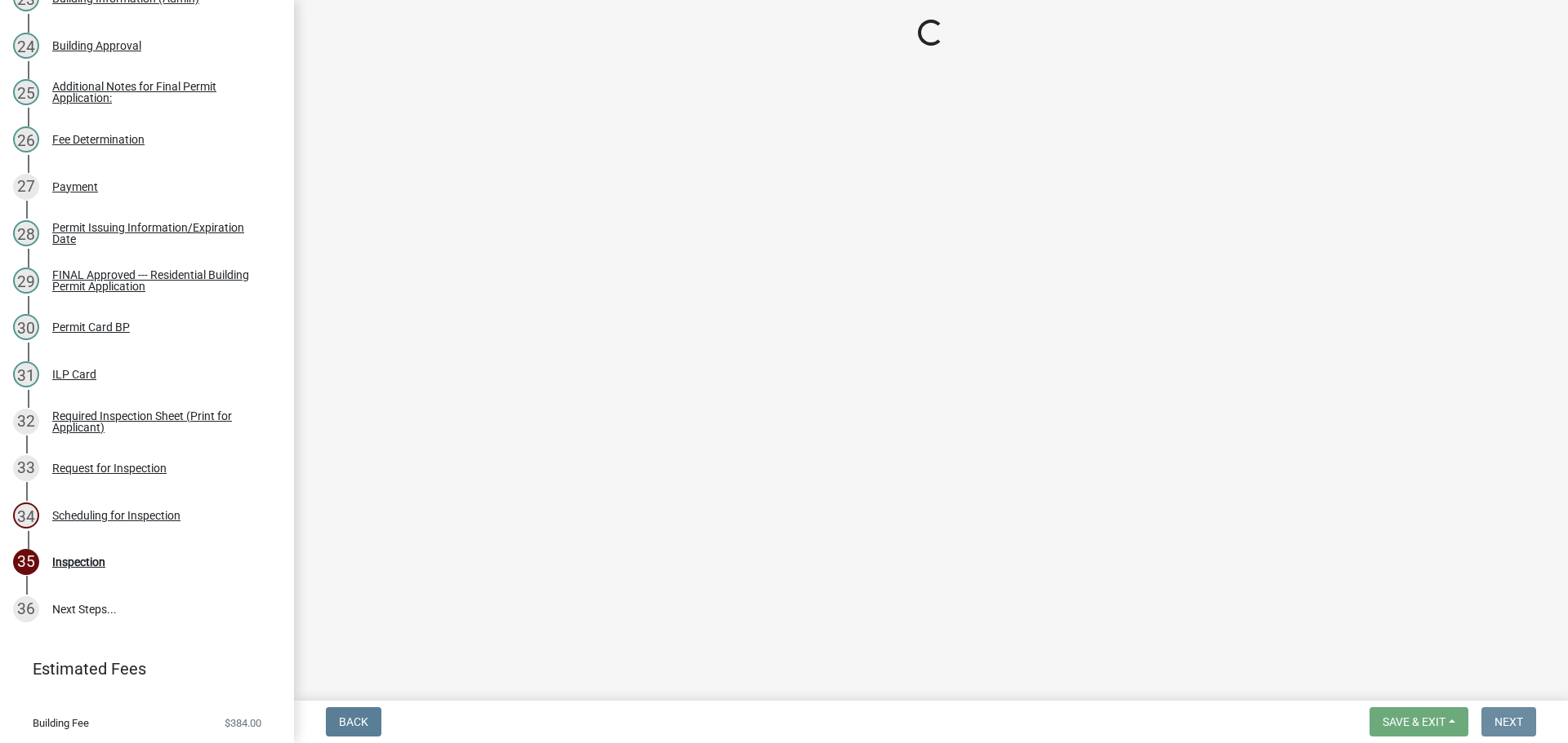
scroll to position [0, 0]
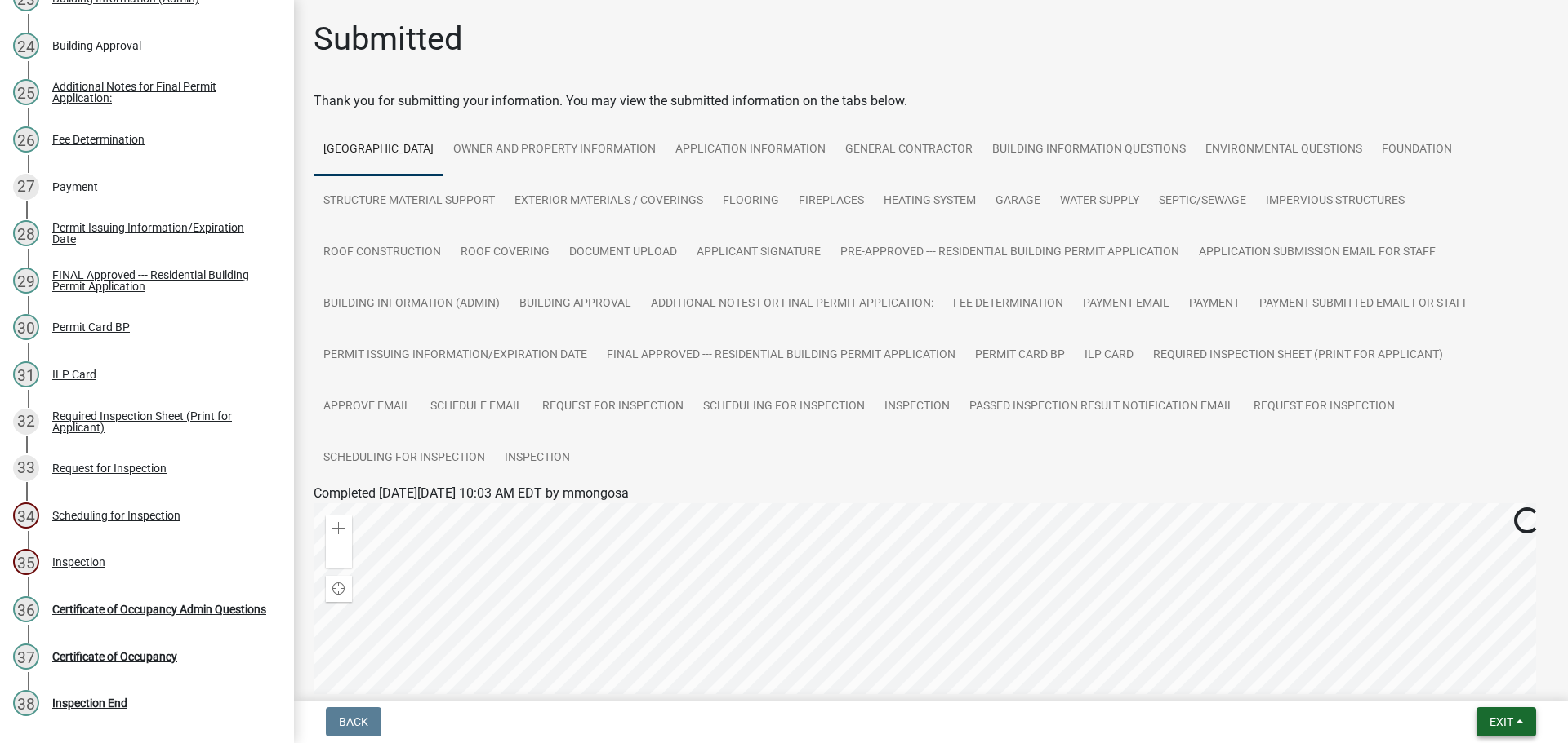
click at [1508, 724] on span "Exit" at bounding box center [1501, 722] width 23 height 13
click at [1464, 680] on button "Save & Exit" at bounding box center [1470, 679] width 131 height 39
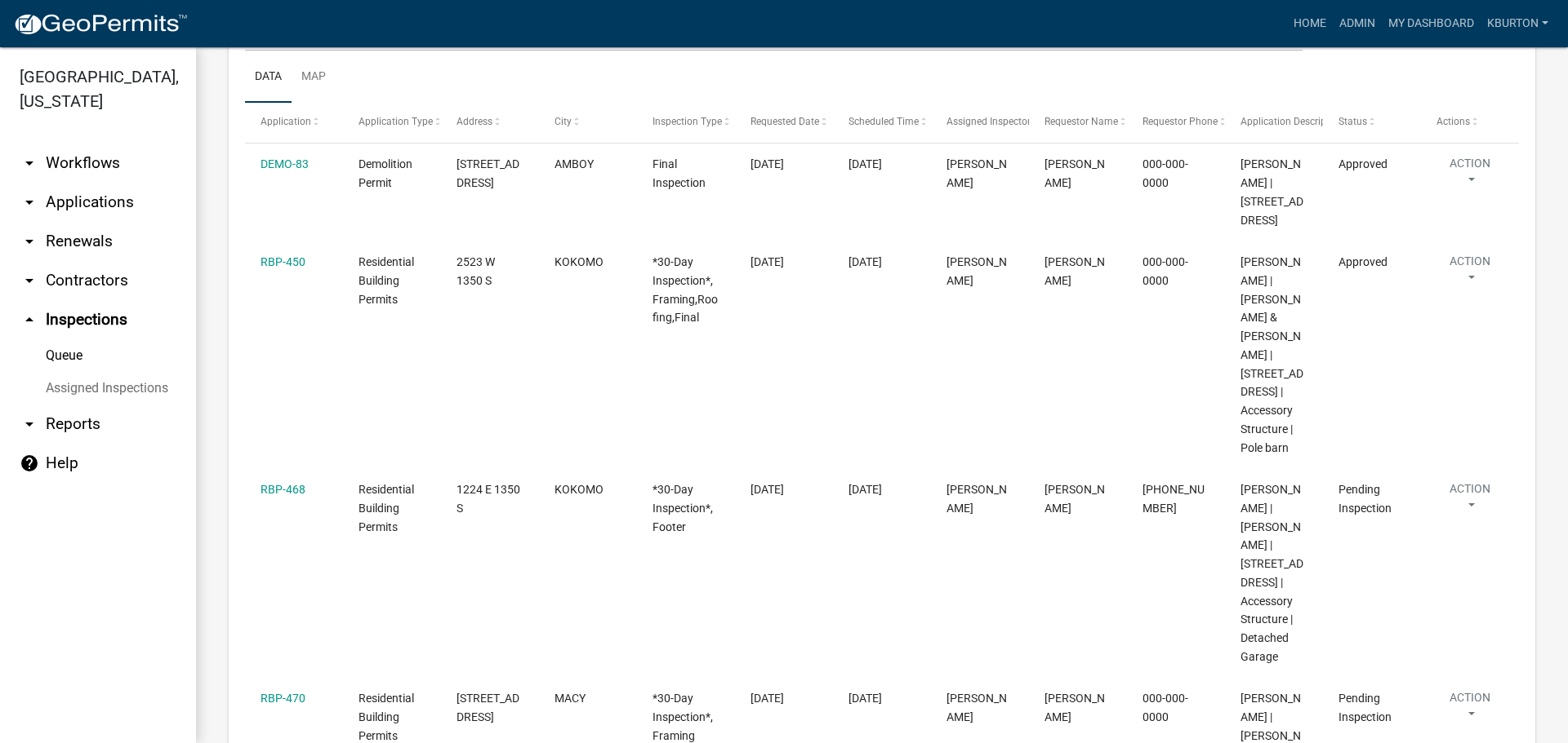
scroll to position [326, 0]
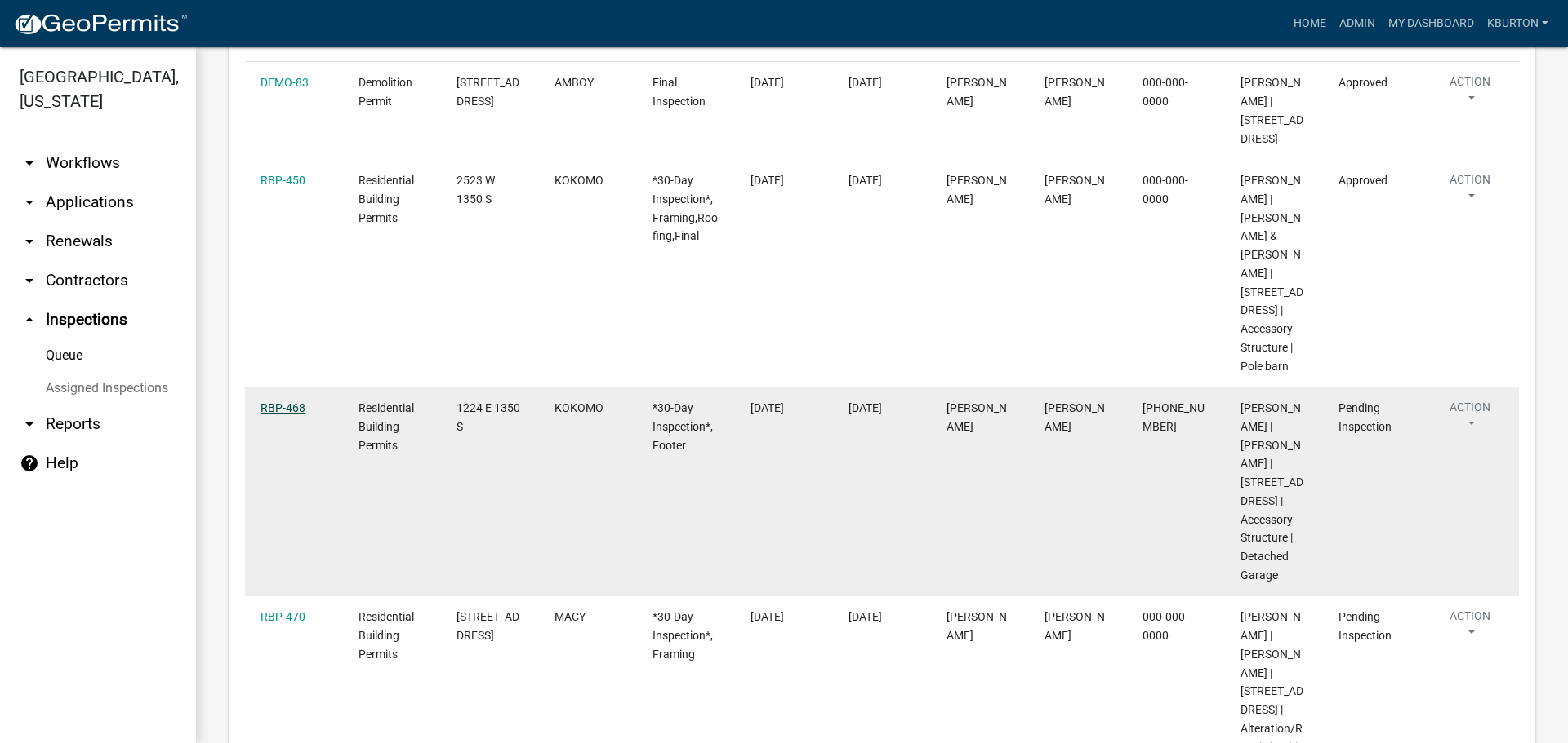
click at [285, 414] on link "RBP-468" at bounding box center [283, 408] width 45 height 13
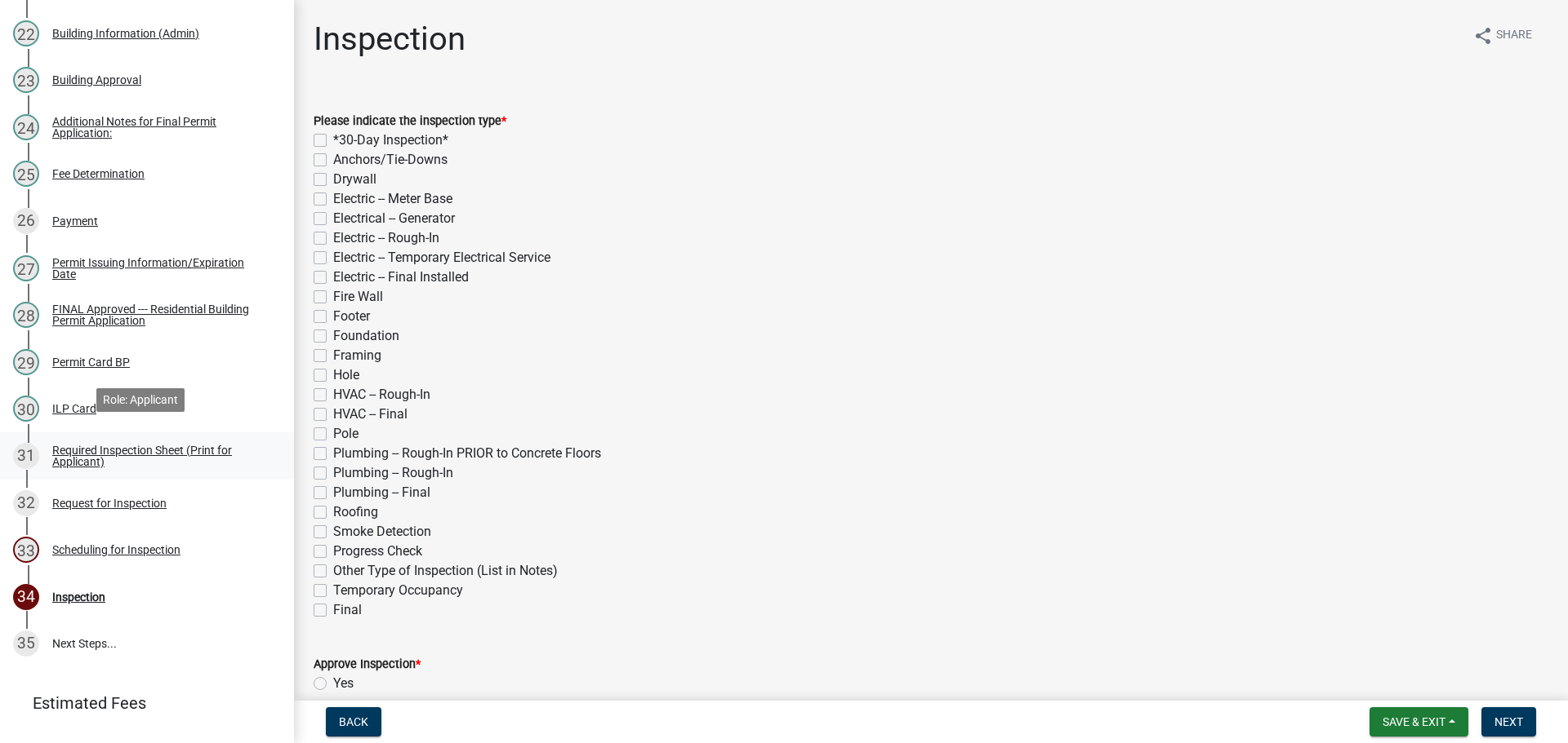
scroll to position [1356, 0]
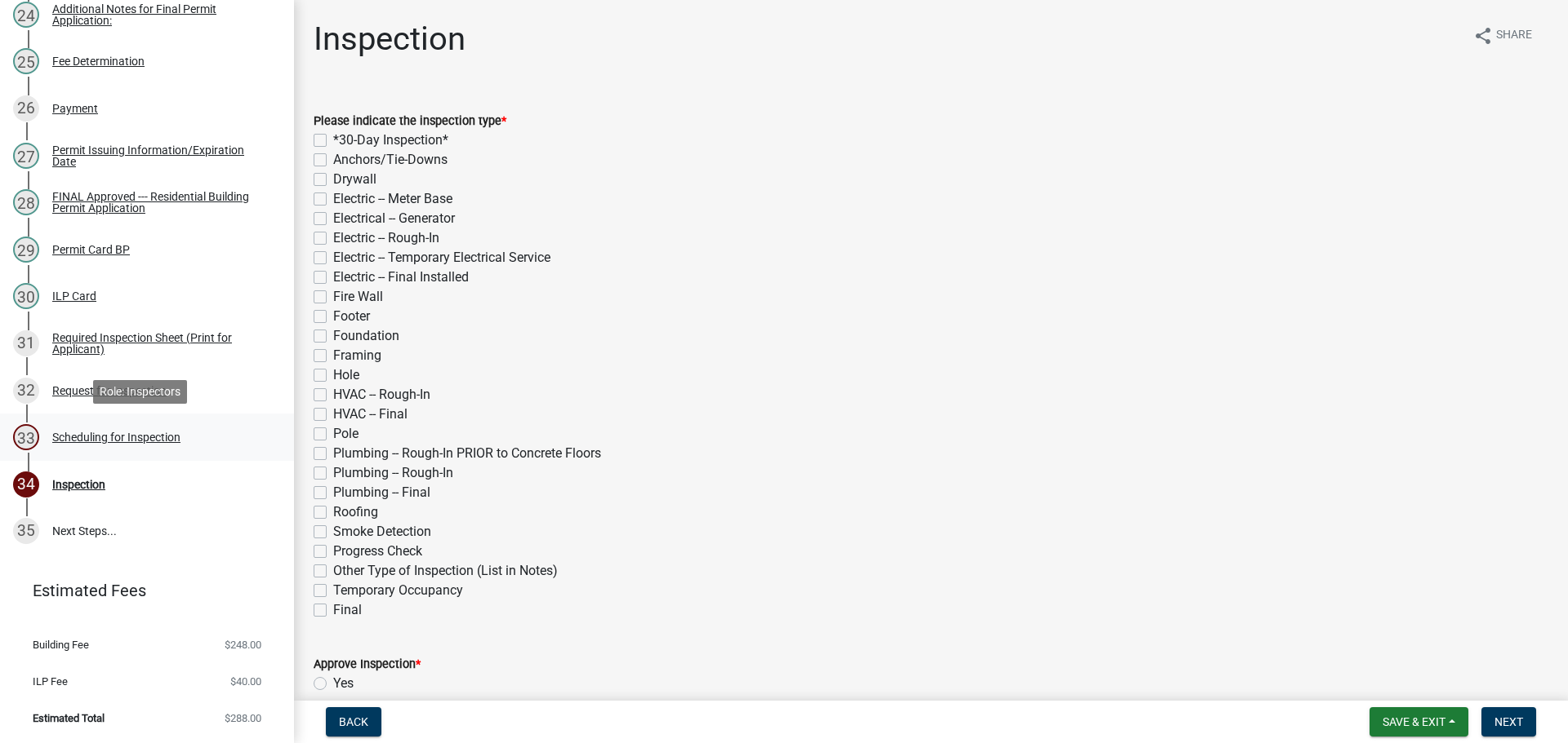
click at [150, 436] on div "Scheduling for Inspection" at bounding box center [116, 438] width 128 height 12
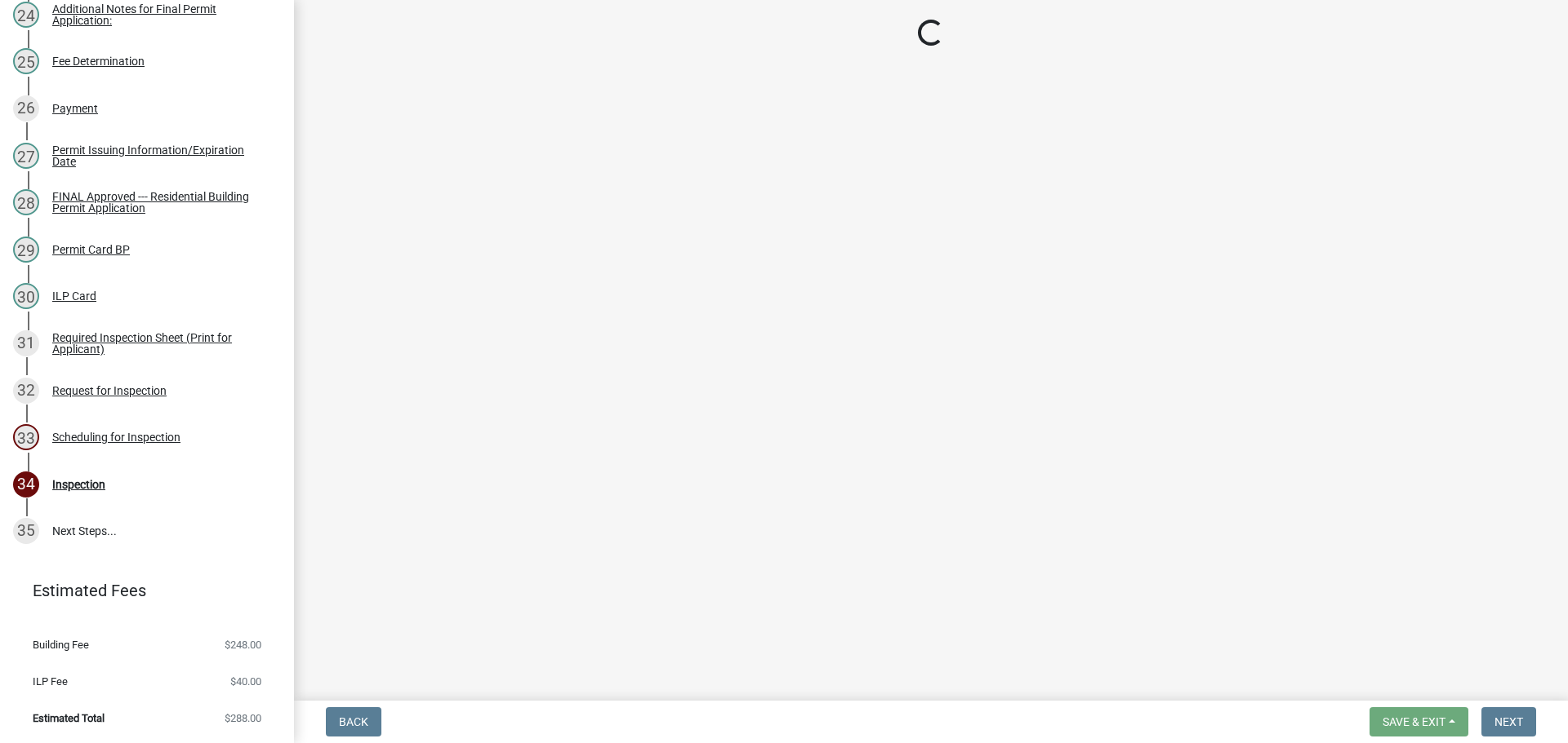
select select "25b75ae6-03c7-4280-9b34-fcf63005d5e5"
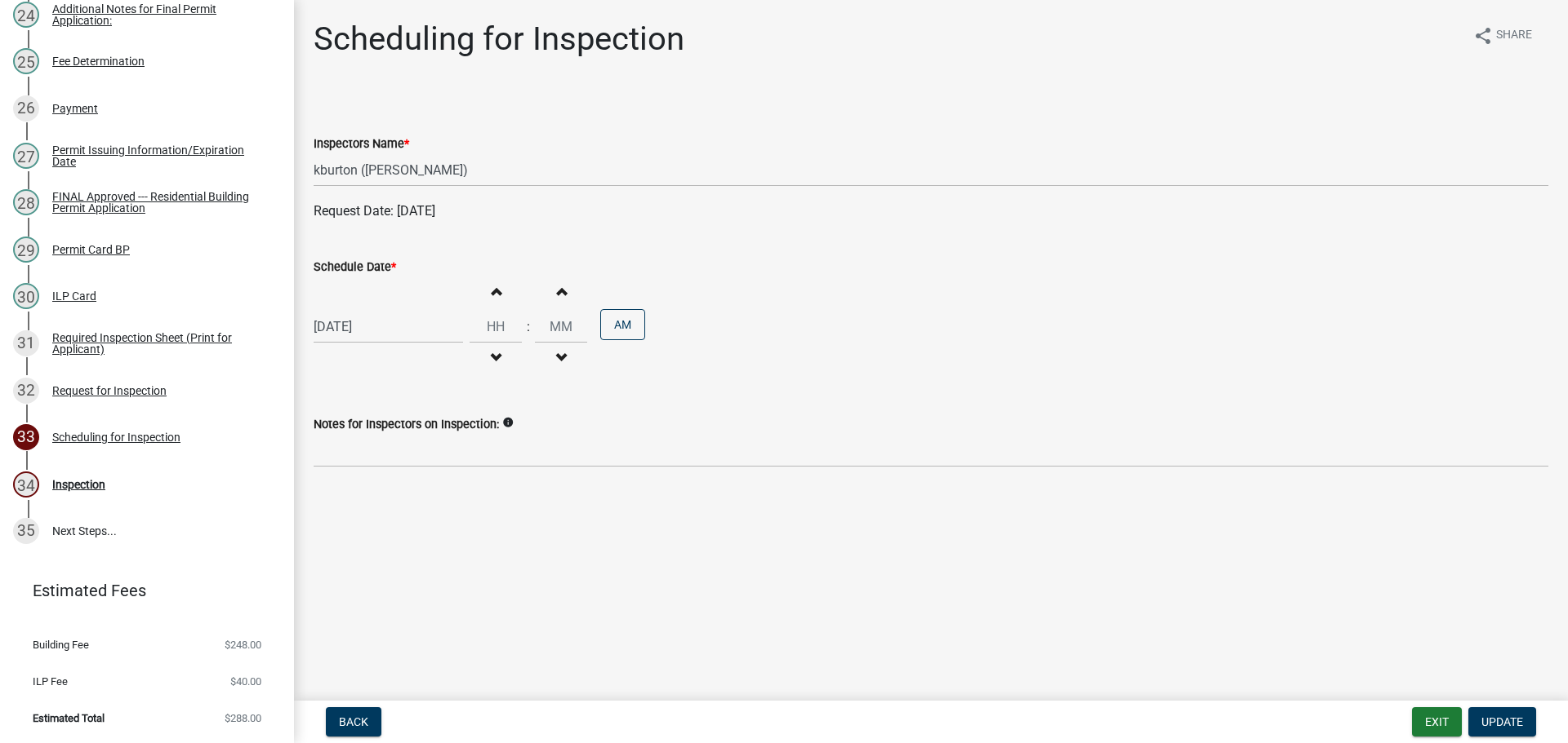
click at [361, 266] on label "Schedule Date *" at bounding box center [355, 268] width 83 height 12
click at [361, 310] on input "[DATE]" at bounding box center [388, 327] width 149 height 33
select select "8"
select select "2025"
click at [380, 519] on div "27" at bounding box center [382, 518] width 26 height 26
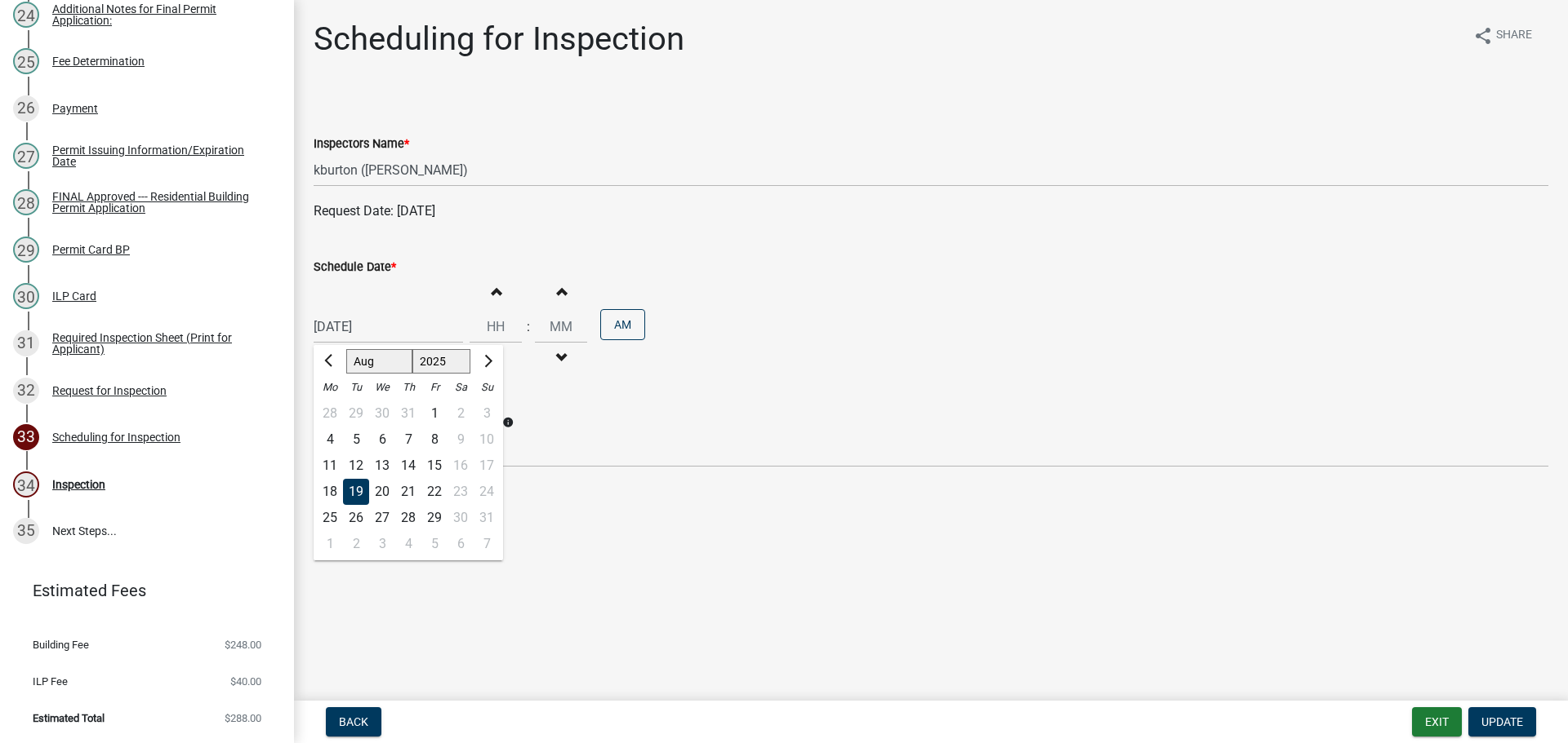
type input "[DATE]"
click at [1506, 712] on button "Update" at bounding box center [1502, 722] width 68 height 29
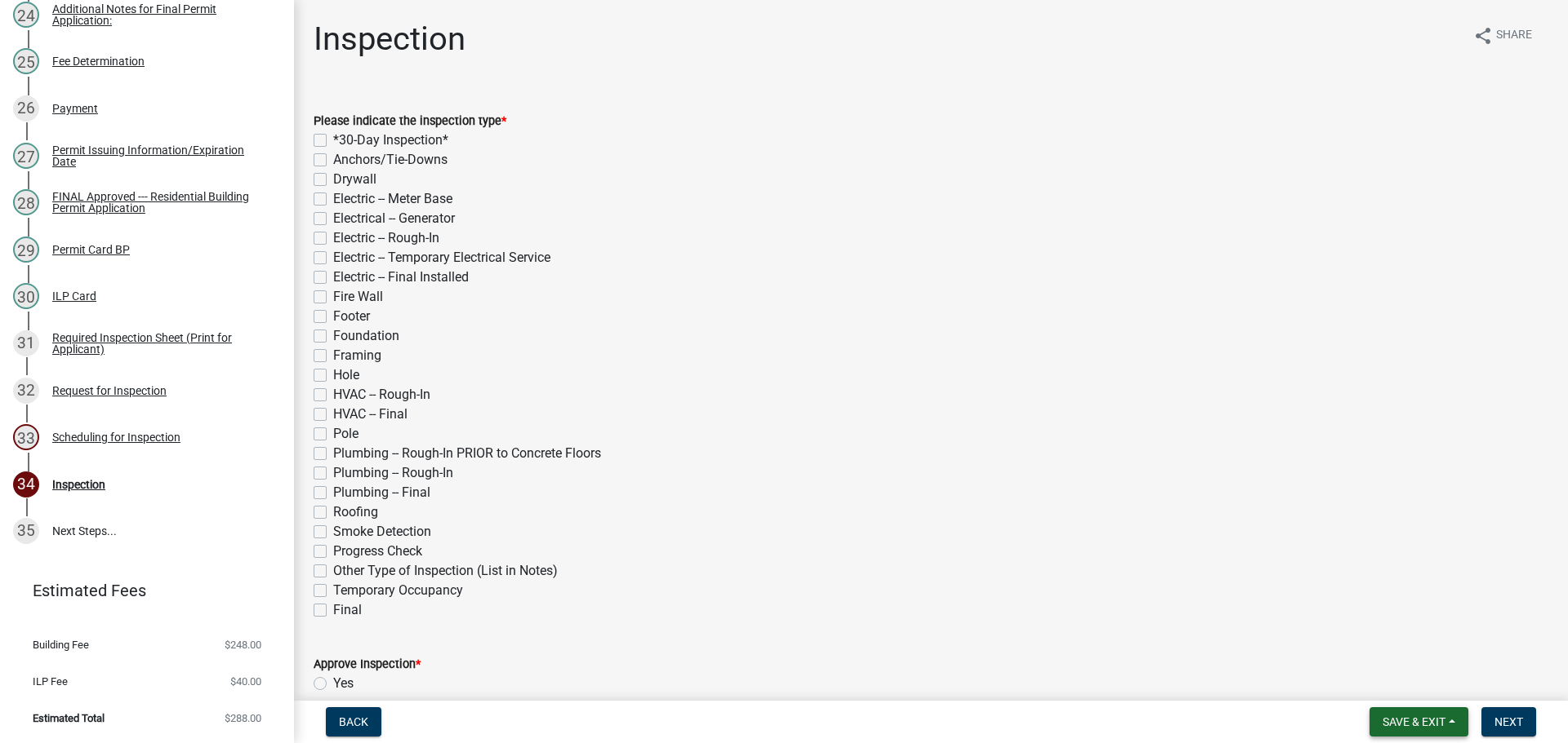
click at [1442, 720] on span "Save & Exit" at bounding box center [1413, 722] width 63 height 13
click at [1425, 694] on button "Save & Exit" at bounding box center [1403, 679] width 131 height 39
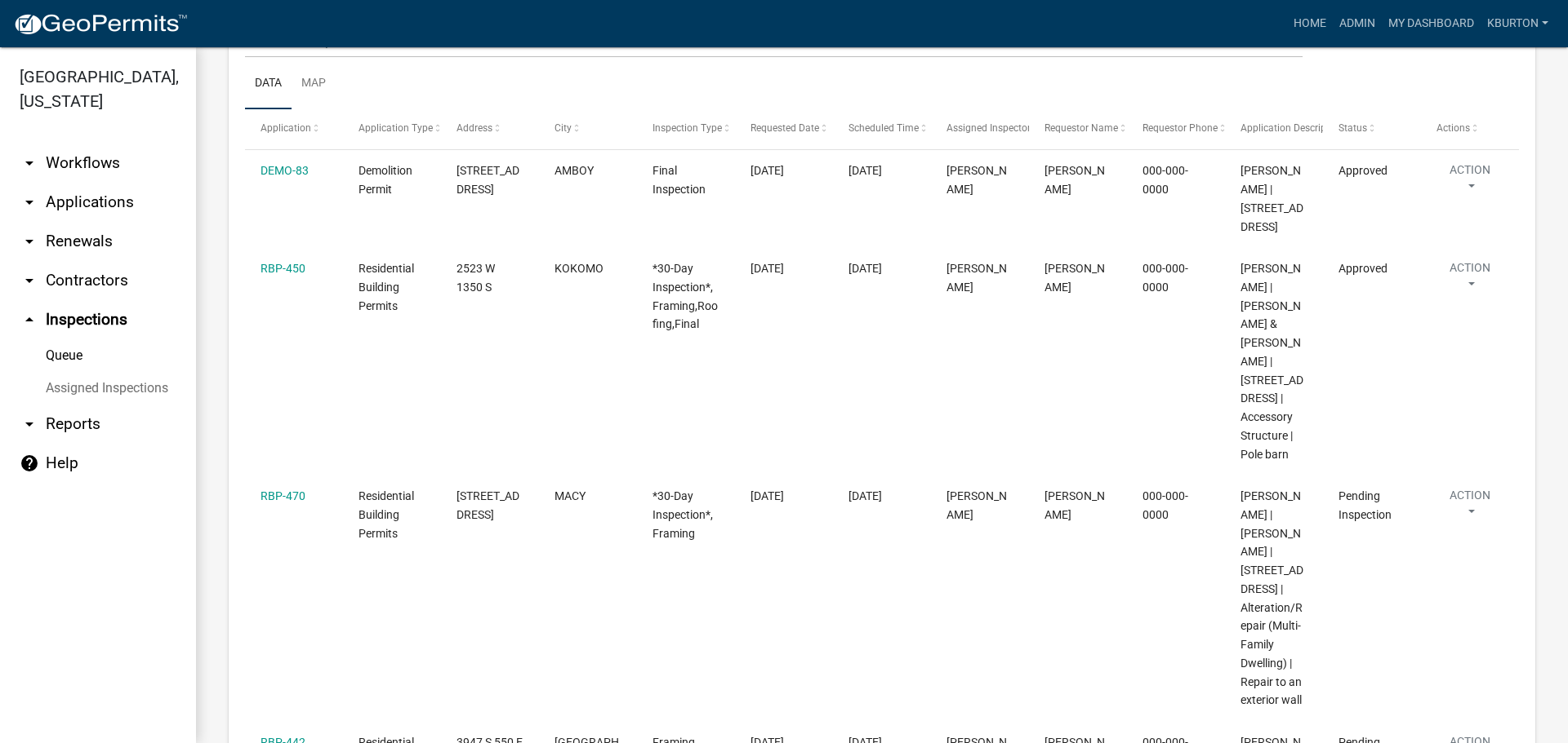
scroll to position [326, 0]
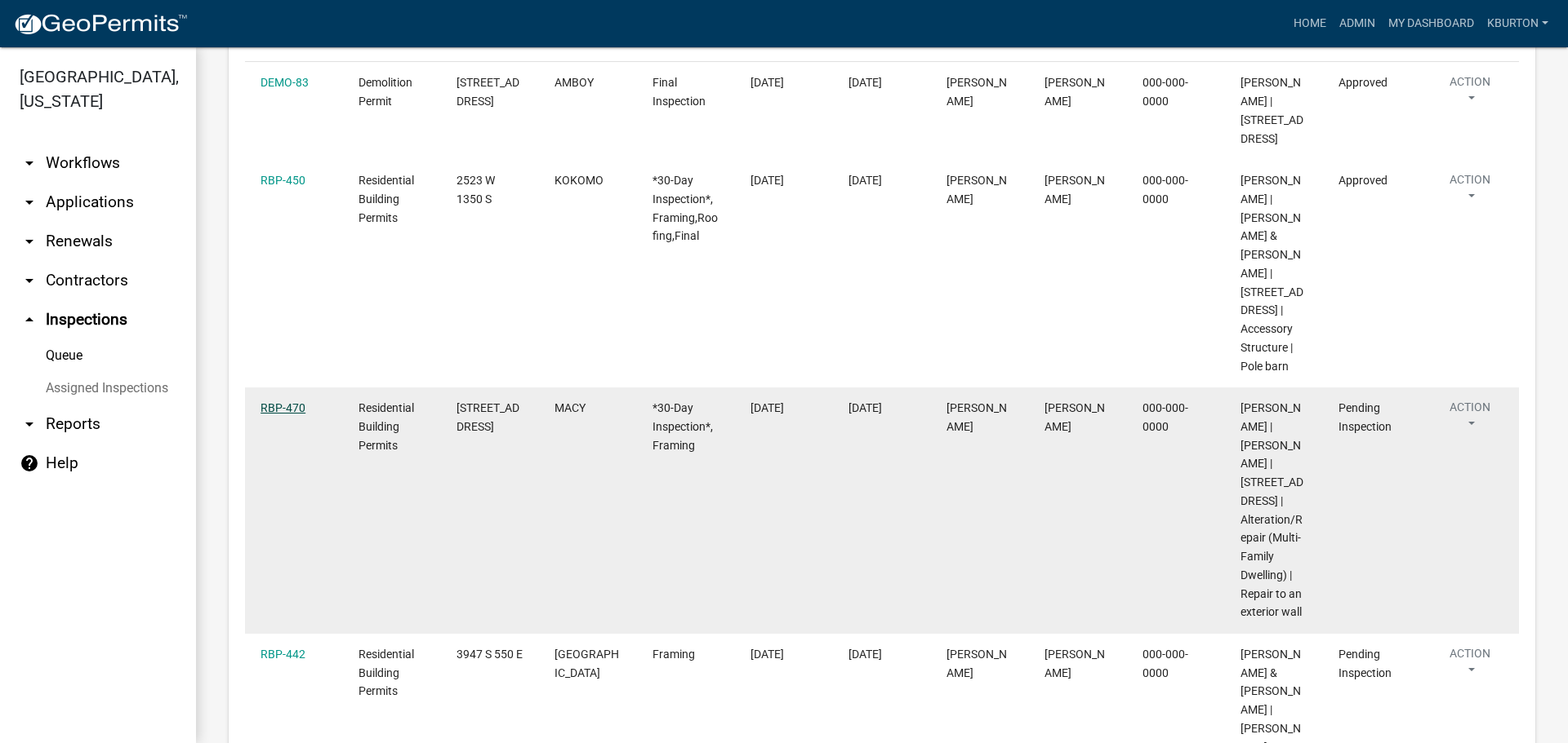
click at [300, 414] on link "RBP-470" at bounding box center [283, 408] width 45 height 13
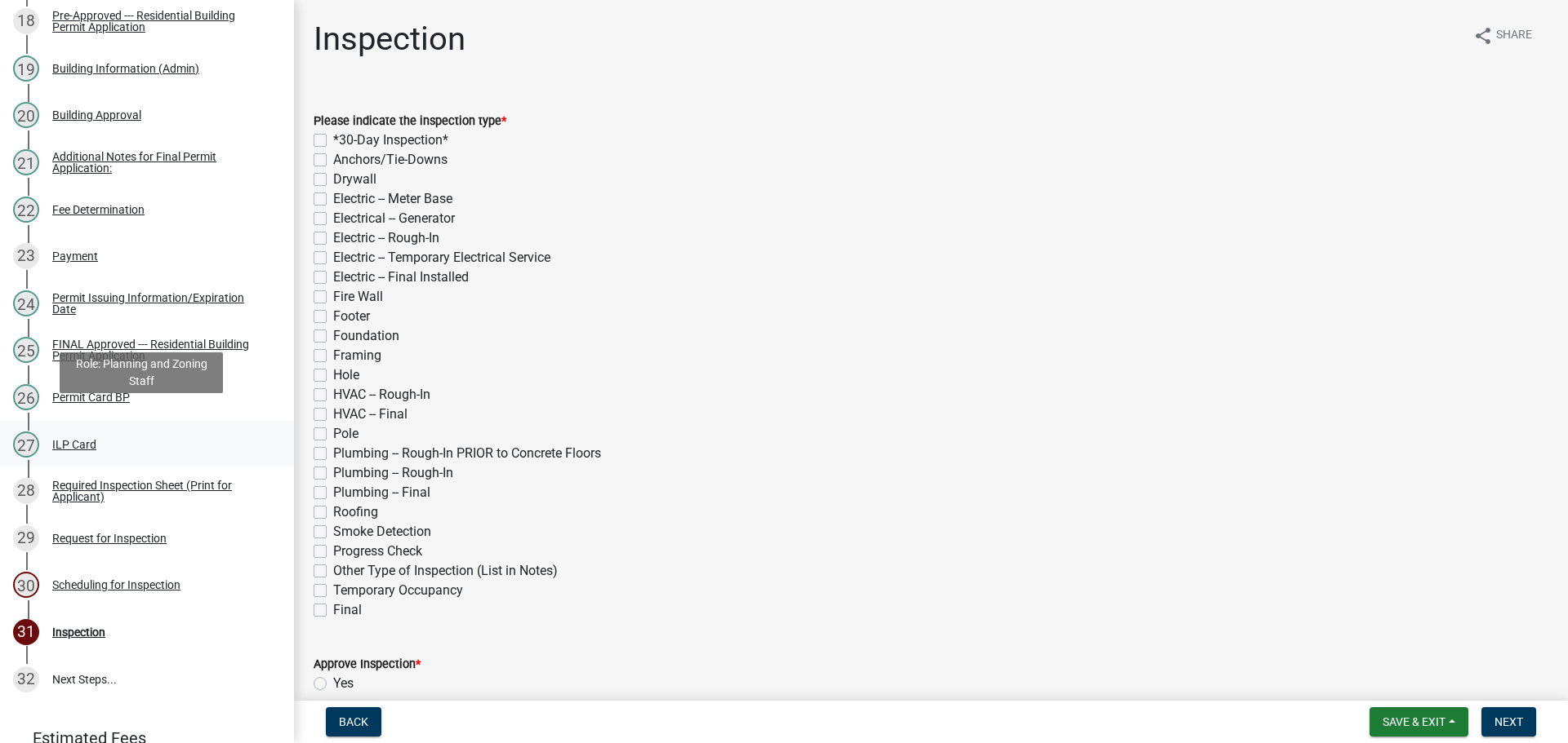
scroll to position [1215, 0]
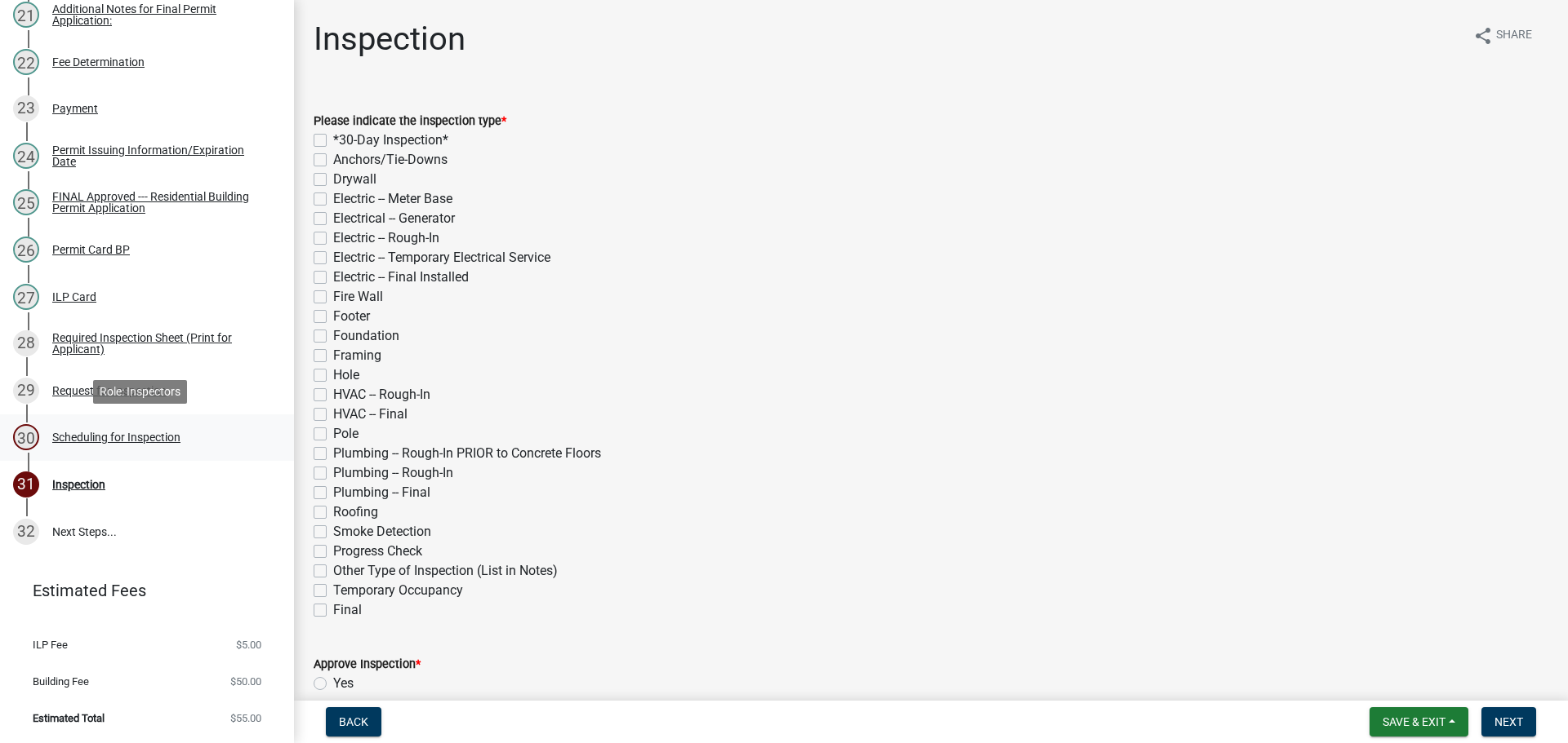
click at [161, 444] on div "30 Scheduling for Inspection" at bounding box center [141, 437] width 254 height 26
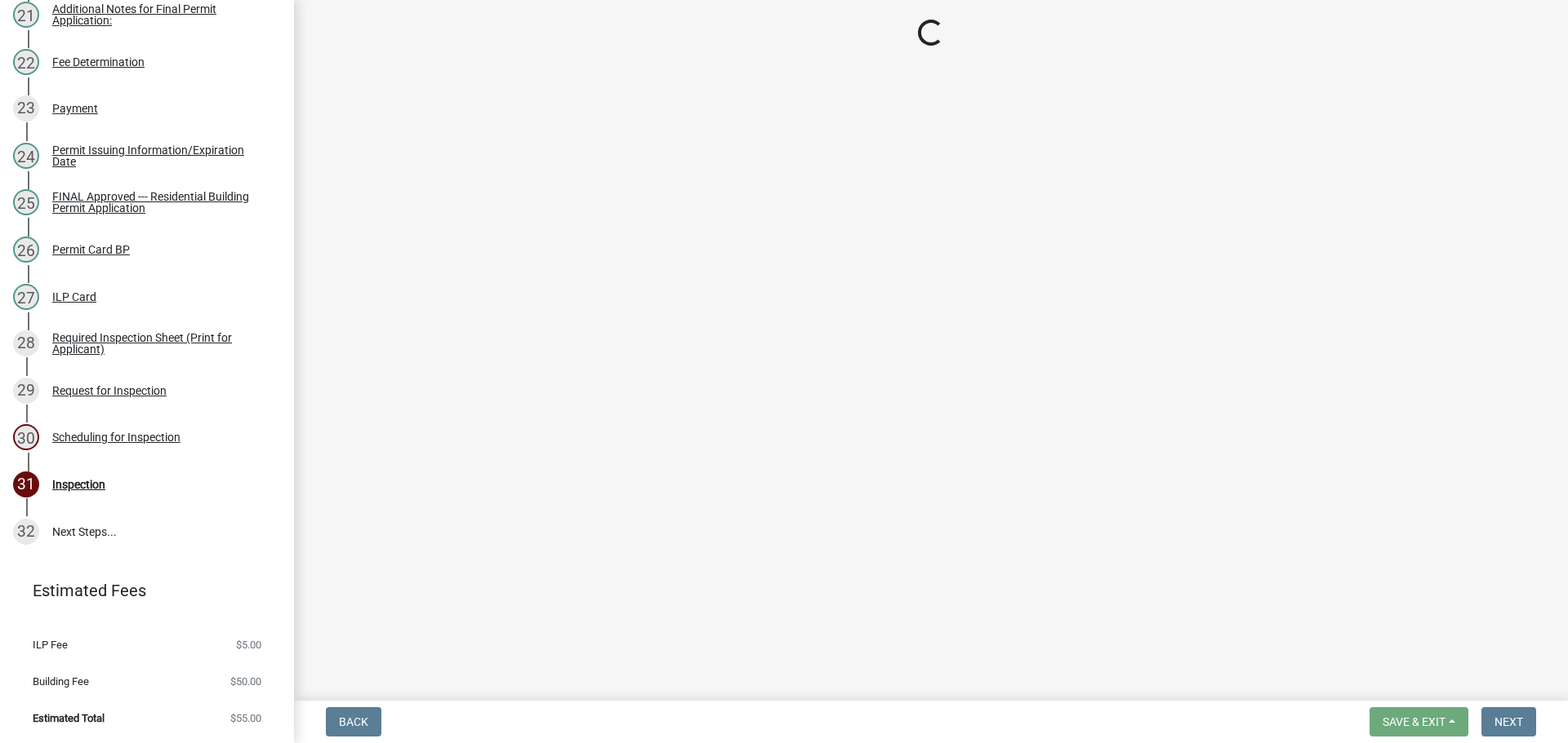
select select "25b75ae6-03c7-4280-9b34-fcf63005d5e5"
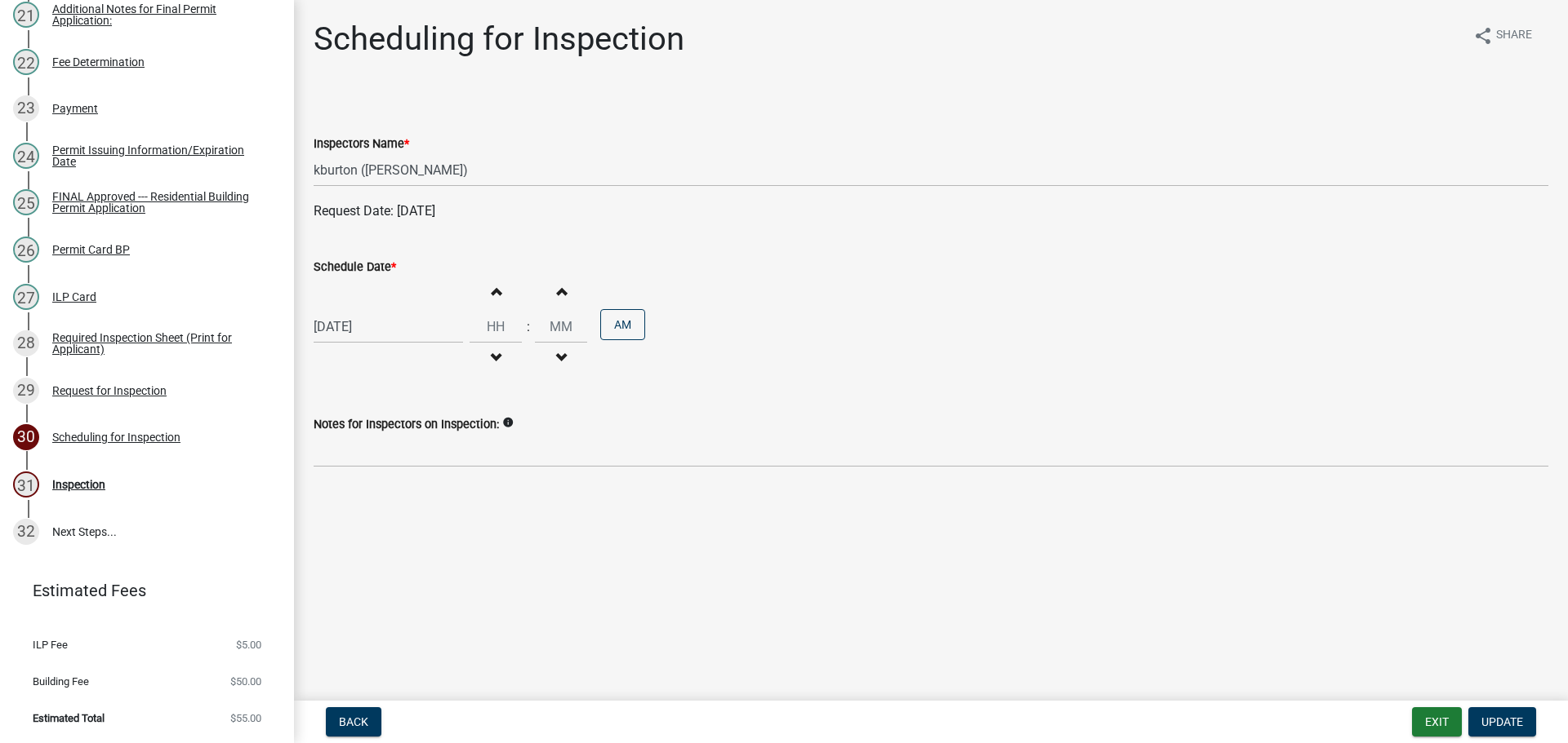
click at [372, 269] on label "Schedule Date *" at bounding box center [355, 268] width 83 height 12
click at [372, 310] on input "[DATE]" at bounding box center [388, 327] width 149 height 33
select select "8"
select select "2025"
click at [413, 518] on div "28" at bounding box center [408, 518] width 26 height 26
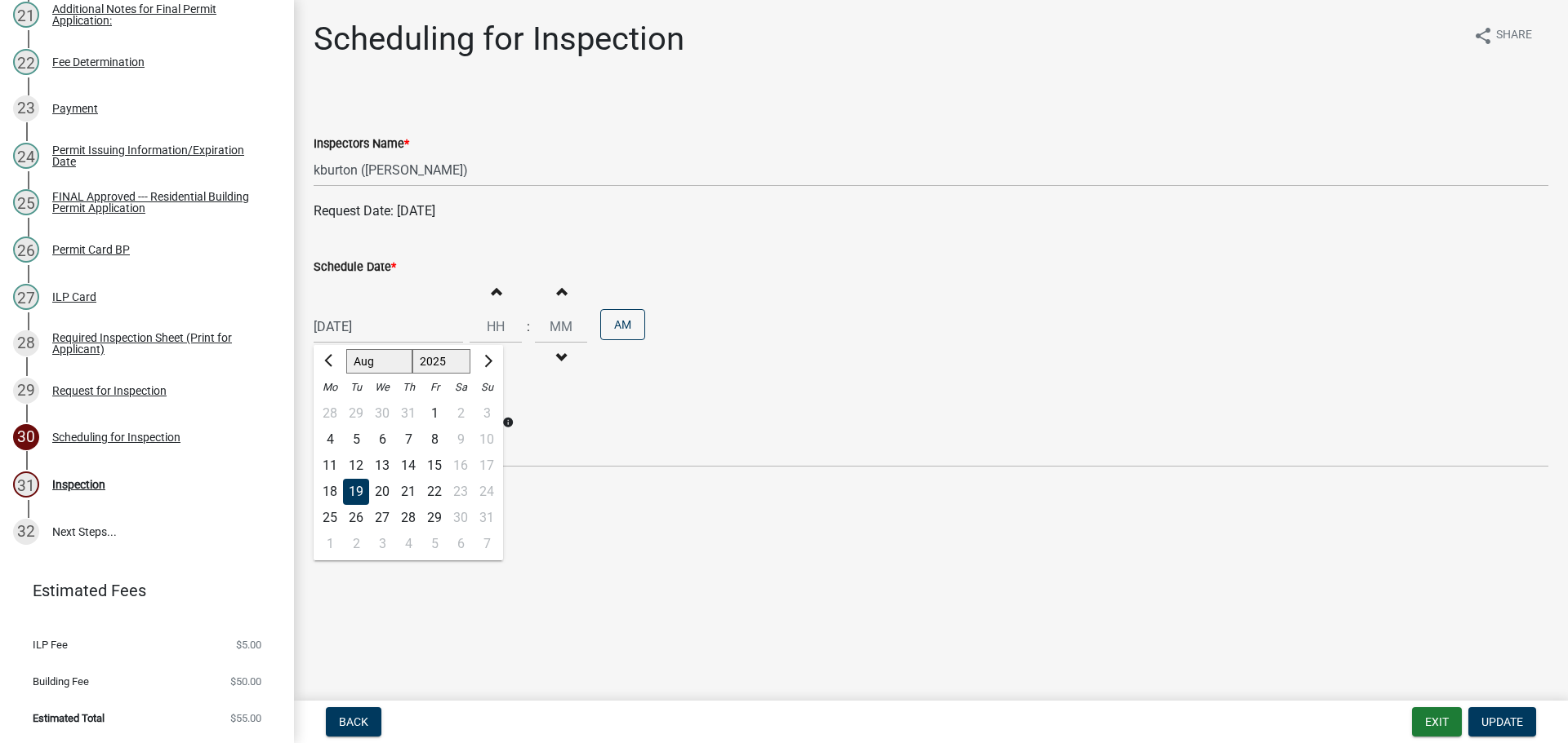
type input "[DATE]"
click at [1502, 717] on span "Update" at bounding box center [1502, 722] width 42 height 13
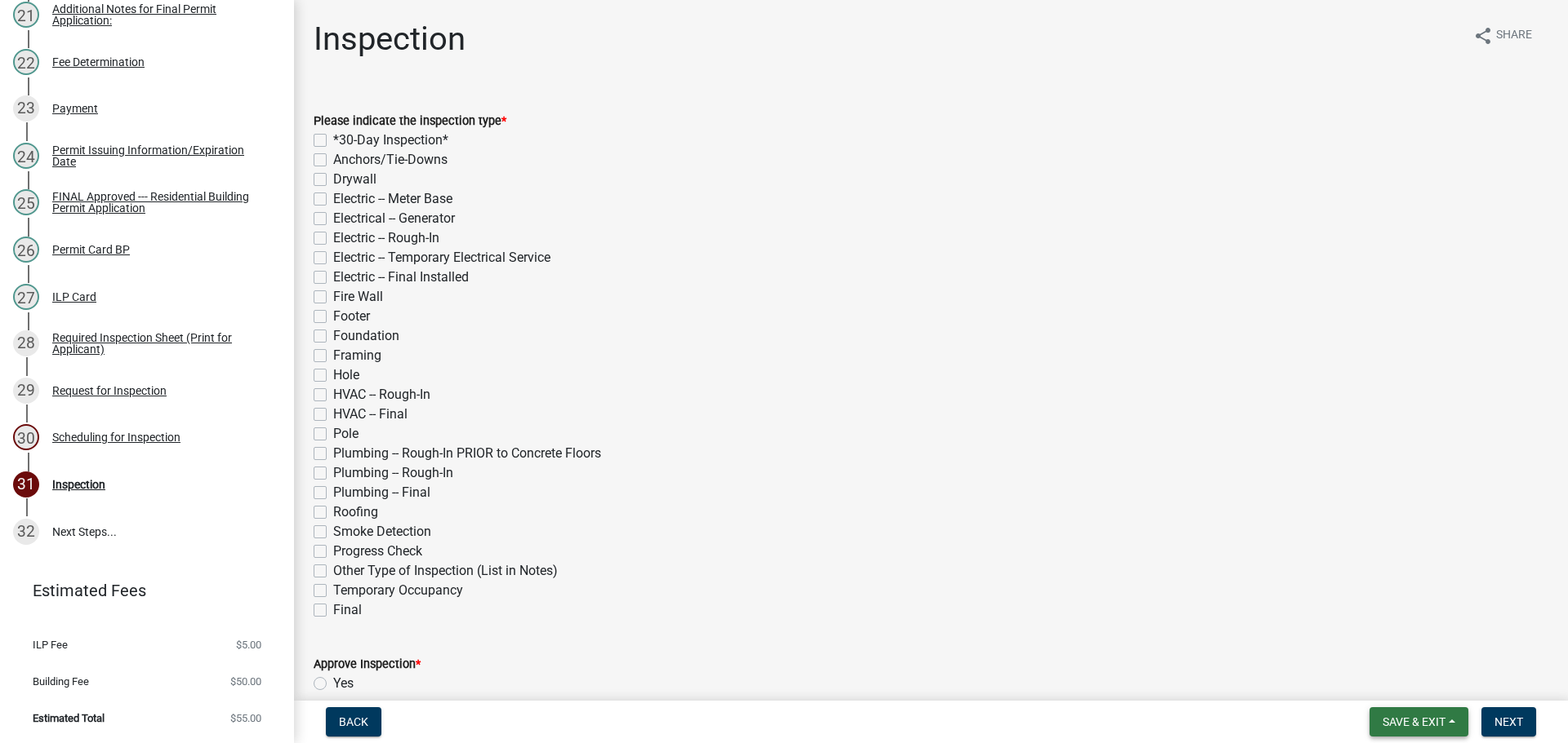
click at [1440, 720] on span "Save & Exit" at bounding box center [1413, 722] width 63 height 13
click at [1430, 689] on button "Save & Exit" at bounding box center [1403, 679] width 131 height 39
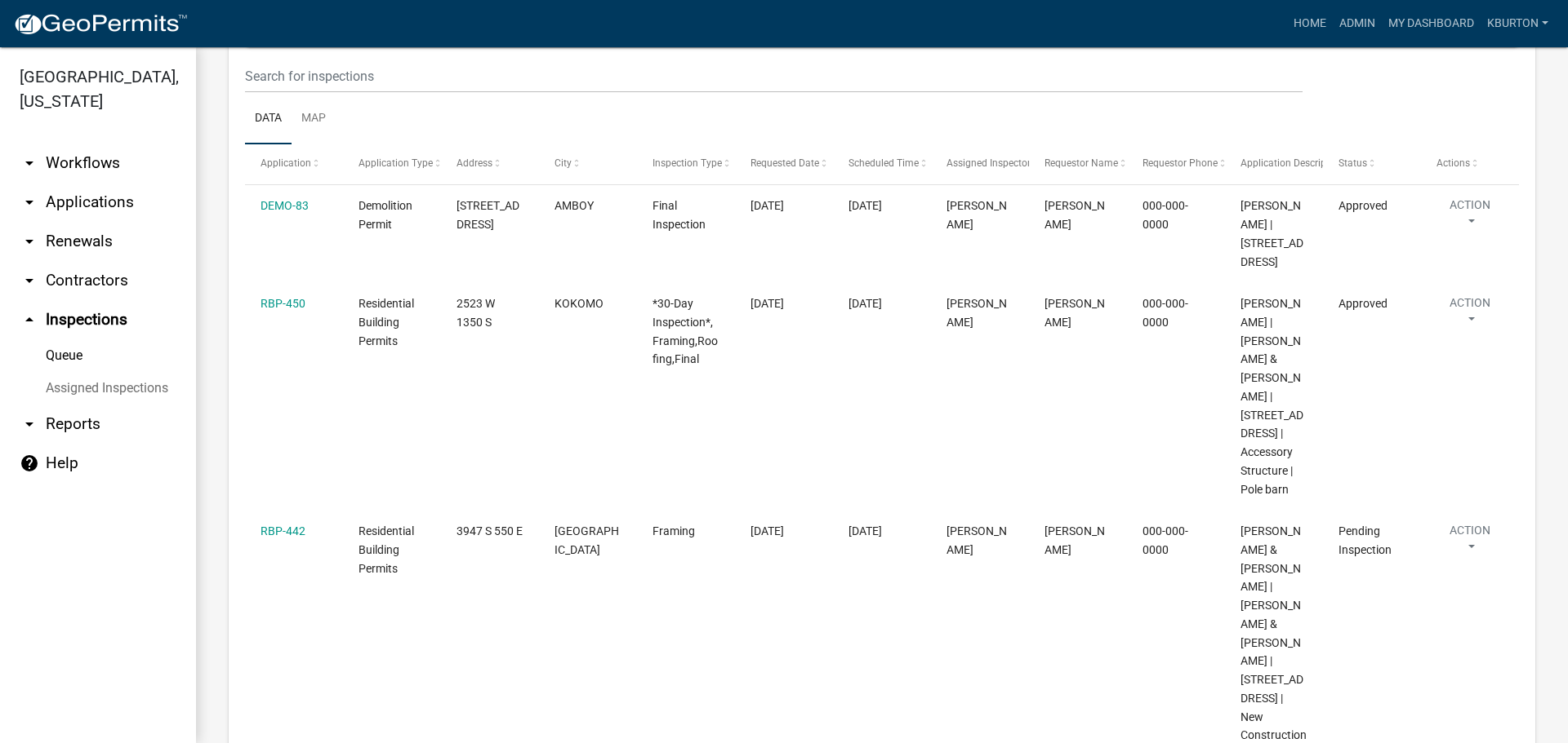
scroll to position [245, 0]
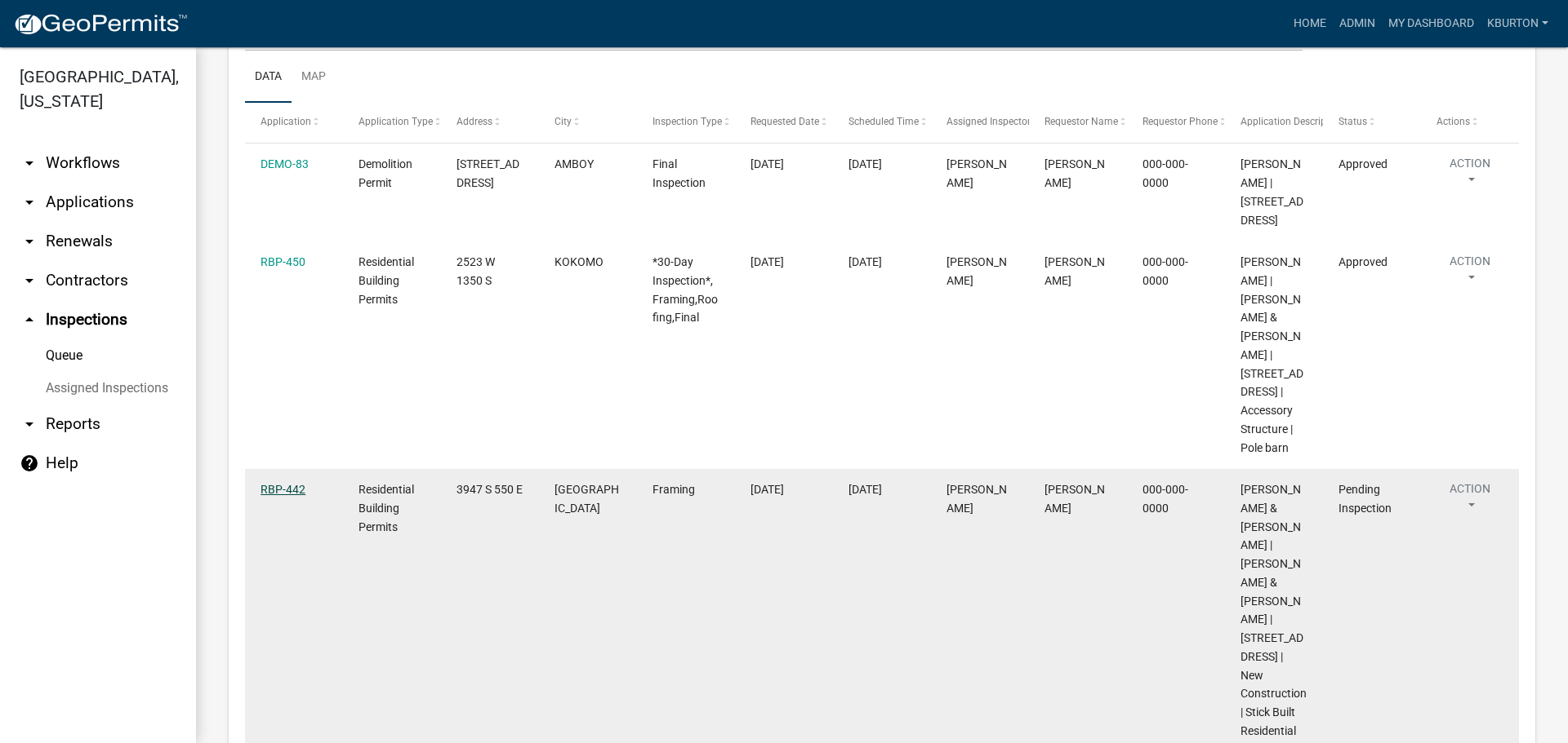
click at [272, 496] on link "RBP-442" at bounding box center [283, 489] width 45 height 13
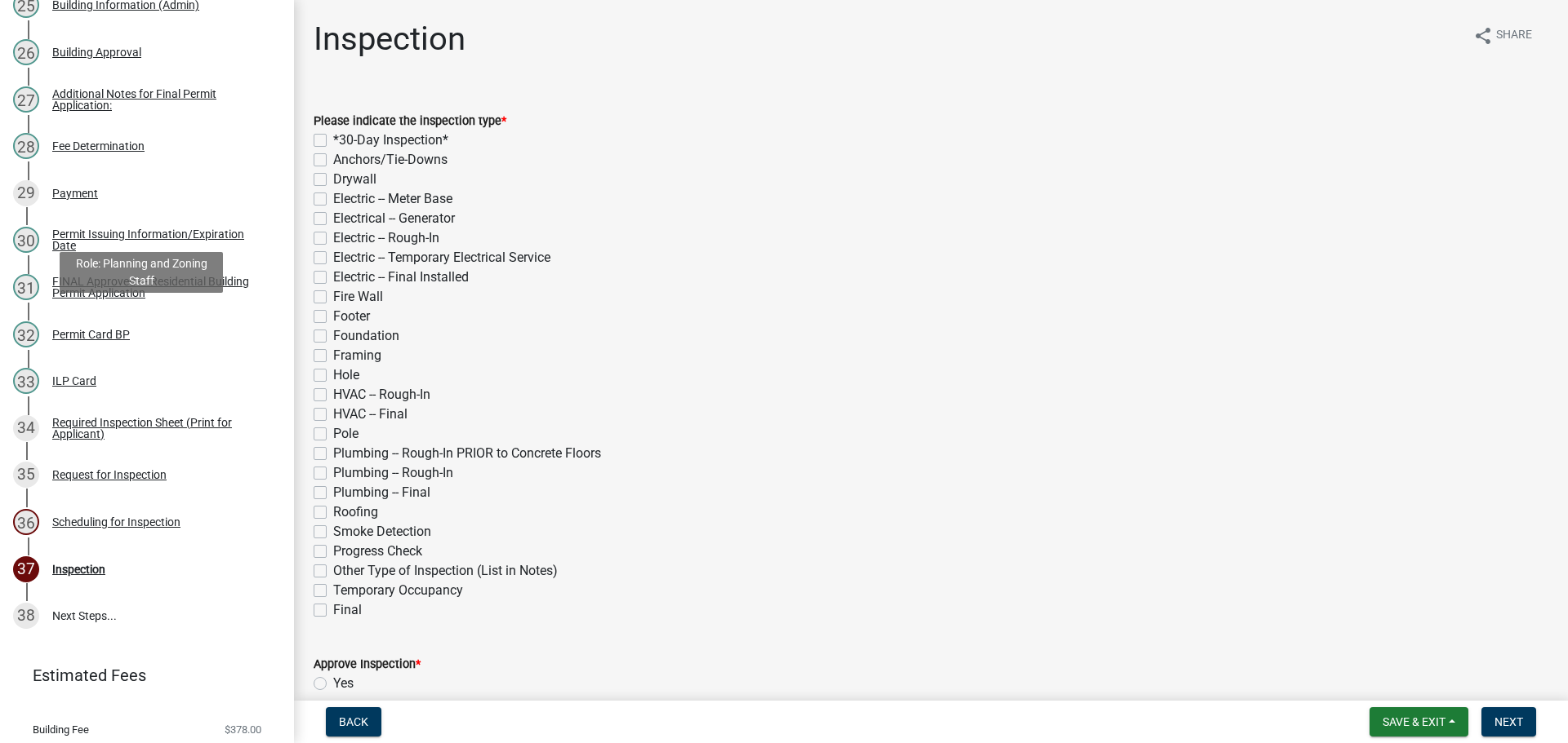
scroll to position [1498, 0]
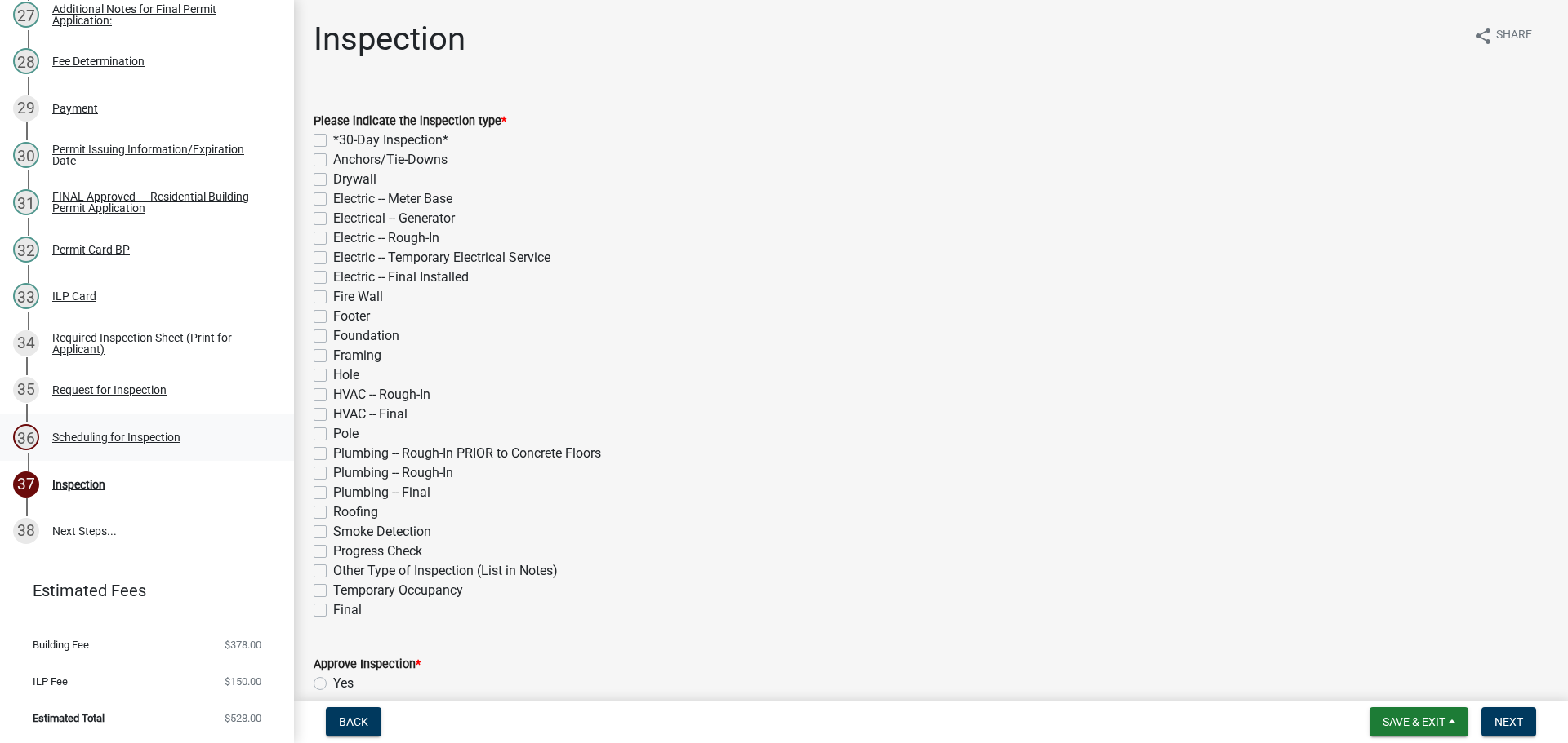
click at [150, 442] on div "Scheduling for Inspection" at bounding box center [116, 438] width 128 height 12
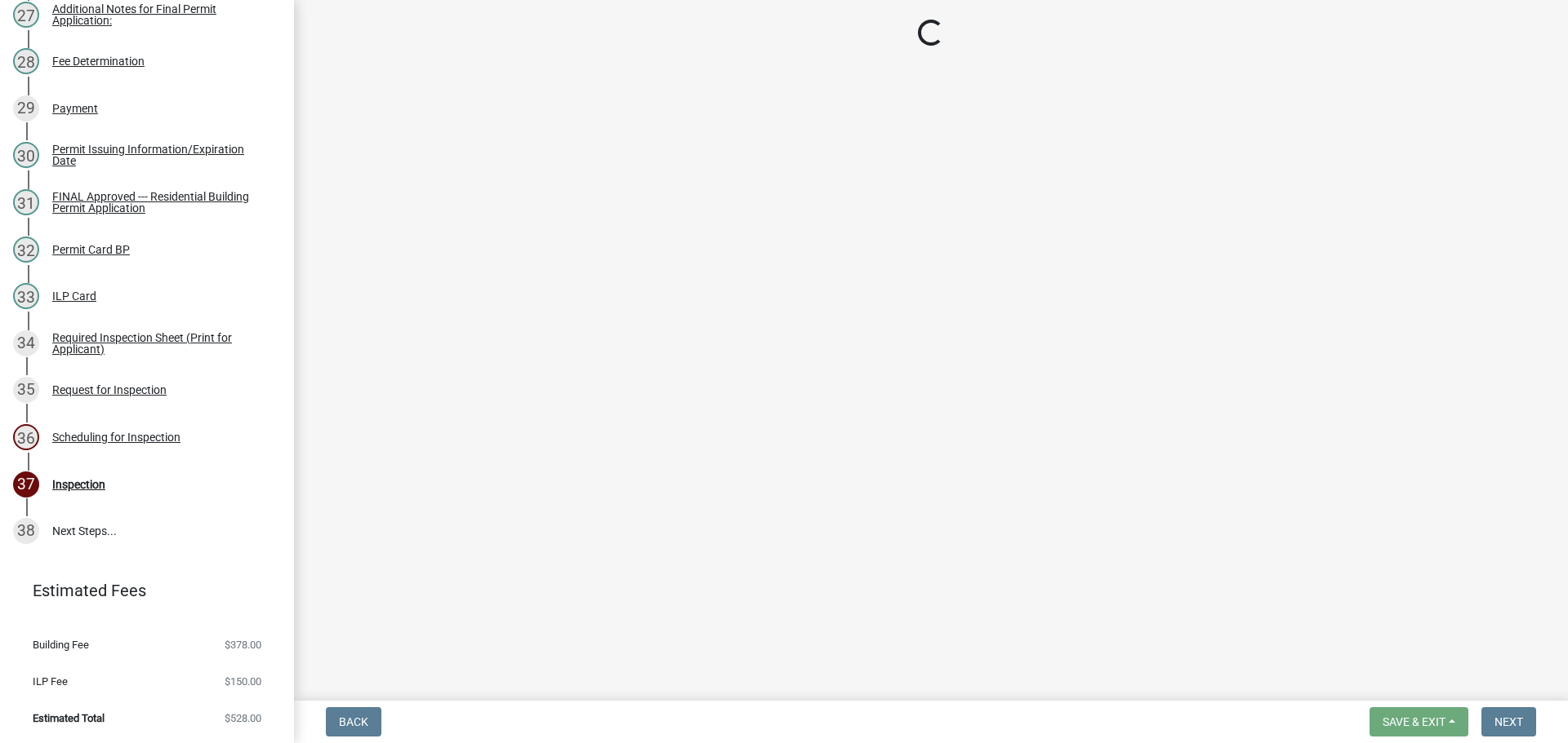
select select "25b75ae6-03c7-4280-9b34-fcf63005d5e5"
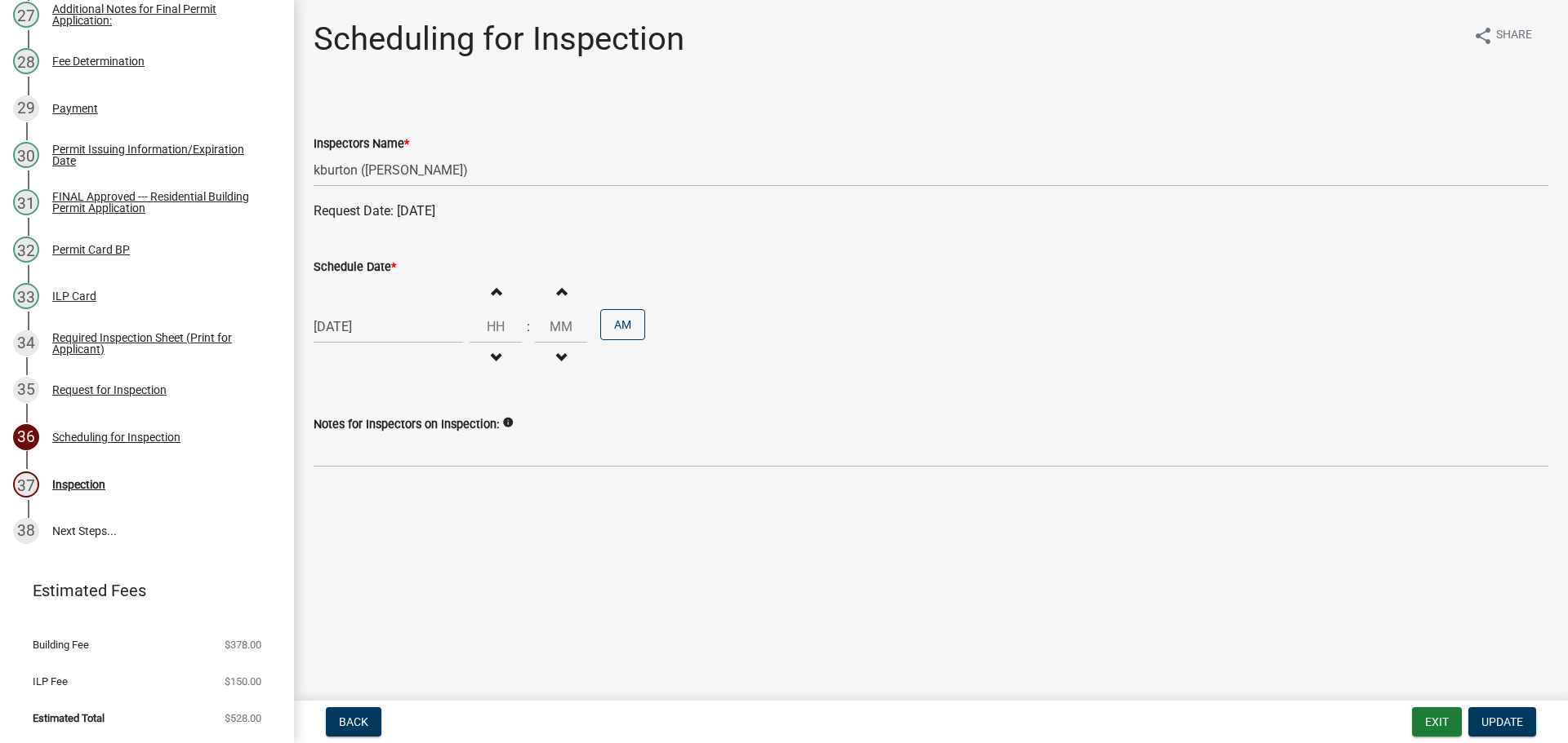
click at [378, 262] on label "Schedule Date *" at bounding box center [355, 268] width 83 height 12
click at [378, 310] on input "[DATE]" at bounding box center [388, 327] width 149 height 33
select select "8"
select select "2025"
click at [410, 519] on div "28" at bounding box center [408, 518] width 26 height 26
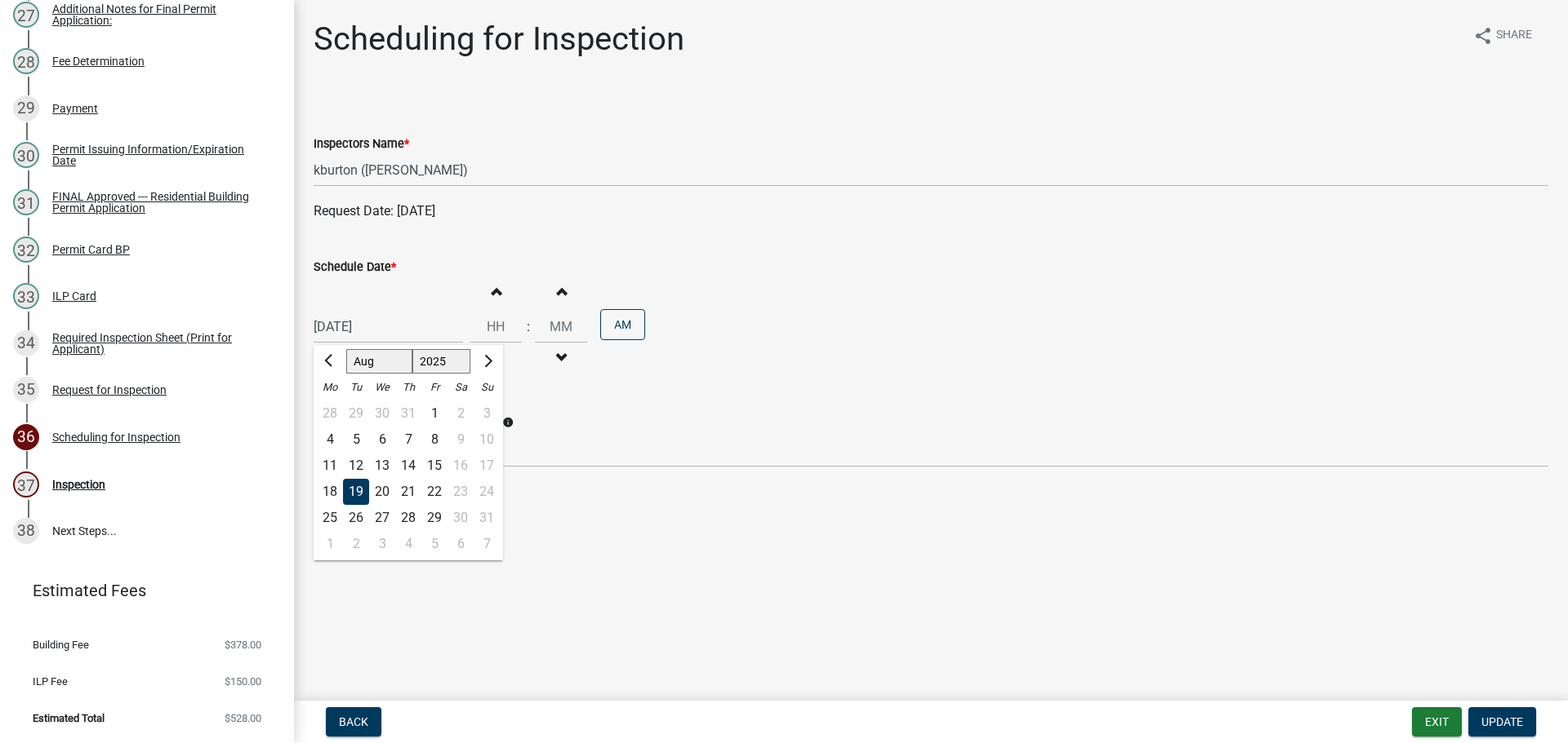
type input "[DATE]"
click at [1500, 721] on span "Update" at bounding box center [1502, 722] width 42 height 13
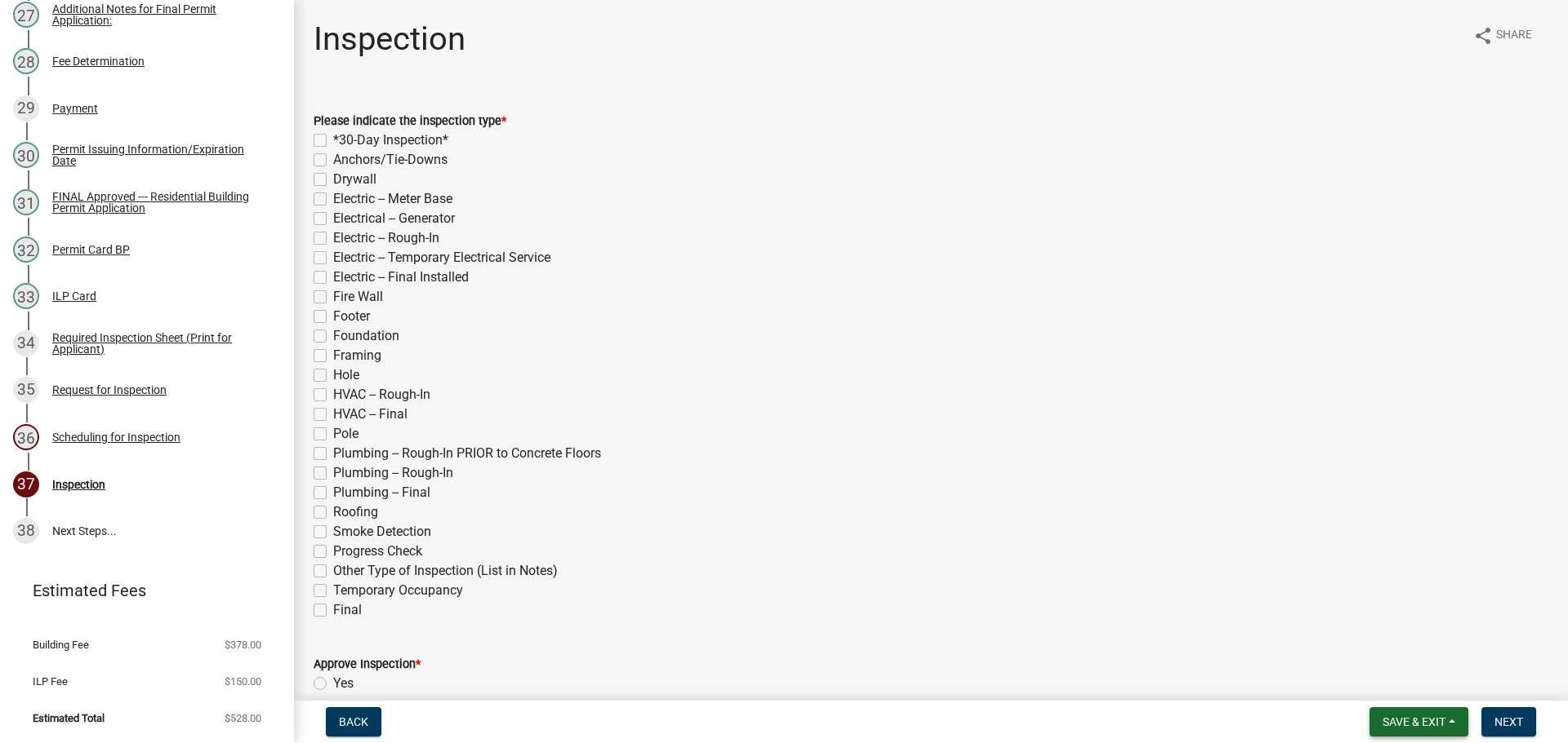
click at [1432, 719] on span "Save & Exit" at bounding box center [1413, 722] width 63 height 13
click at [1417, 688] on button "Save & Exit" at bounding box center [1403, 679] width 131 height 39
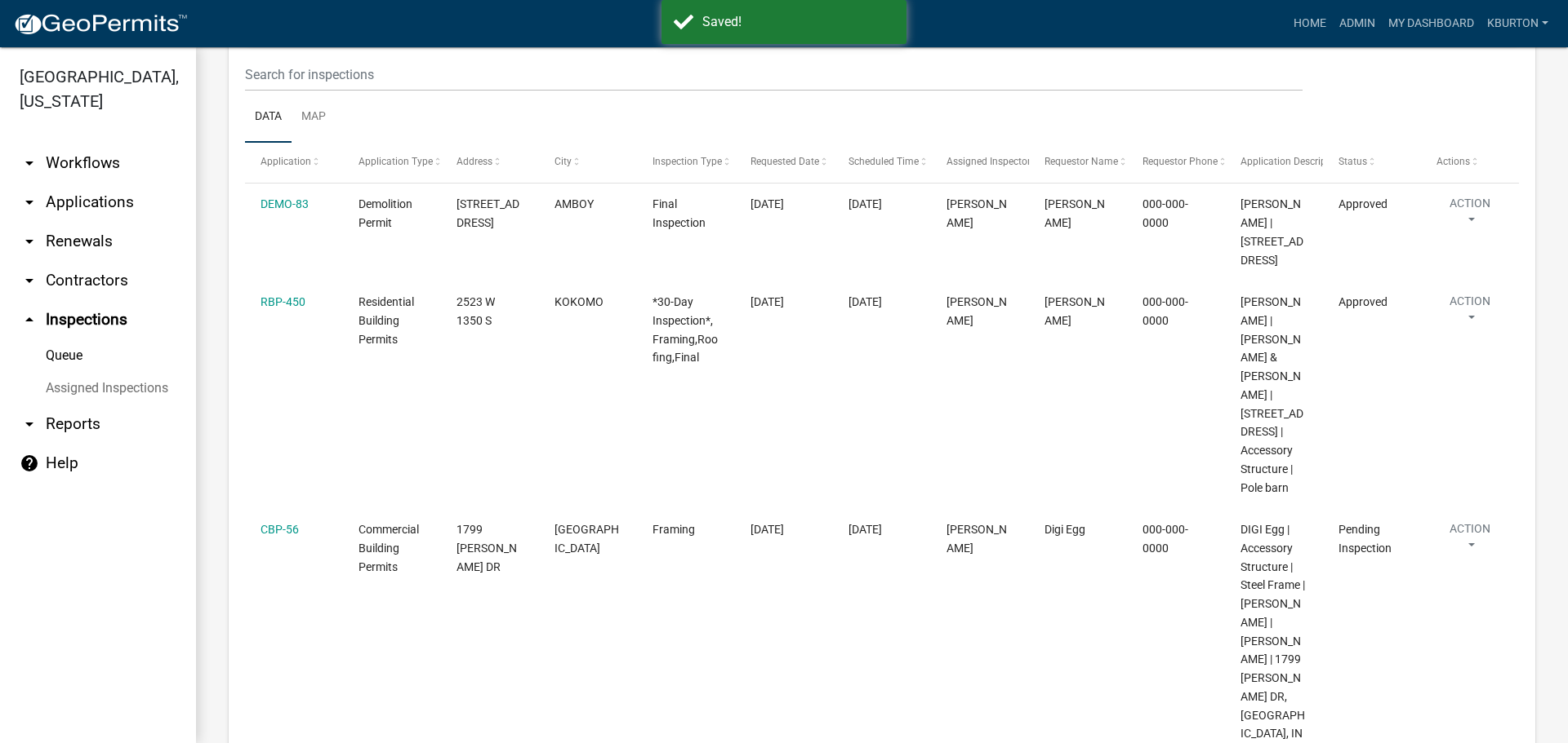
scroll to position [326, 0]
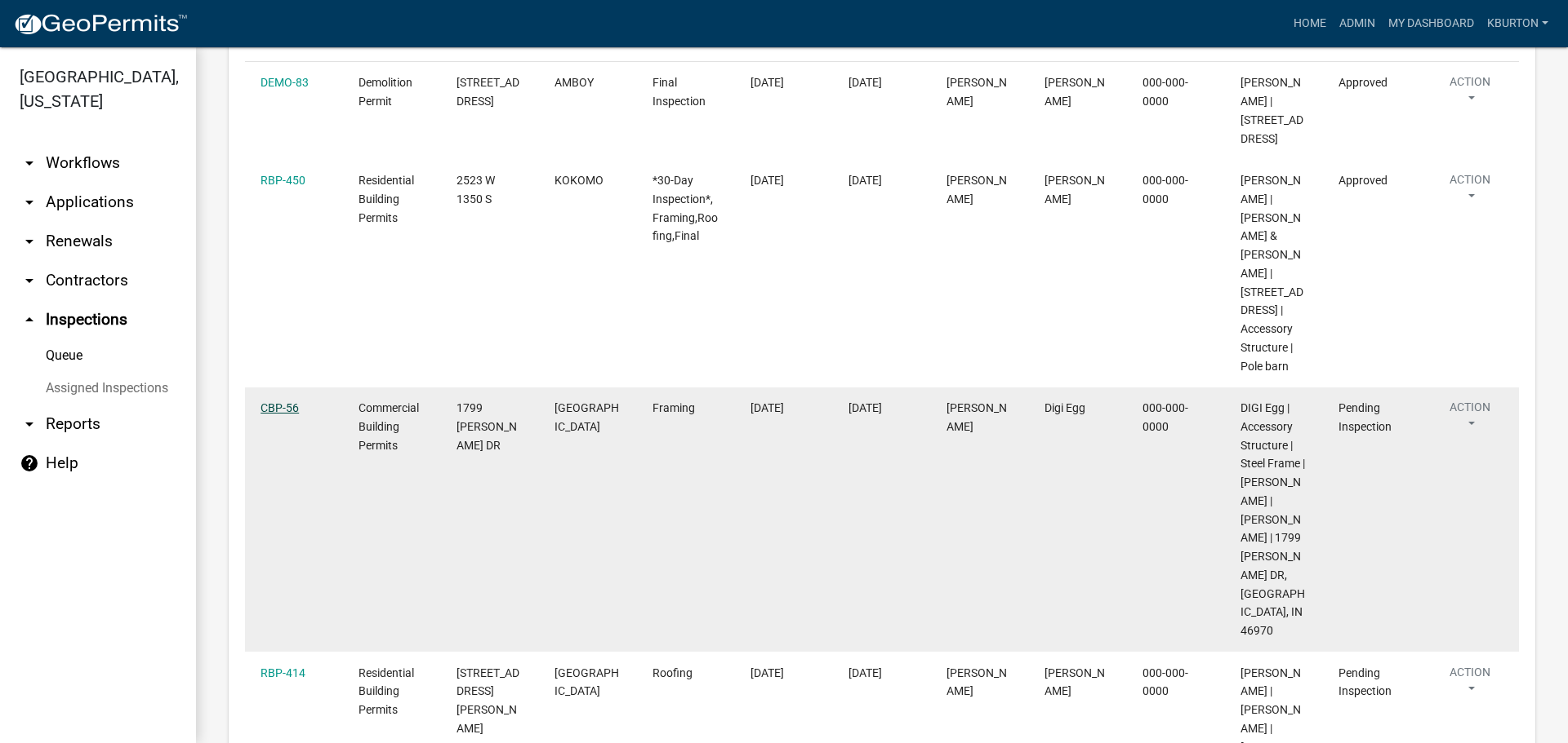
click at [270, 414] on link "CBP-56" at bounding box center [280, 408] width 39 height 13
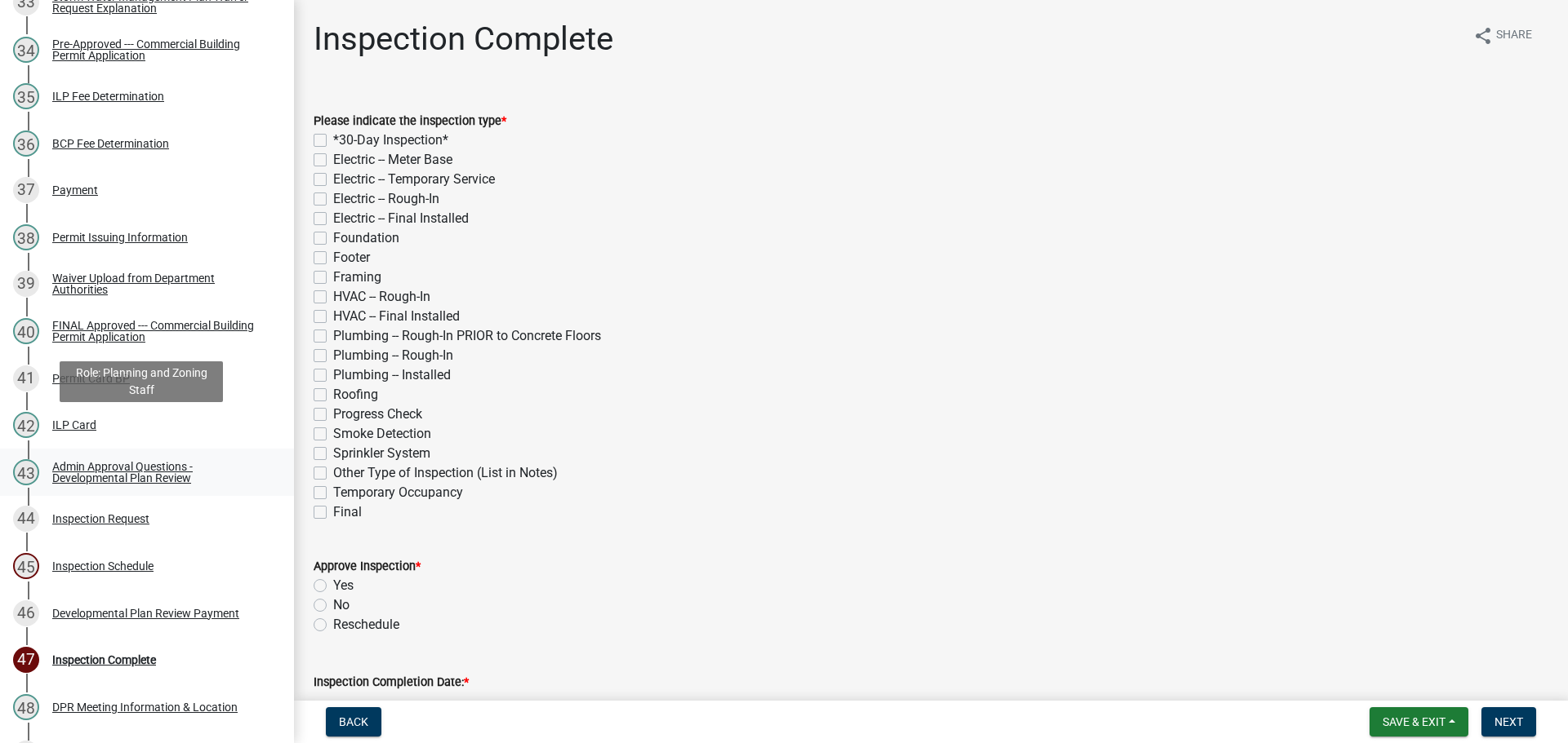
scroll to position [1877, 0]
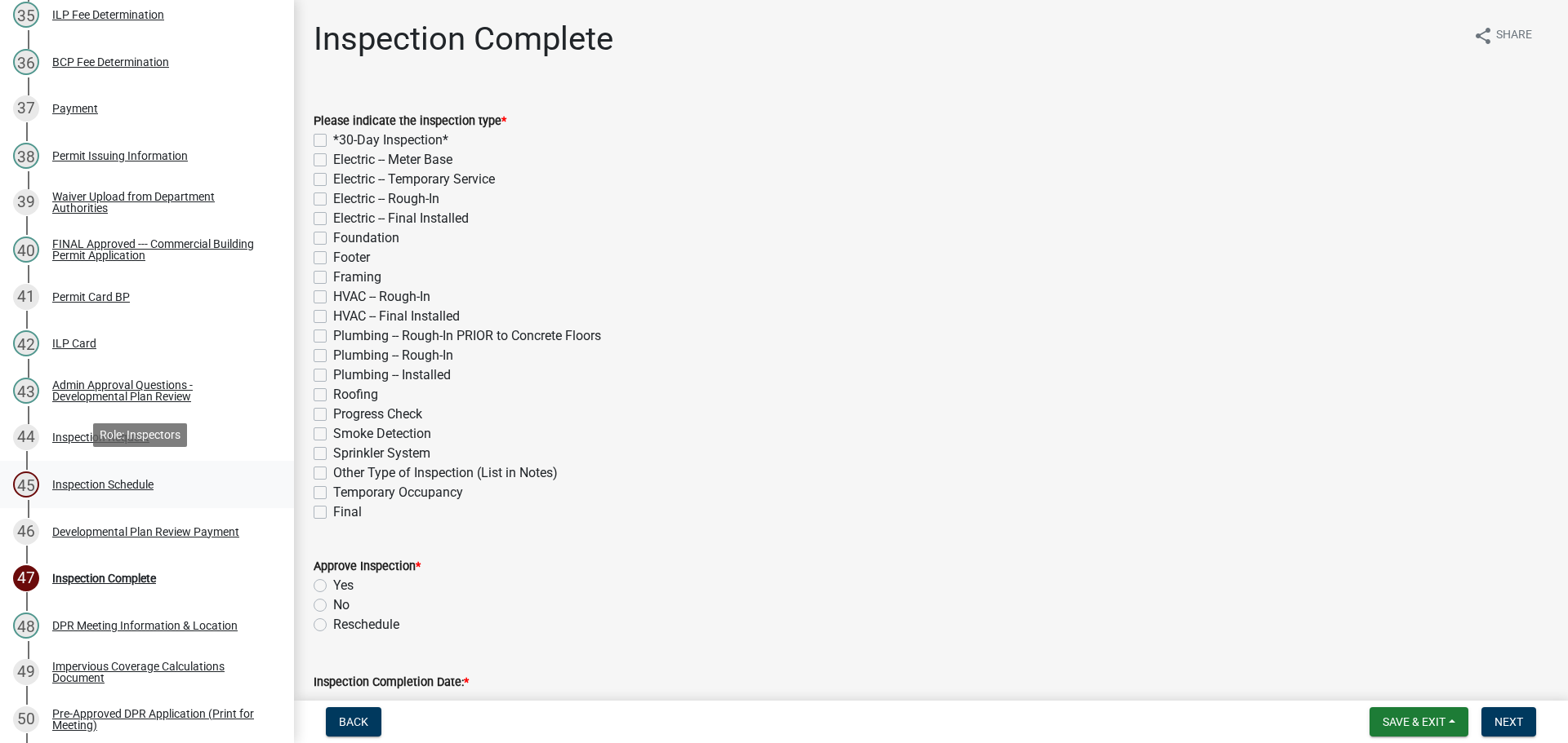
click at [117, 479] on div "Inspection Schedule" at bounding box center [102, 484] width 101 height 12
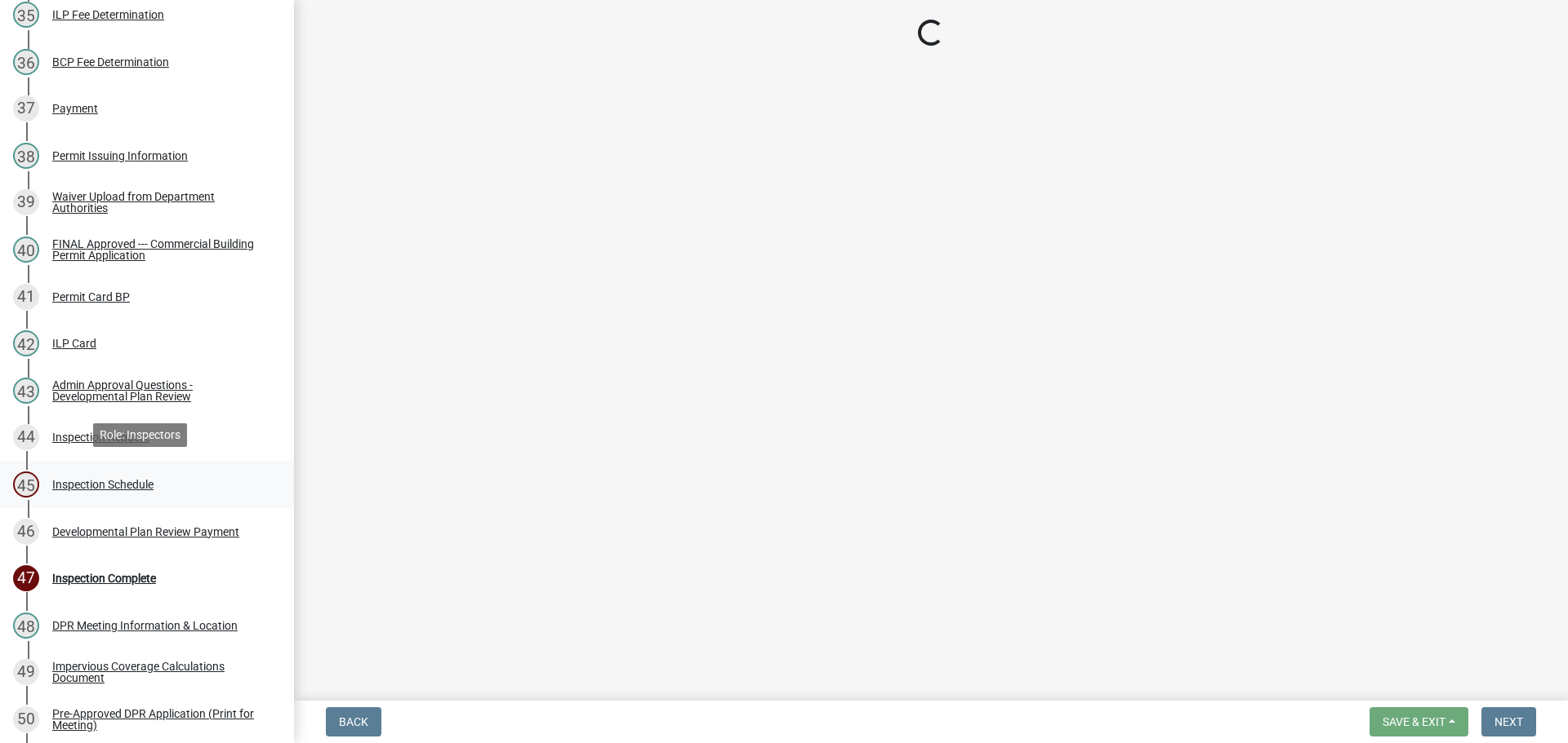
select select "25b75ae6-03c7-4280-9b34-fcf63005d5e5"
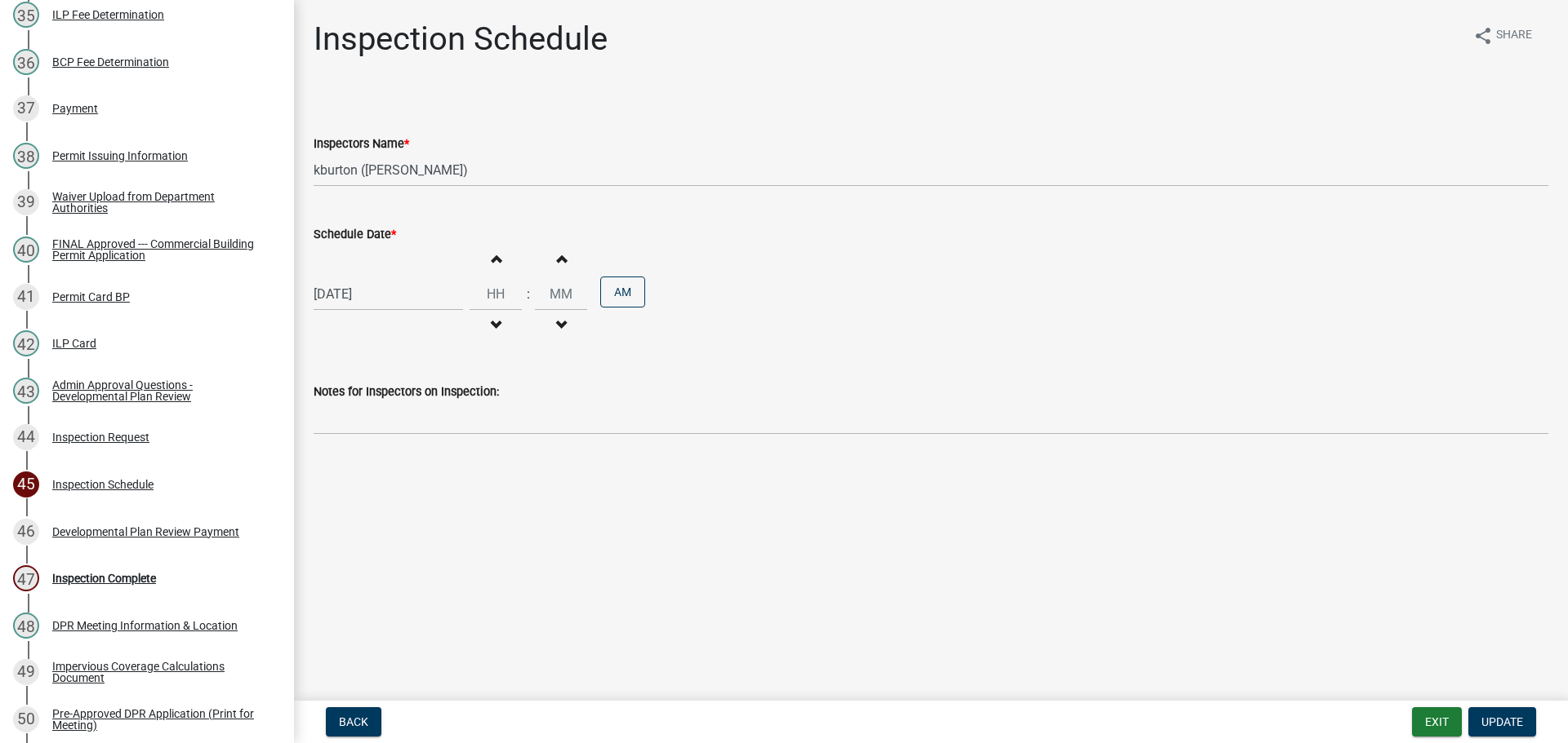
click at [365, 234] on label "Schedule Date *" at bounding box center [355, 235] width 83 height 12
click at [365, 278] on input "[DATE]" at bounding box center [388, 295] width 149 height 33
select select "8"
select select "2025"
click at [359, 488] on div "26" at bounding box center [356, 485] width 26 height 26
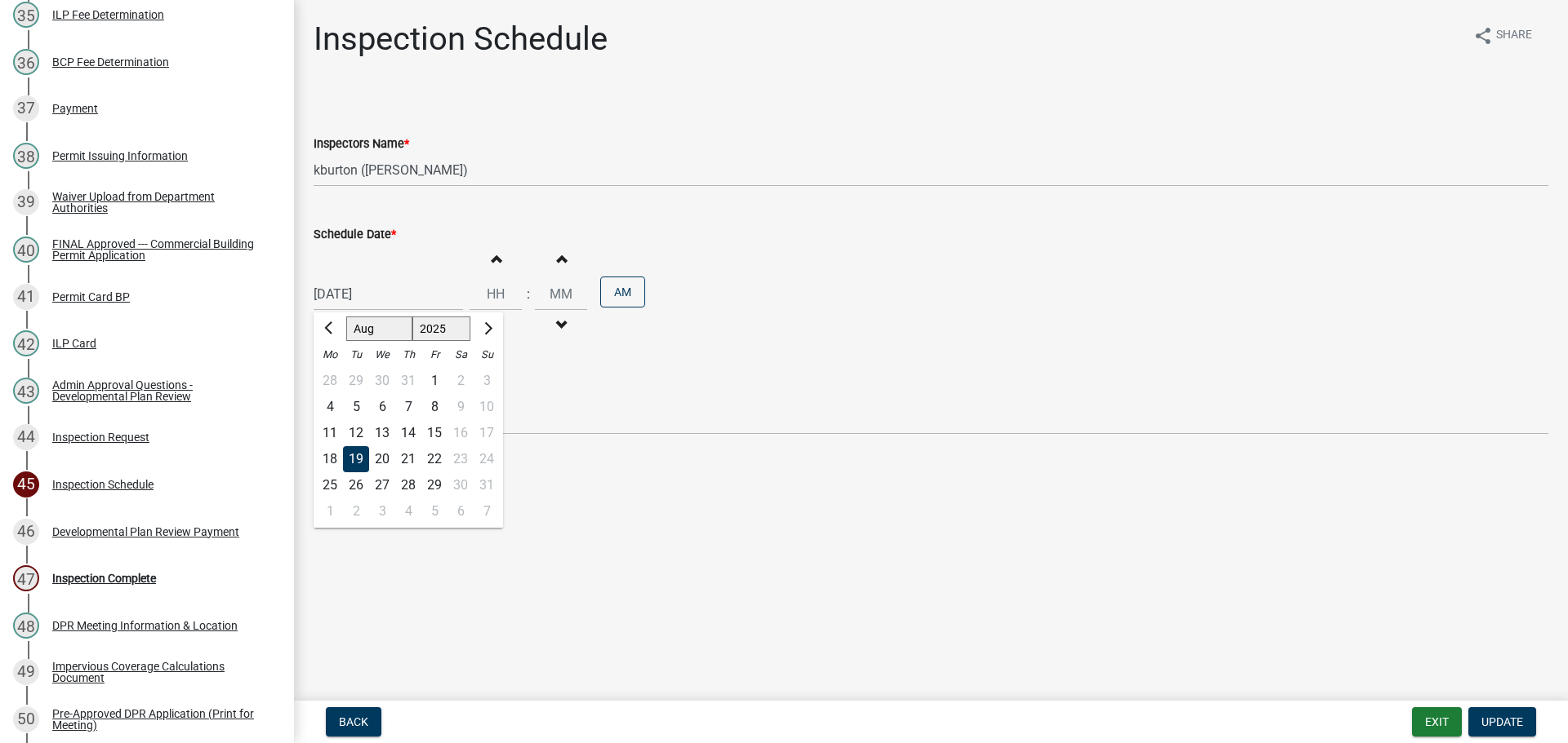
type input "[DATE]"
click at [1491, 721] on span "Update" at bounding box center [1502, 722] width 42 height 13
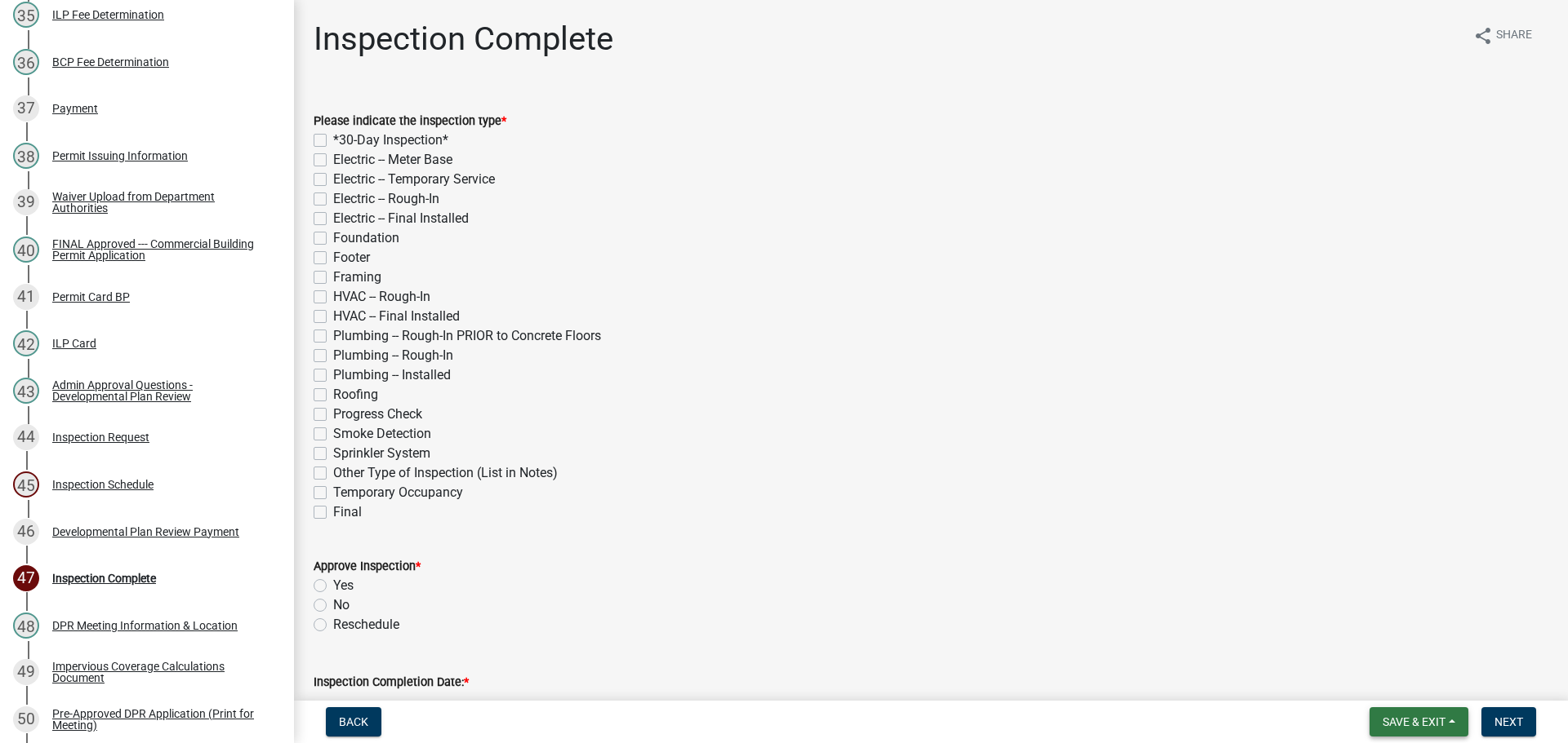
click at [1440, 723] on span "Save & Exit" at bounding box center [1413, 722] width 63 height 13
click at [1433, 690] on button "Save & Exit" at bounding box center [1403, 679] width 131 height 39
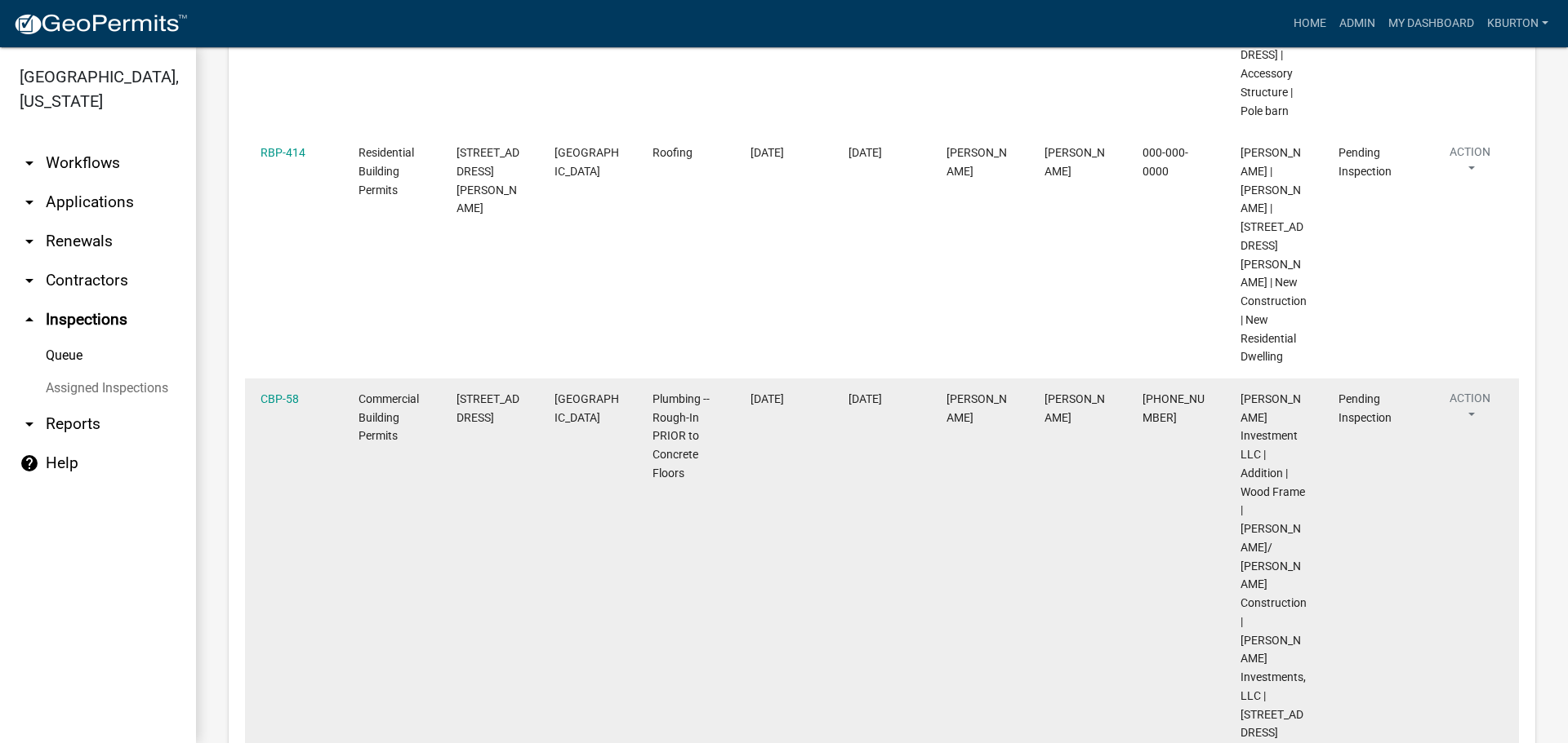
scroll to position [543, 0]
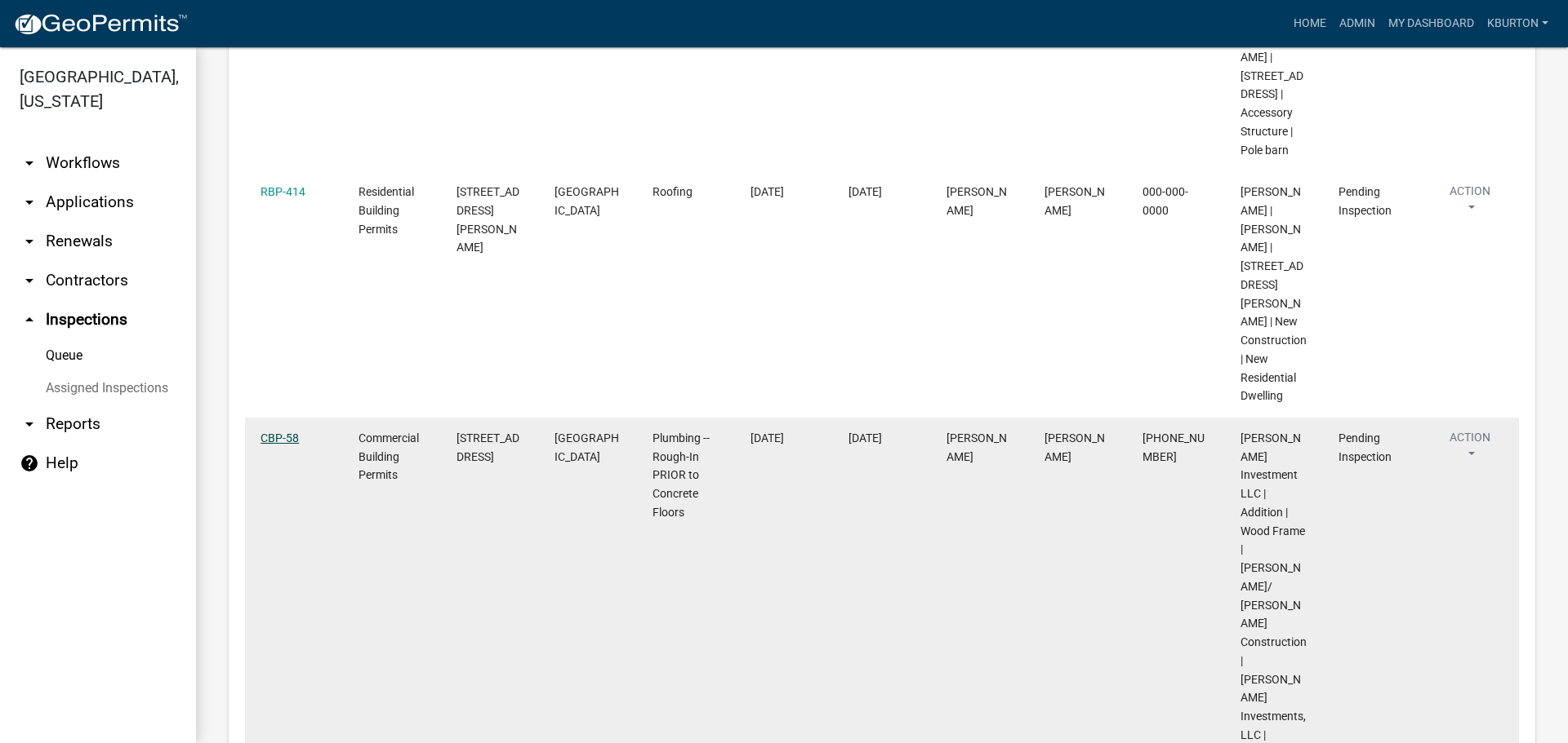
click at [284, 445] on link "CBP-58" at bounding box center [280, 438] width 39 height 13
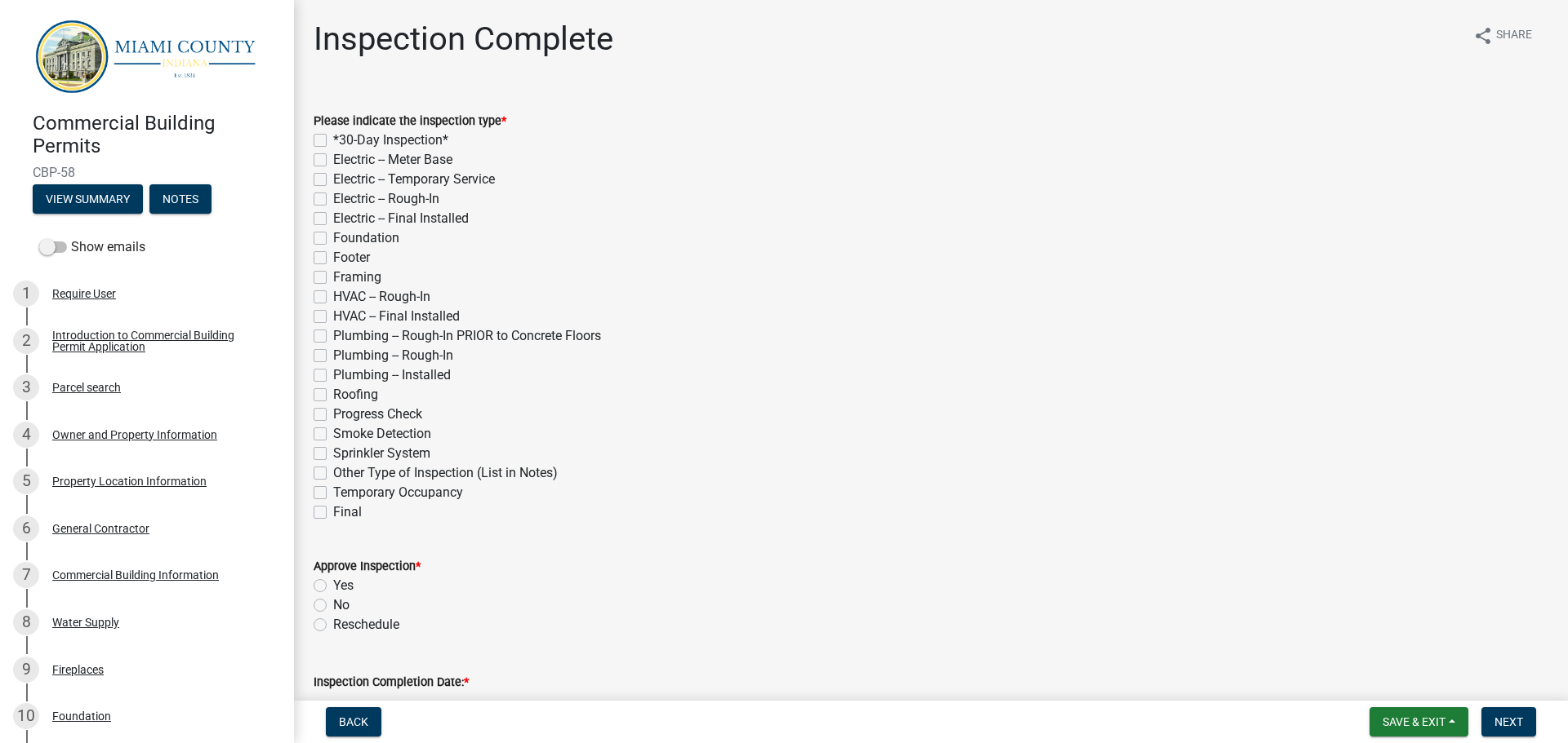
drag, startPoint x: 318, startPoint y: 335, endPoint x: 319, endPoint y: 344, distance: 9.1
click at [333, 334] on label "Plumbing -- Rough-In PRIOR to Concrete Floors" at bounding box center [467, 336] width 268 height 19
click at [333, 334] on input "Plumbing -- Rough-In PRIOR to Concrete Floors" at bounding box center [338, 331] width 11 height 11
checkbox input "true"
checkbox input "false"
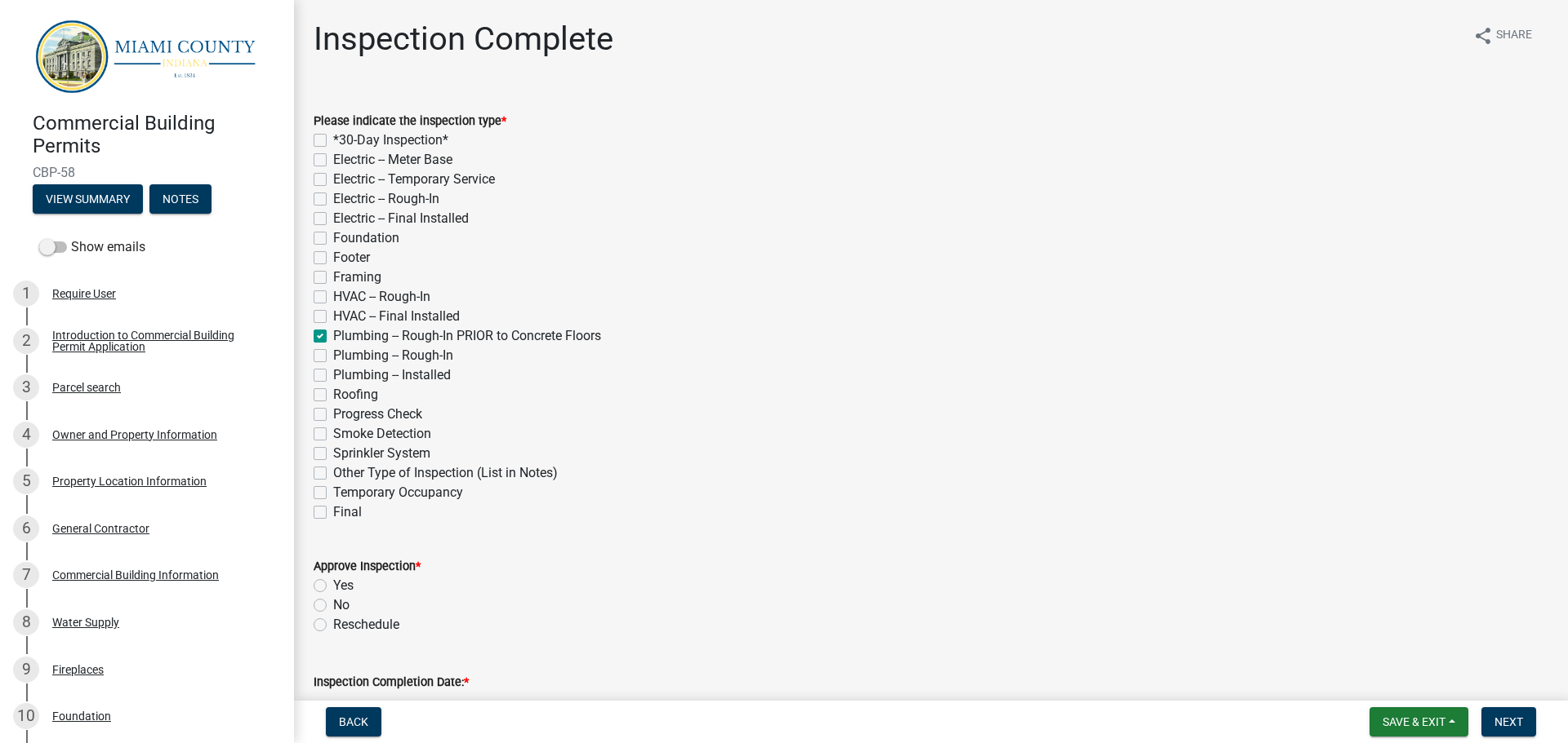
checkbox input "false"
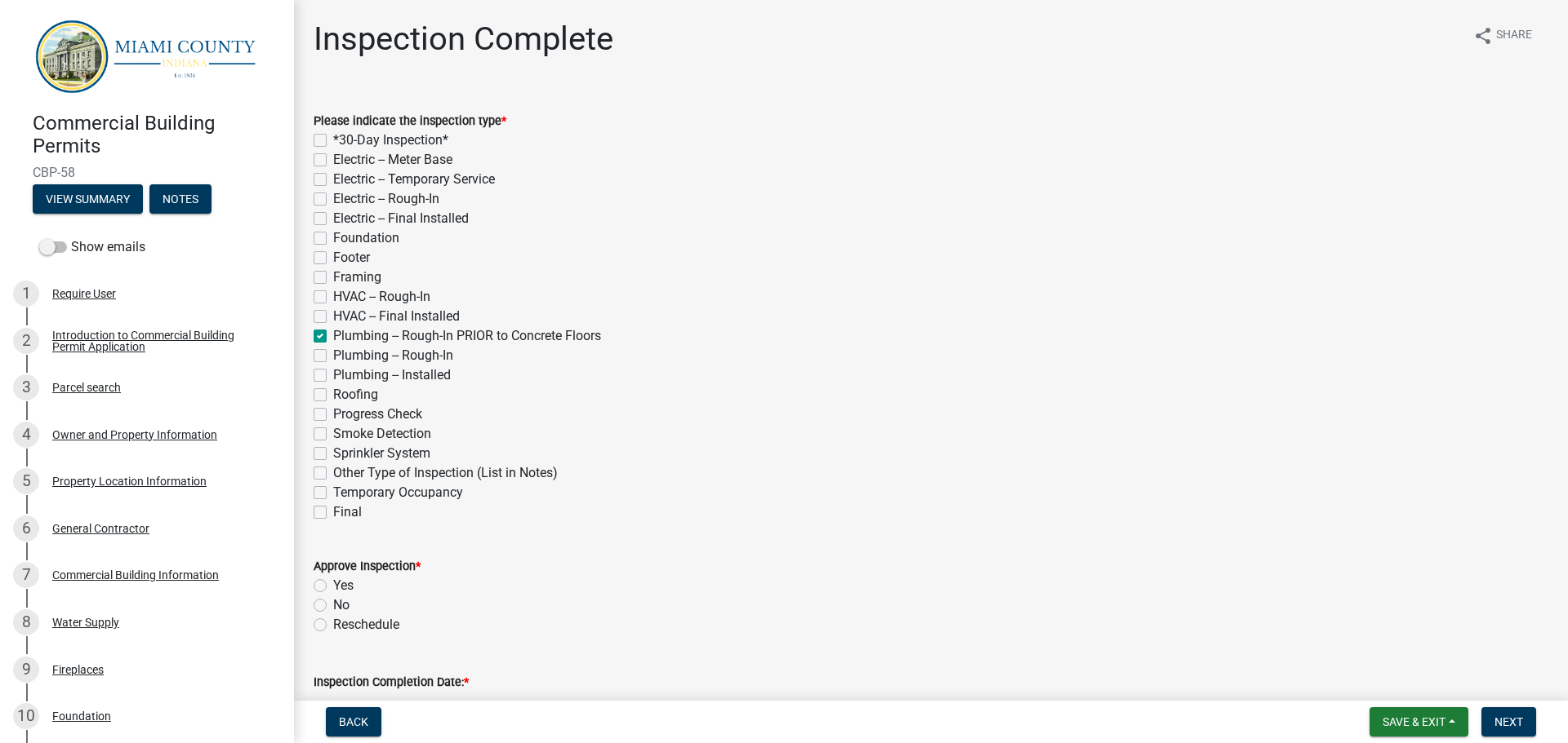
checkbox input "false"
checkbox input "true"
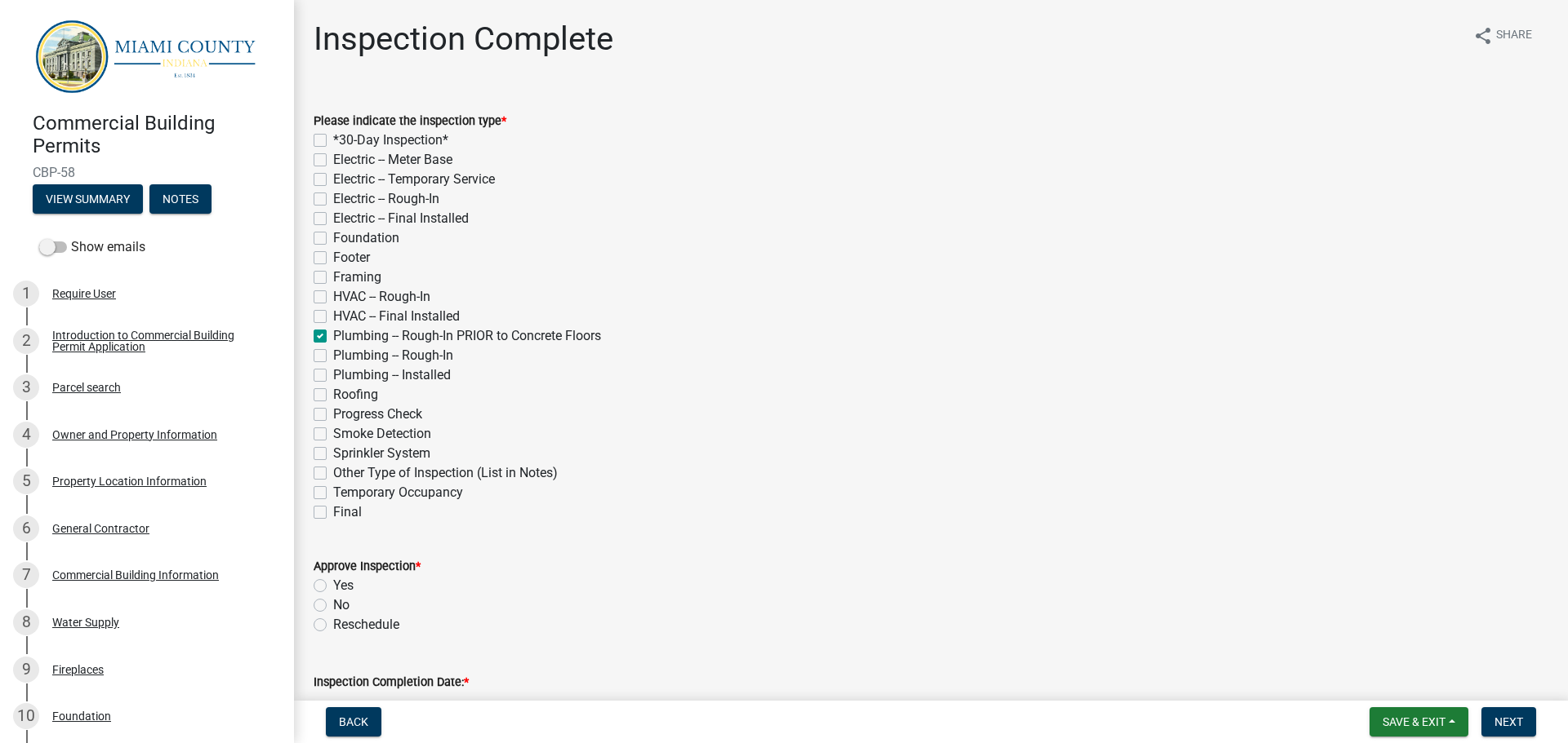
checkbox input "false"
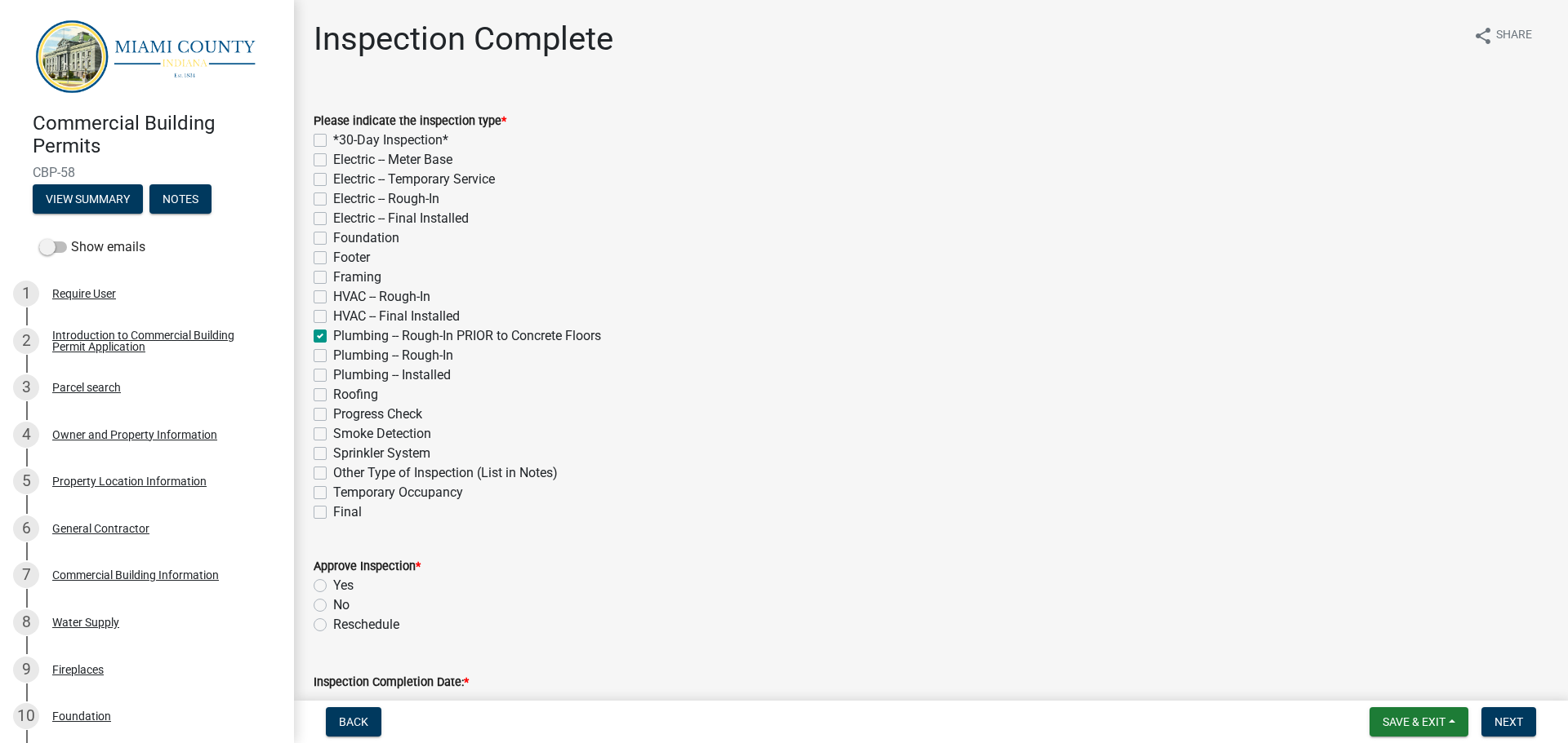
checkbox input "false"
click at [333, 584] on label "Yes" at bounding box center [343, 586] width 20 height 19
click at [333, 584] on input "Yes" at bounding box center [338, 582] width 11 height 11
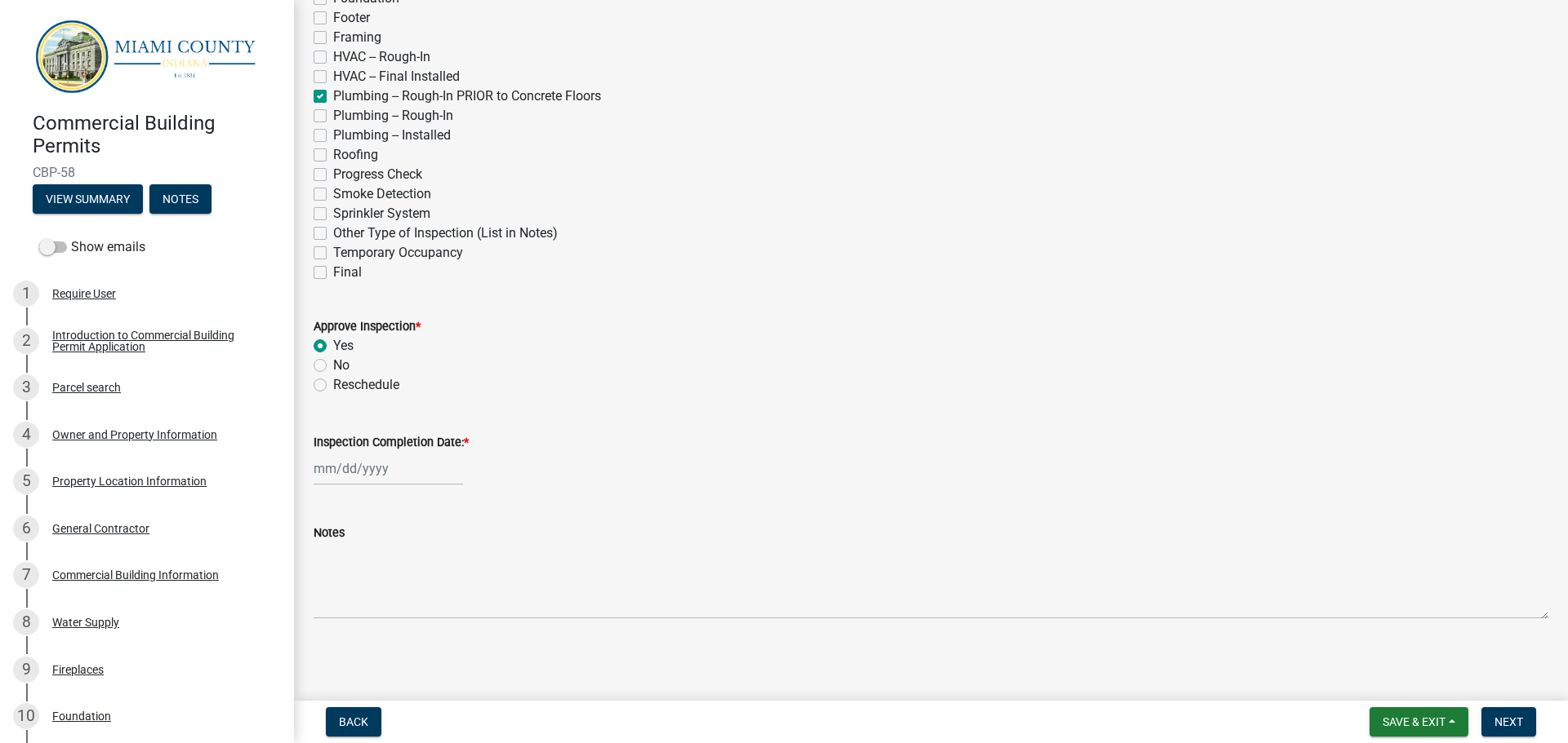
scroll to position [242, 0]
click at [355, 436] on label "Inspection Completion Date: *" at bounding box center [391, 442] width 155 height 12
click at [355, 450] on input "Inspection Completion Date: *" at bounding box center [388, 467] width 149 height 33
click at [357, 380] on div "19" at bounding box center [356, 380] width 26 height 26
click at [1509, 715] on span "Next" at bounding box center [1509, 722] width 28 height 13
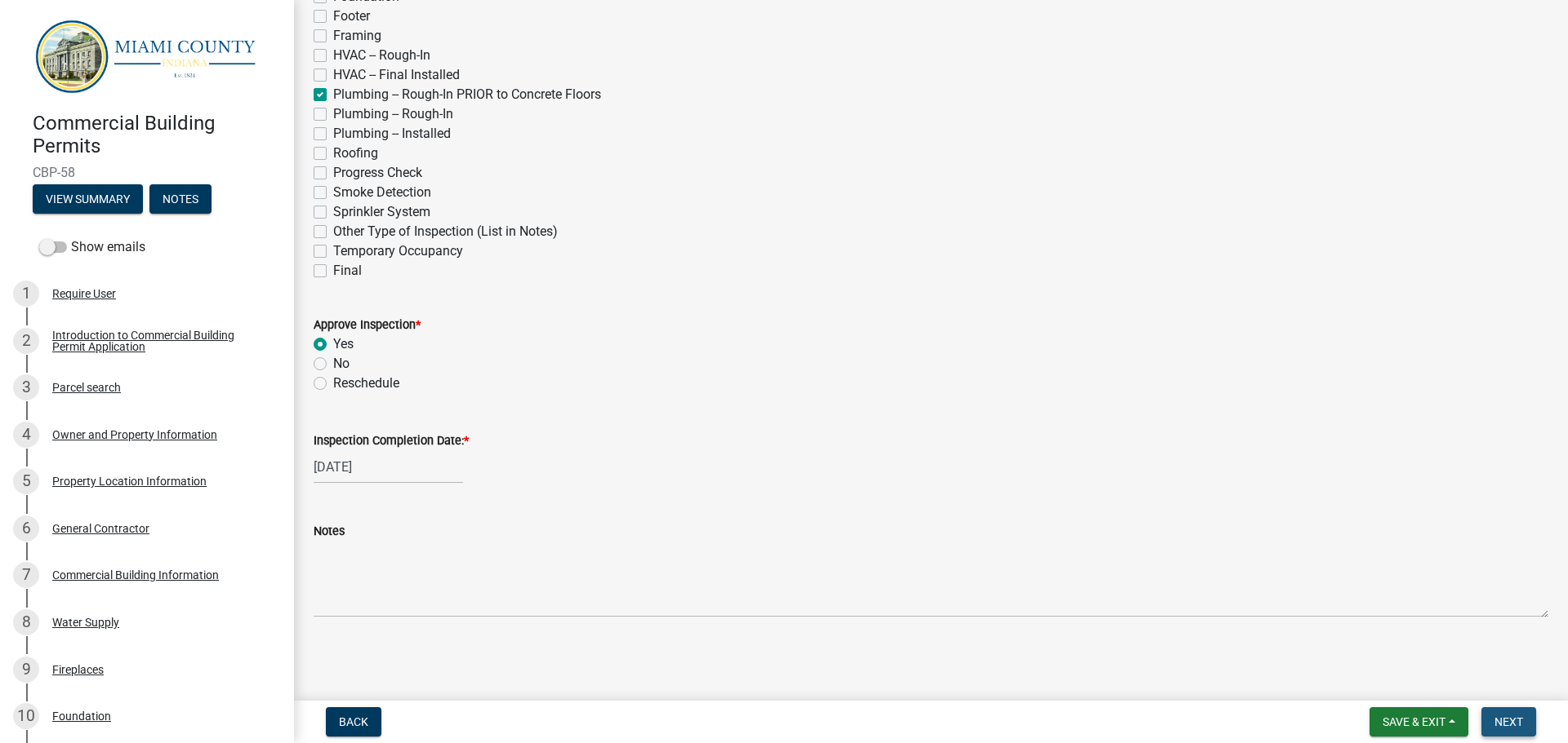
scroll to position [0, 0]
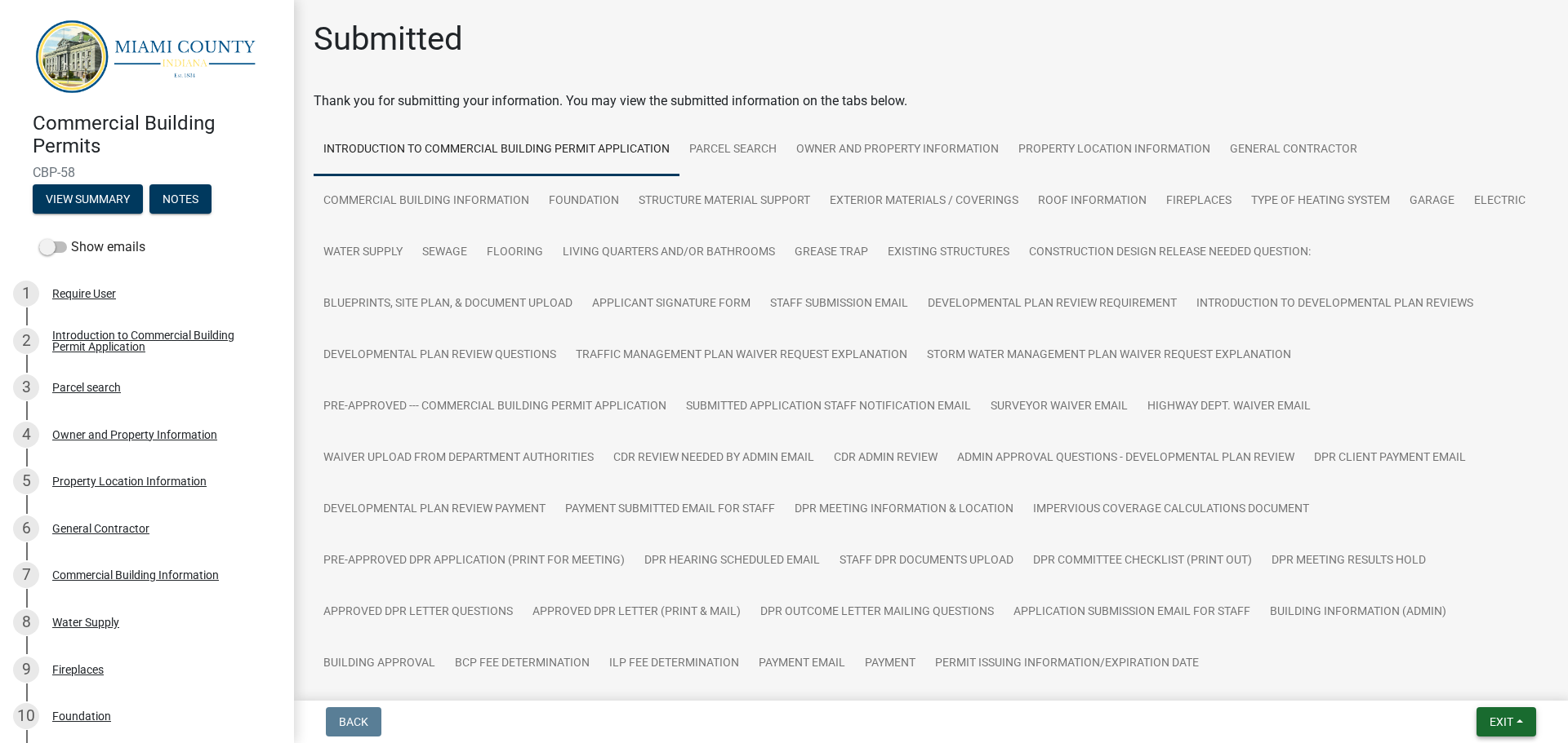
click at [1501, 729] on span "Exit" at bounding box center [1501, 722] width 23 height 13
click at [1480, 692] on button "Save & Exit" at bounding box center [1470, 679] width 131 height 39
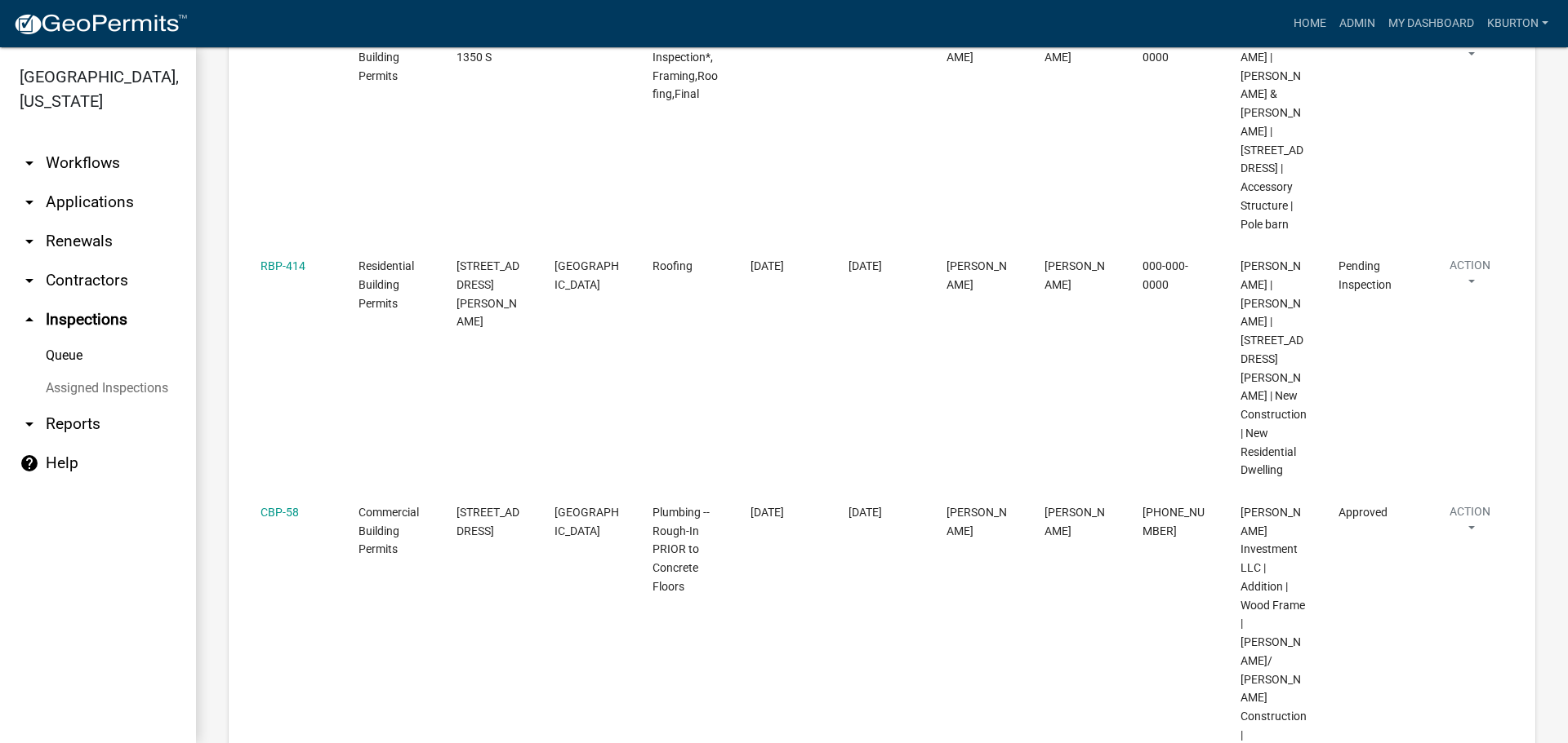
scroll to position [461, 0]
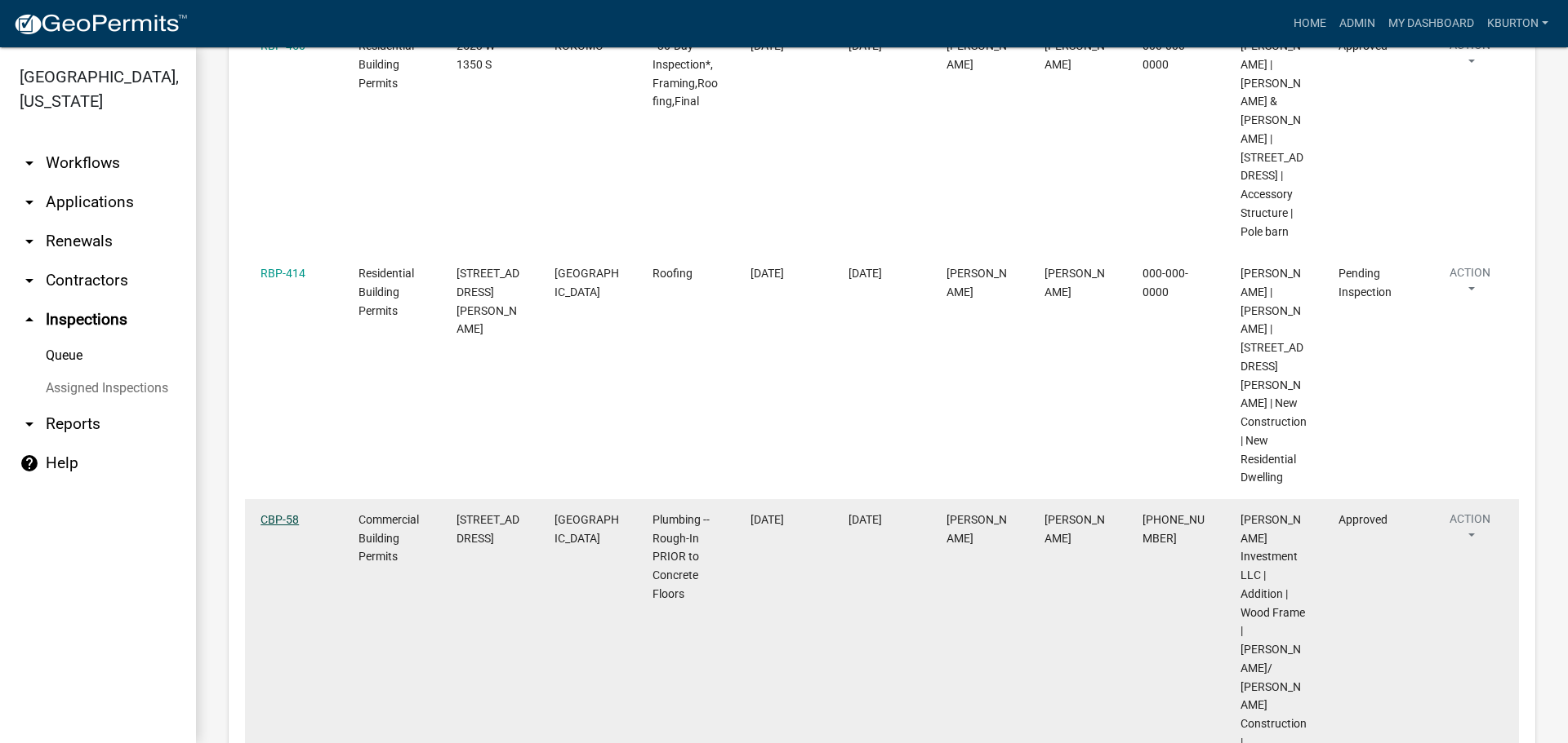
click at [288, 526] on link "CBP-58" at bounding box center [280, 520] width 39 height 13
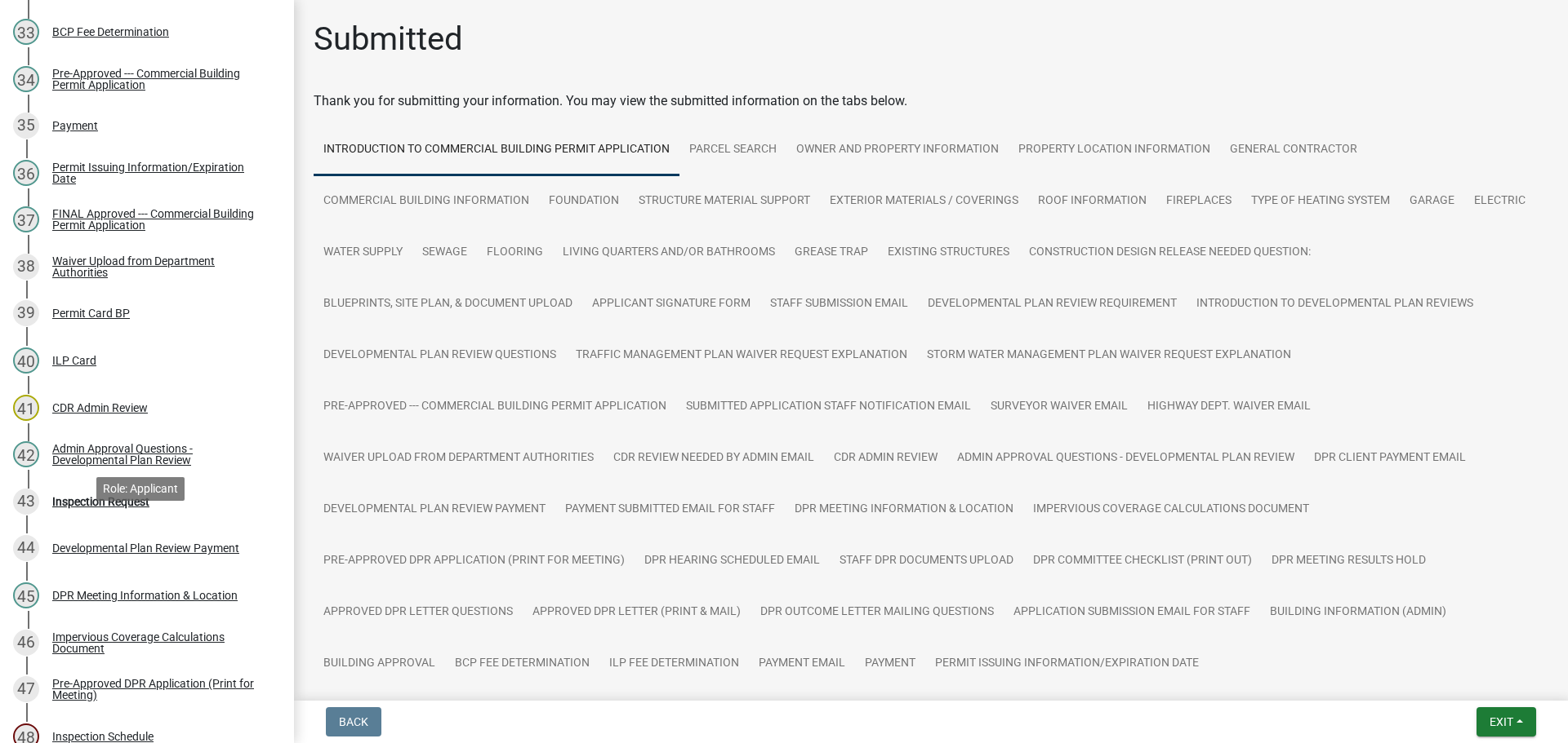
scroll to position [1796, 0]
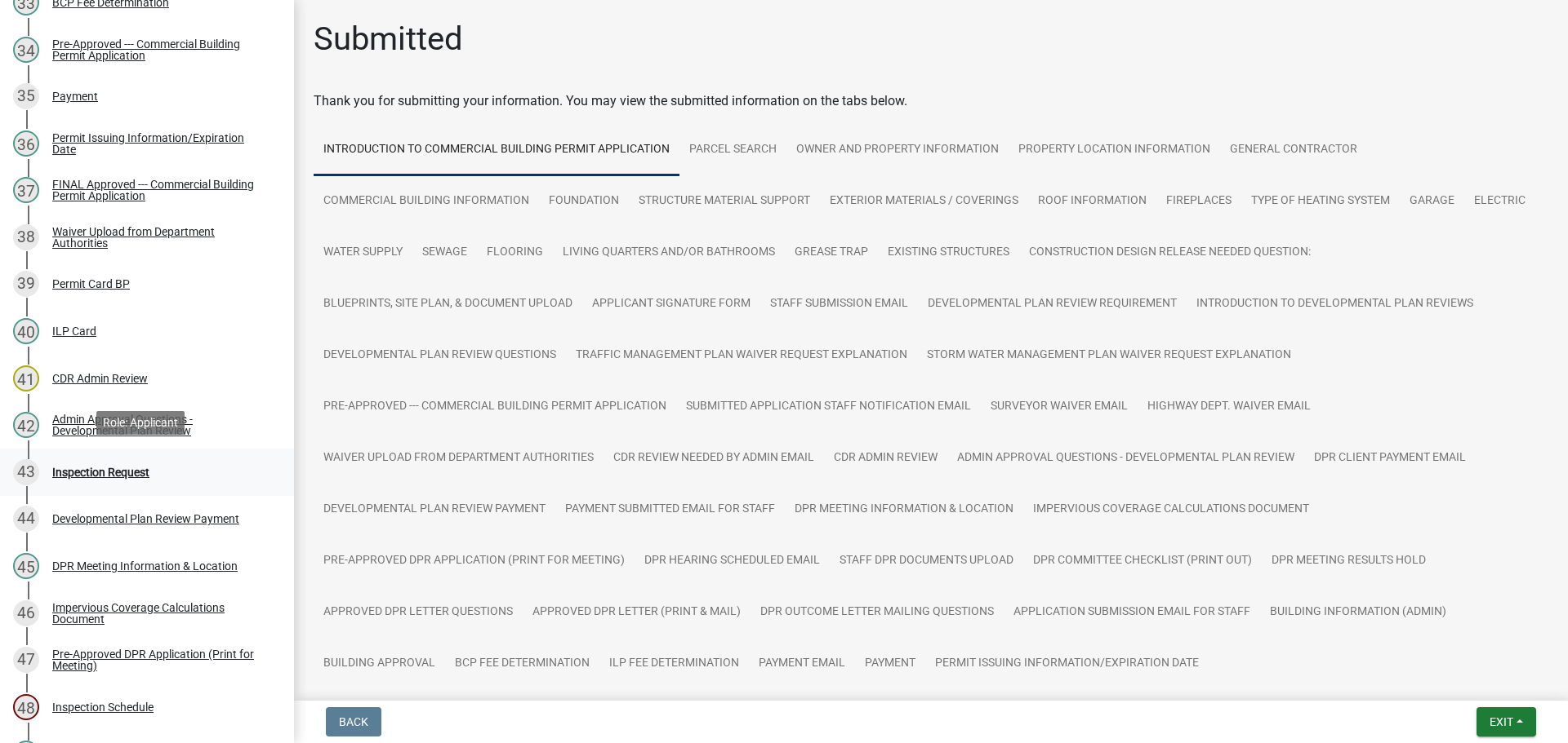
click at [136, 469] on div "Inspection Request" at bounding box center [100, 473] width 97 height 12
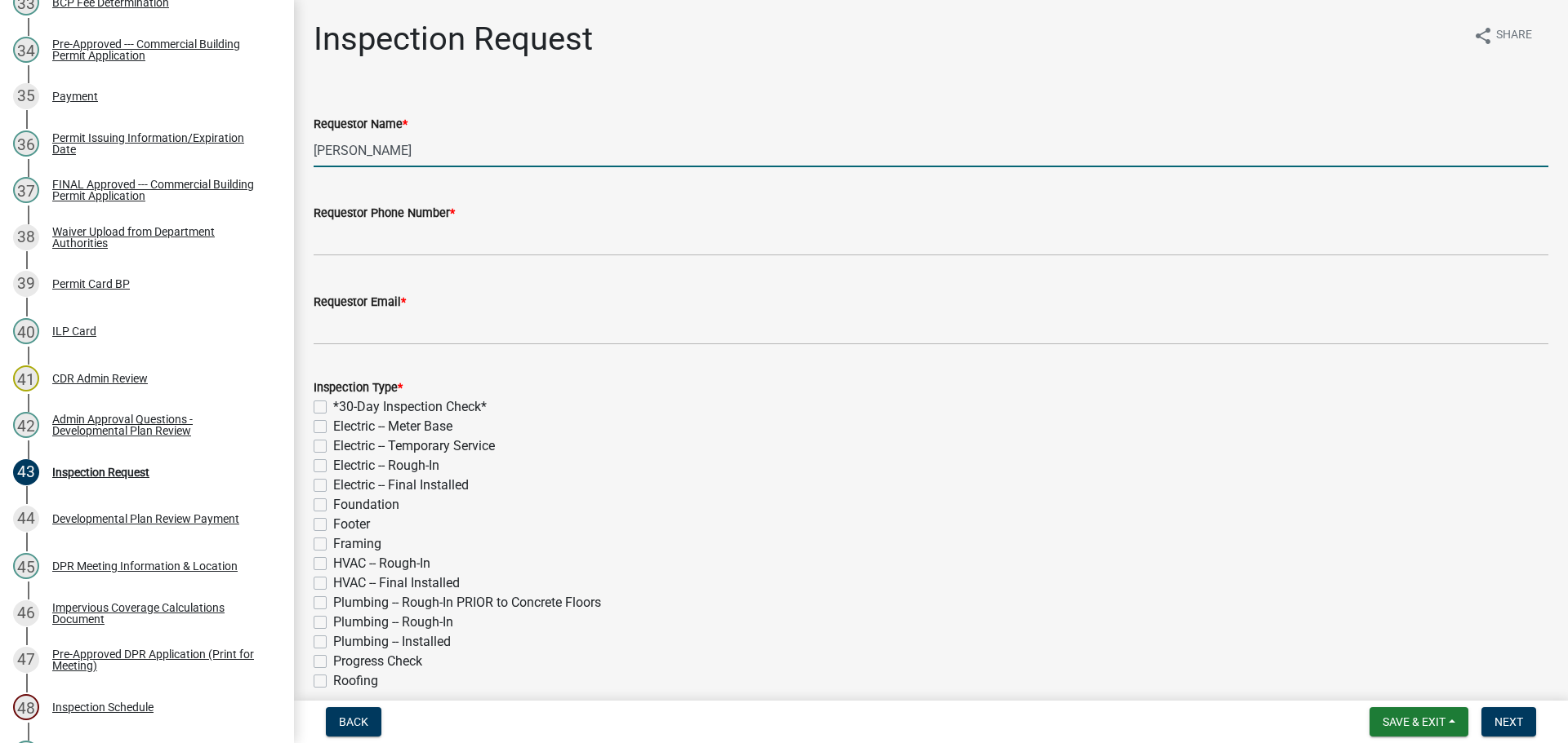
click at [425, 150] on input "[PERSON_NAME]" at bounding box center [931, 151] width 1235 height 33
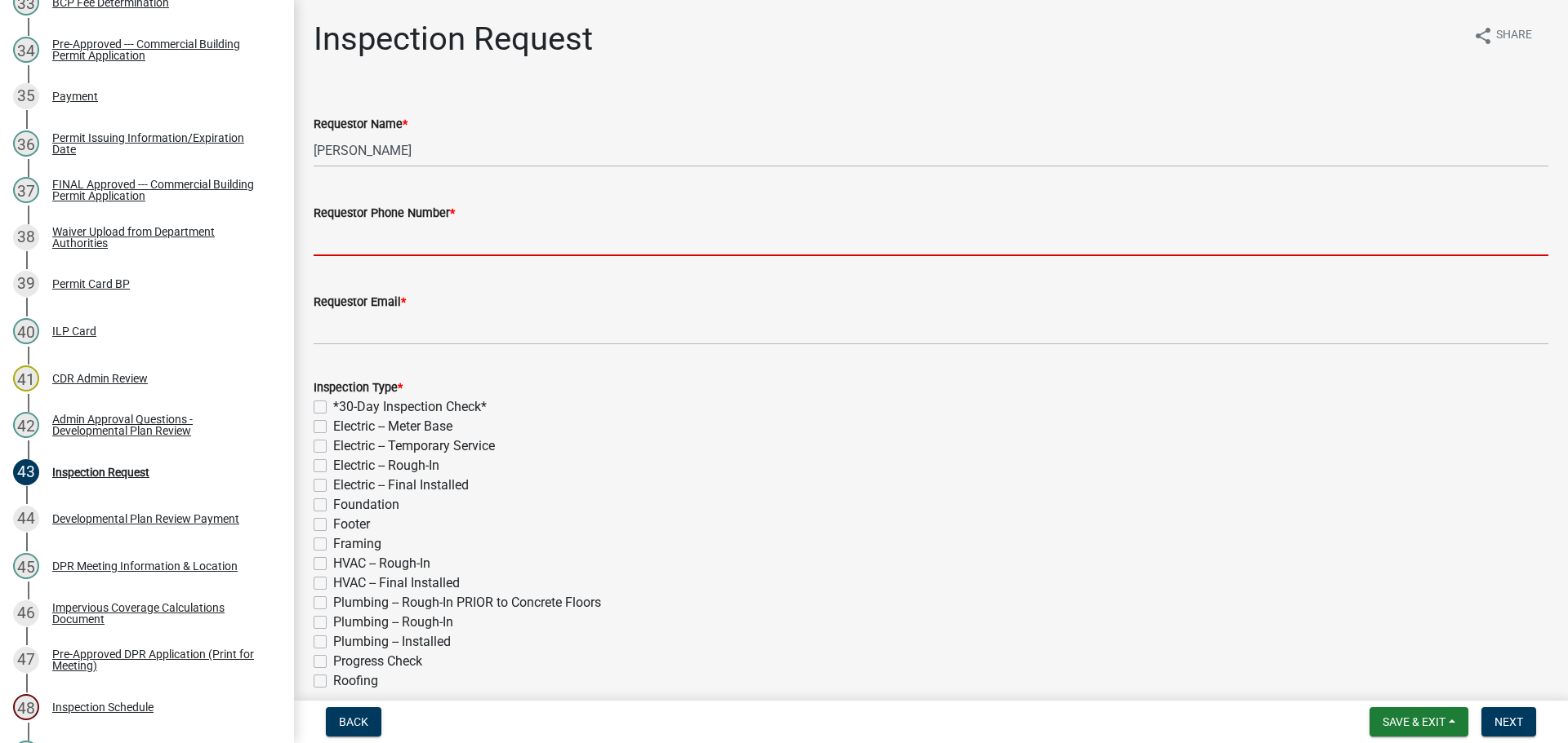
click at [376, 241] on input "Requestor Phone Number *" at bounding box center [931, 239] width 1235 height 33
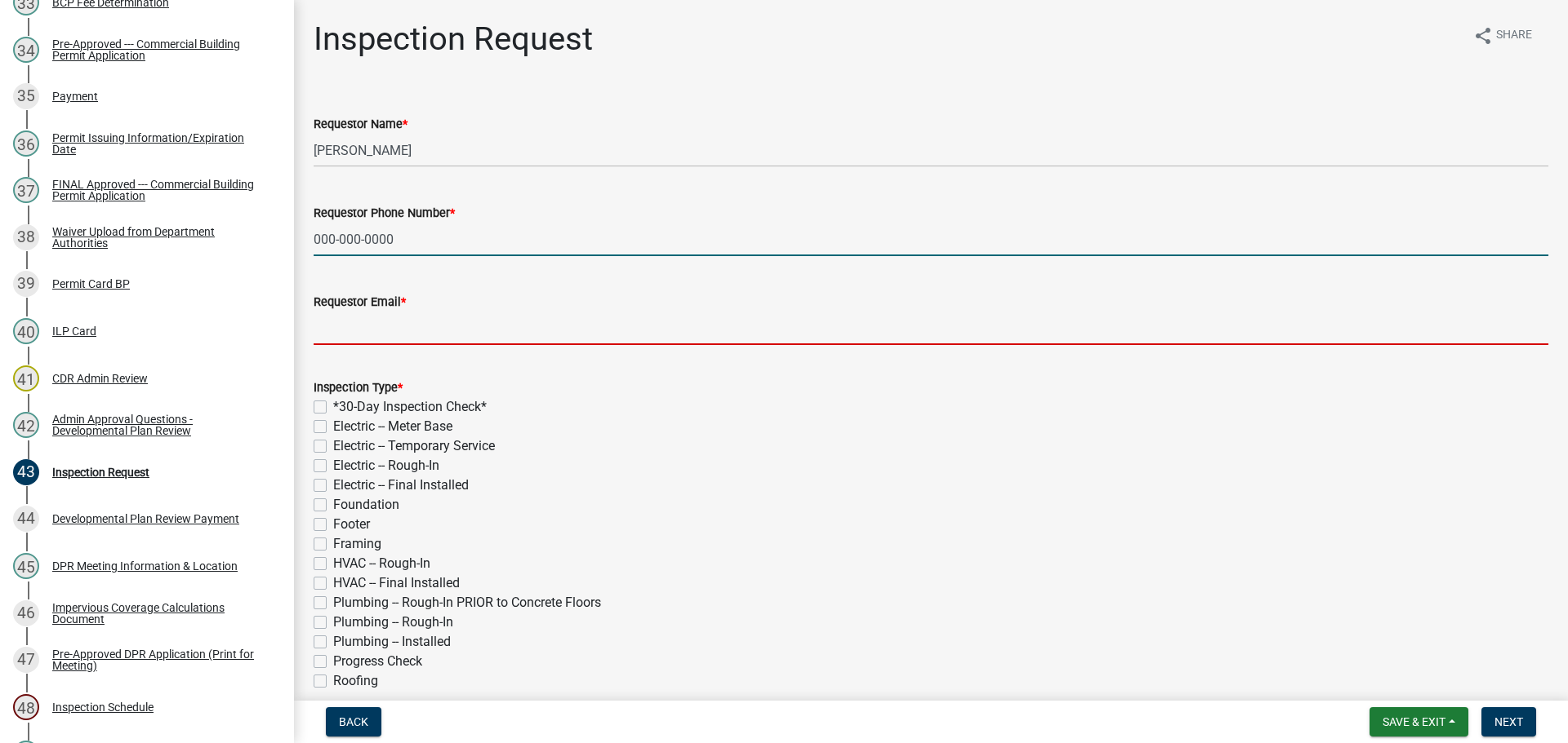
click at [404, 329] on input "Requestor Email *" at bounding box center [931, 329] width 1235 height 33
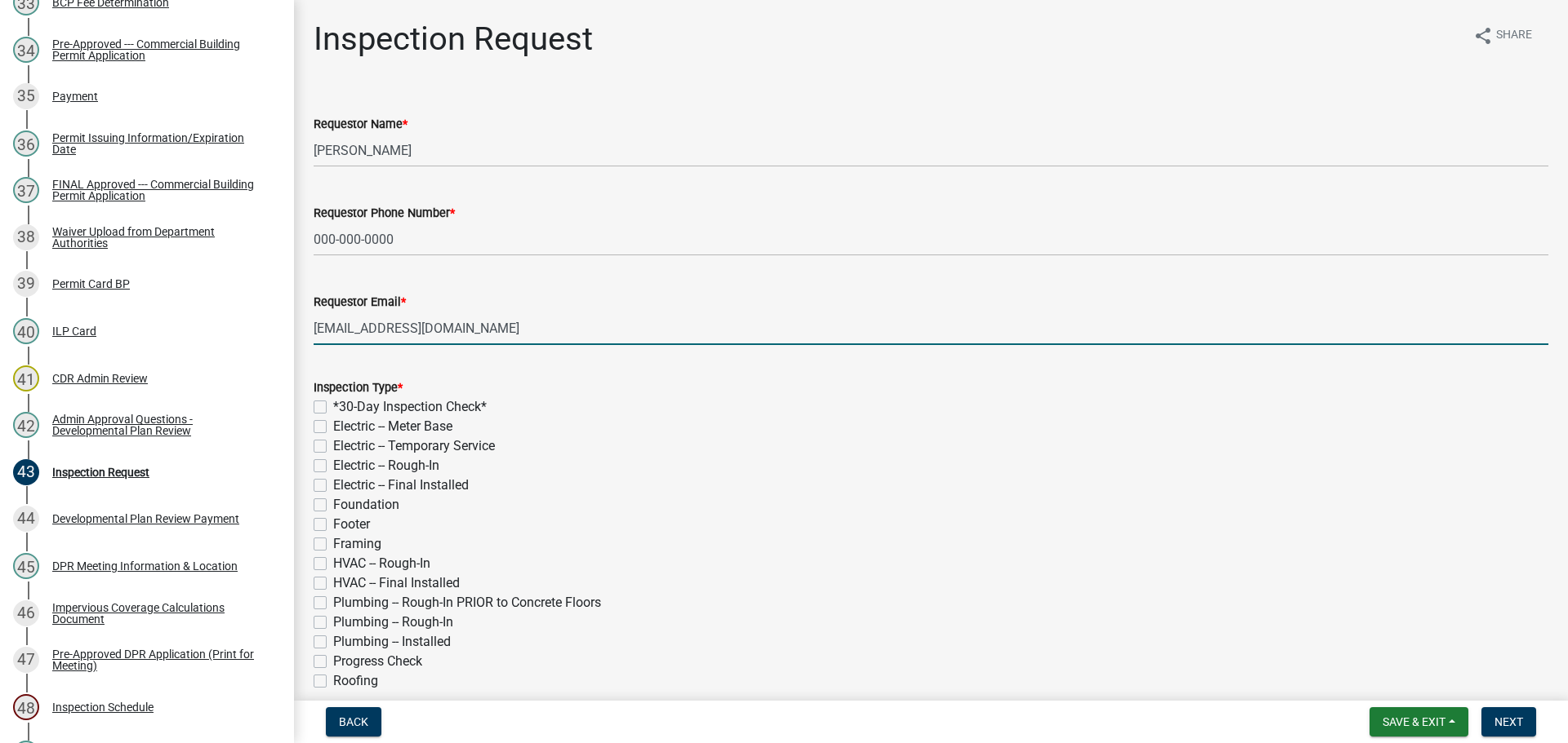
click at [333, 541] on label "Framing" at bounding box center [357, 544] width 49 height 19
click at [333, 541] on input "Framing" at bounding box center [338, 540] width 11 height 11
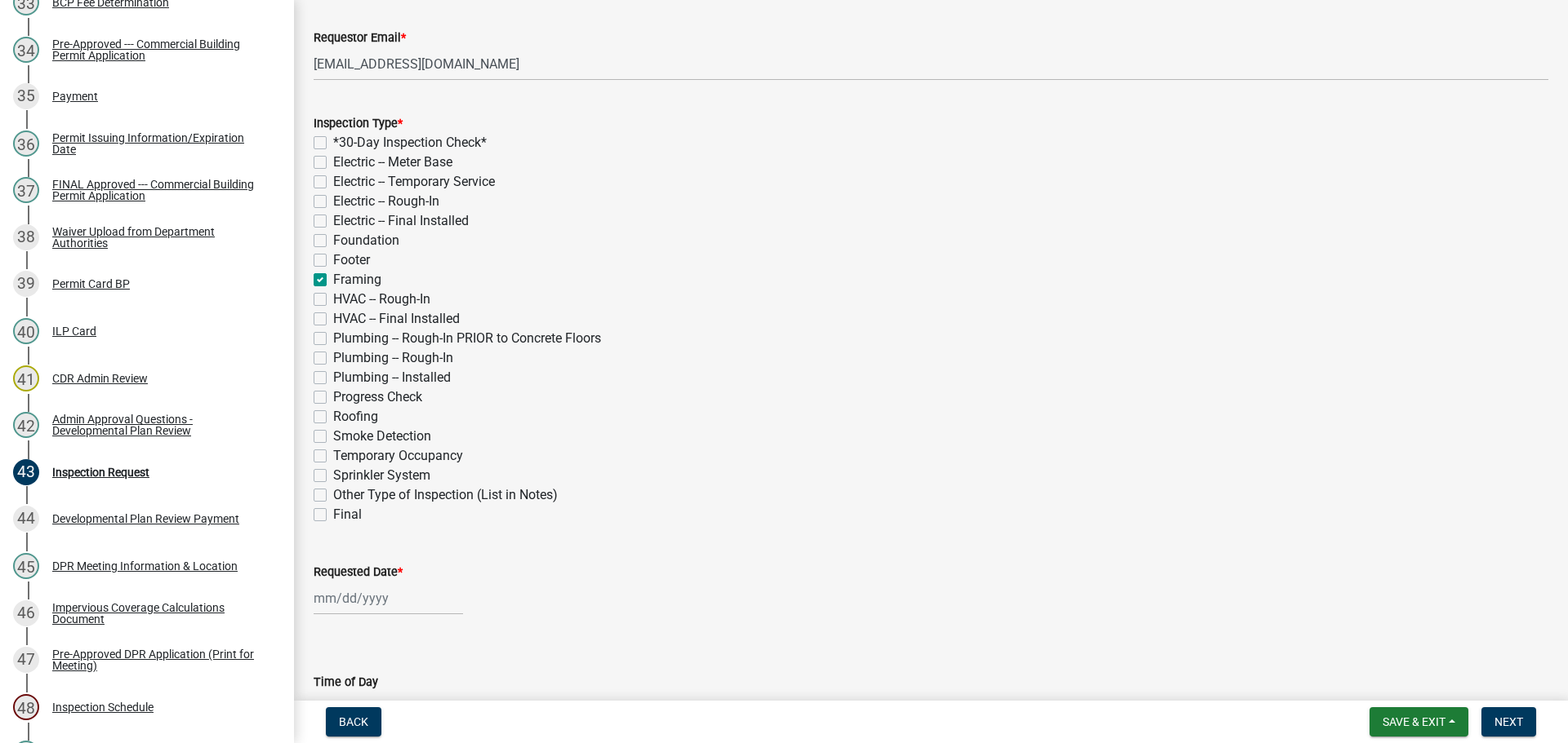
scroll to position [326, 0]
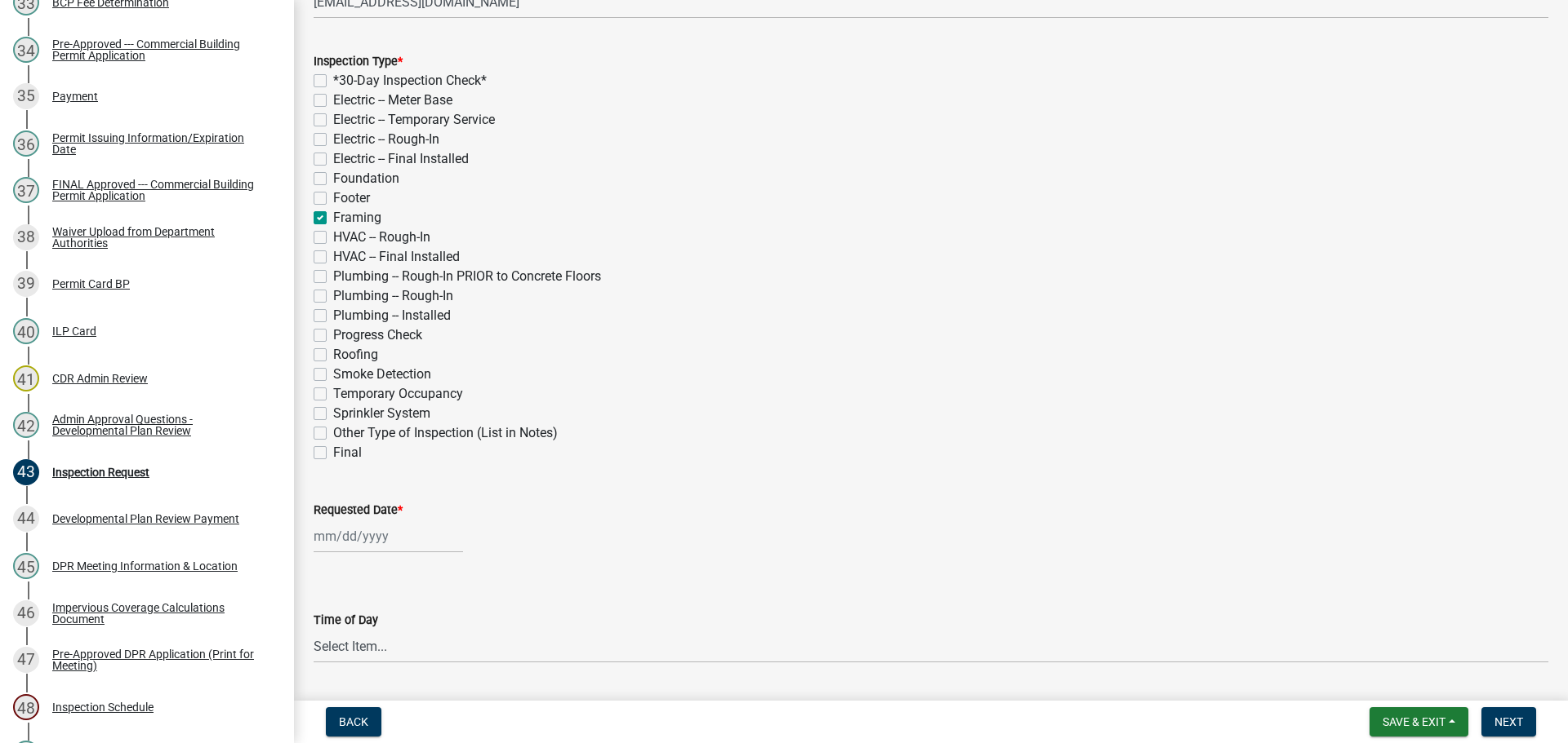
click at [350, 513] on label "Requested Date *" at bounding box center [358, 511] width 89 height 12
click at [350, 520] on input "Requested Date *" at bounding box center [388, 536] width 149 height 33
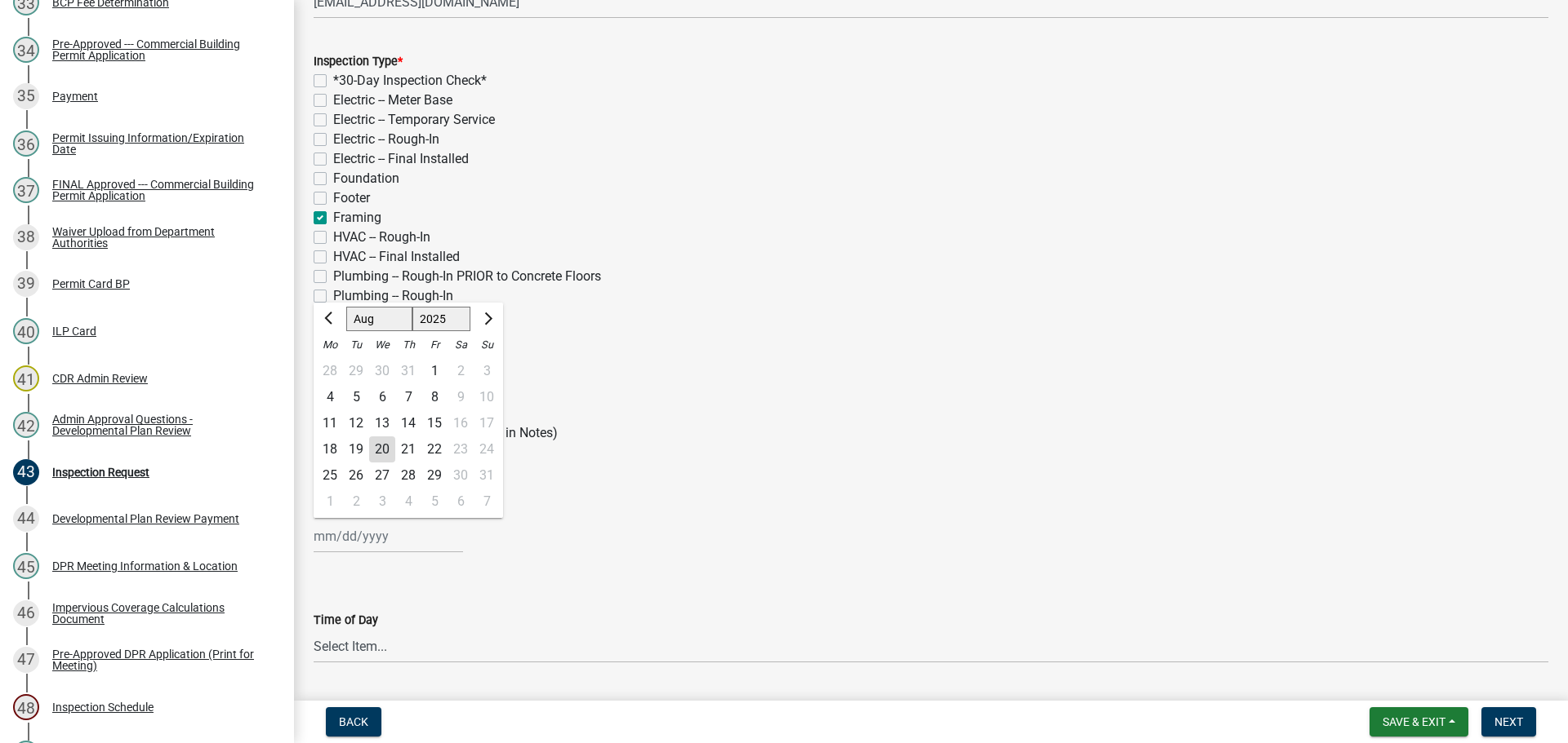
click at [411, 472] on div "28" at bounding box center [408, 475] width 26 height 26
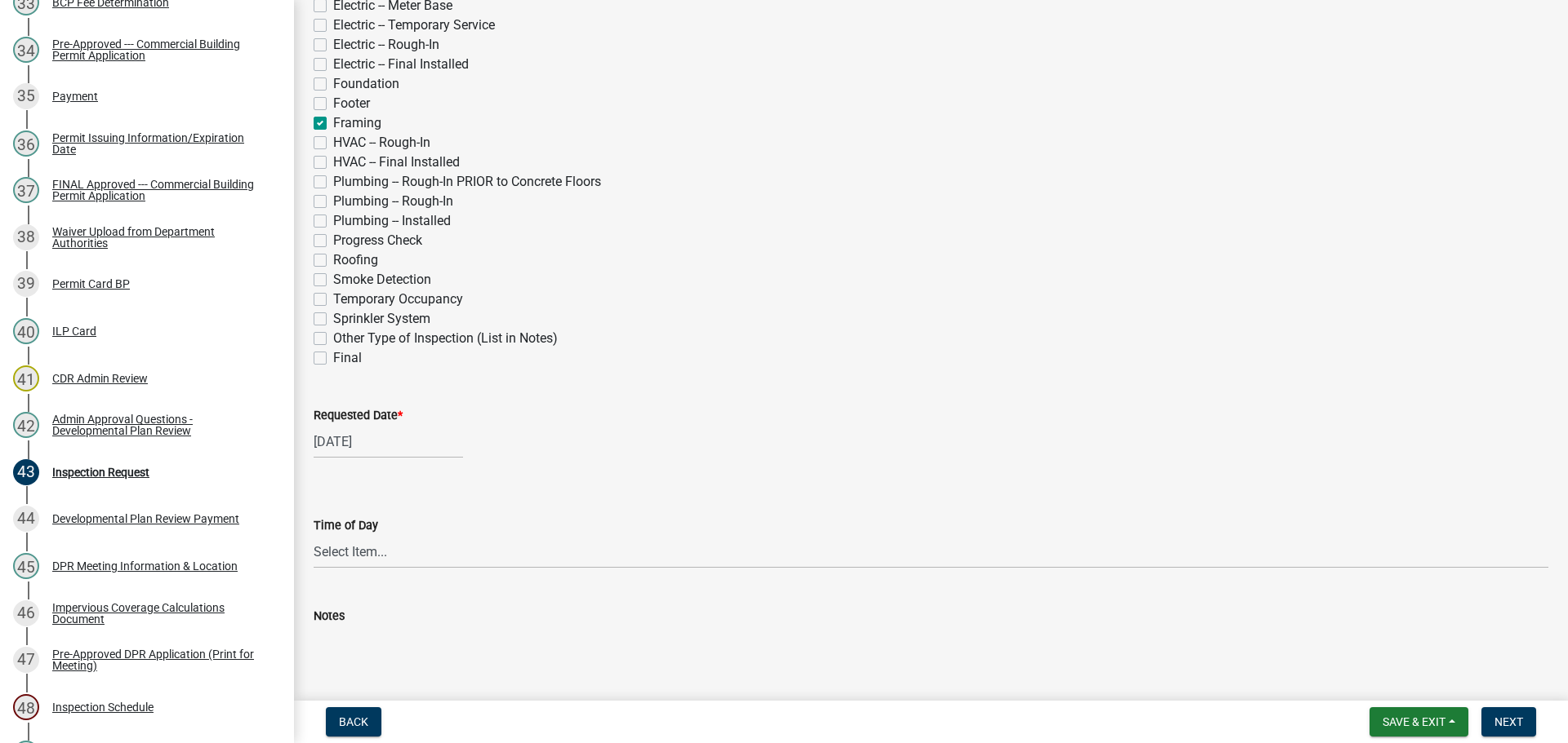
scroll to position [408, 0]
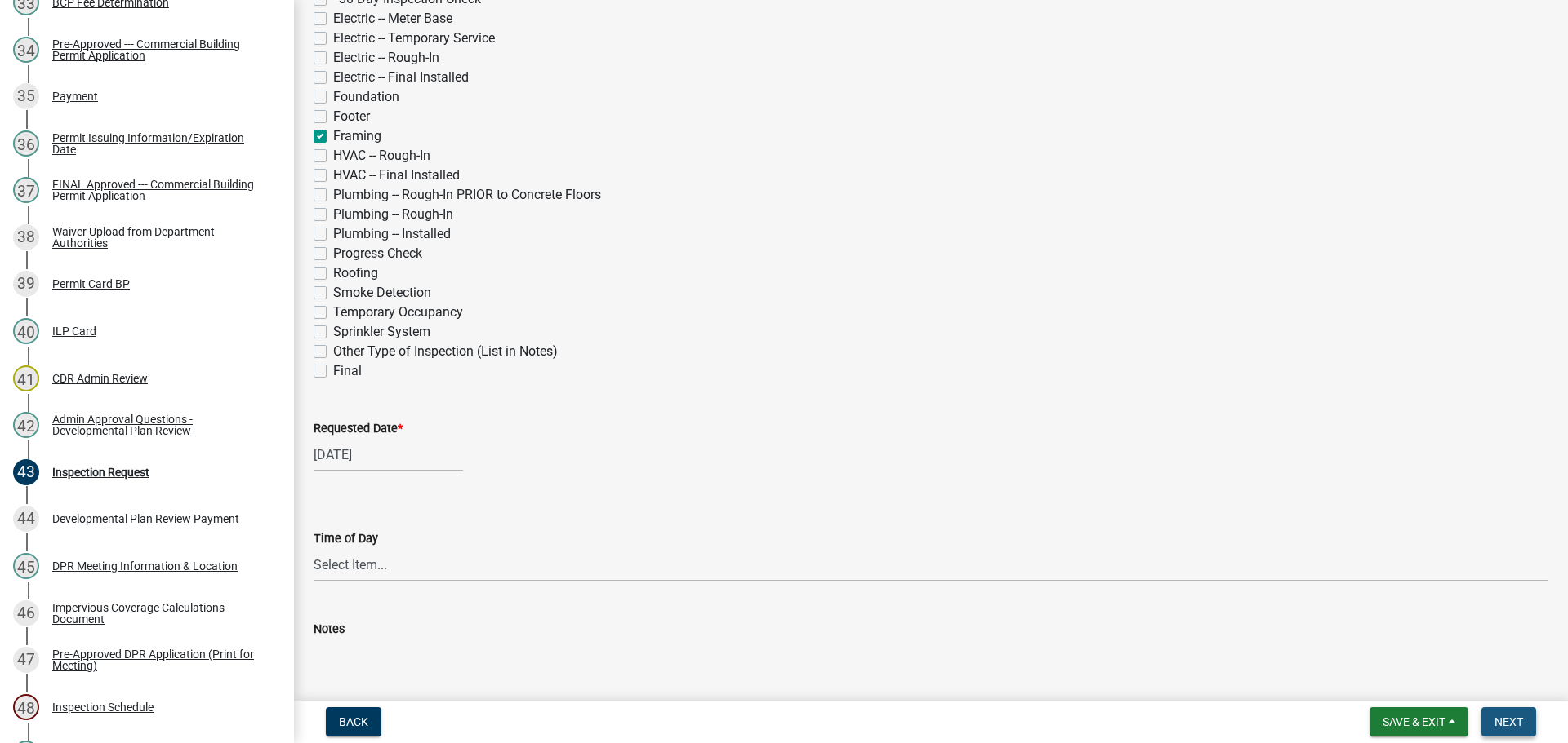
click at [1504, 720] on span "Next" at bounding box center [1509, 722] width 28 height 13
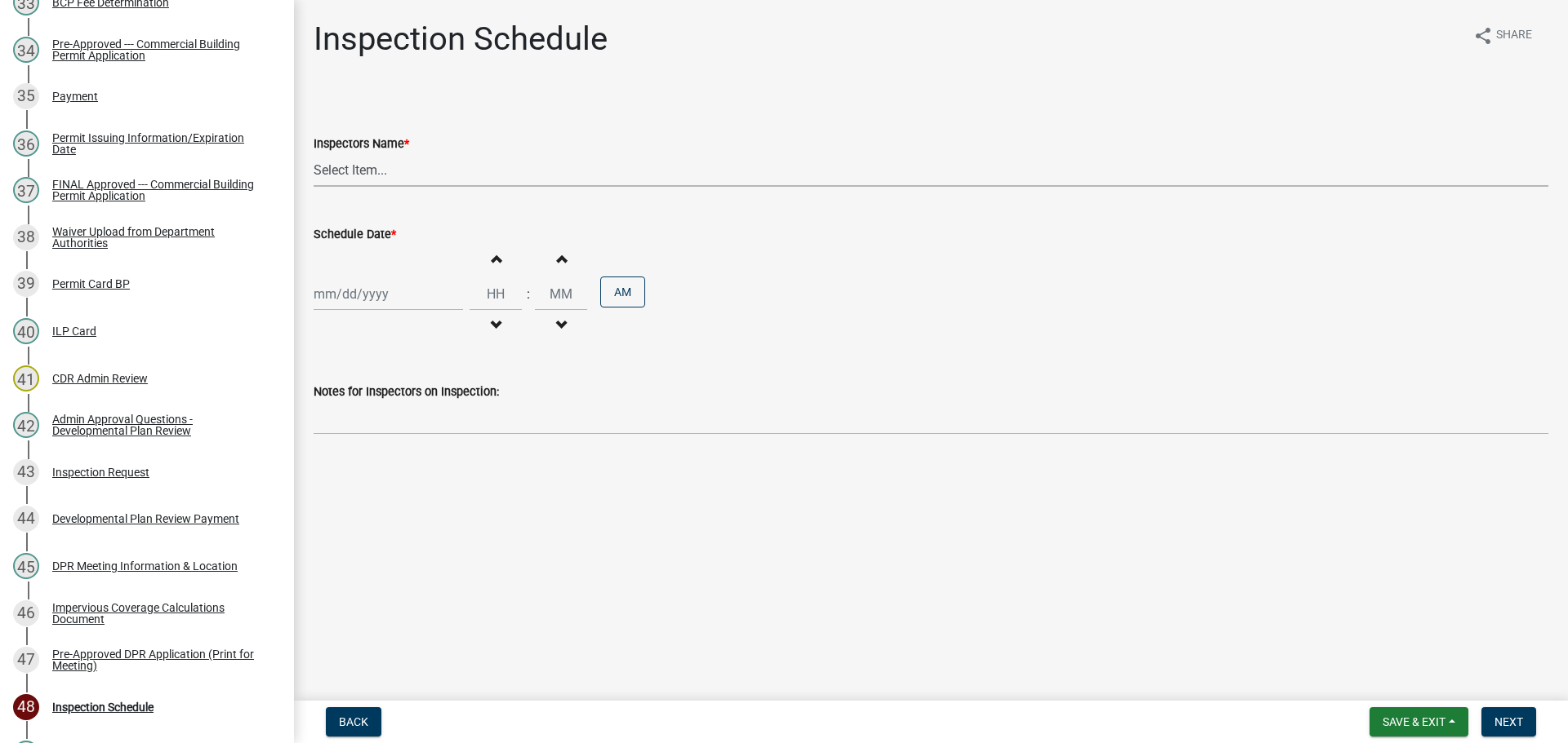
click at [386, 169] on select "Select Item... bmthomas ([PERSON_NAME]) croser ([PERSON_NAME]) [PERSON_NAME] ([…" at bounding box center [931, 170] width 1235 height 33
click at [314, 153] on select "Select Item... bmthomas ([PERSON_NAME]) croser ([PERSON_NAME]) [PERSON_NAME] ([…" at bounding box center [931, 170] width 1235 height 33
click at [366, 235] on label "Schedule Date *" at bounding box center [355, 235] width 83 height 12
click at [366, 278] on input "Schedule Date *" at bounding box center [388, 295] width 149 height 33
click at [412, 484] on div "28" at bounding box center [408, 485] width 26 height 26
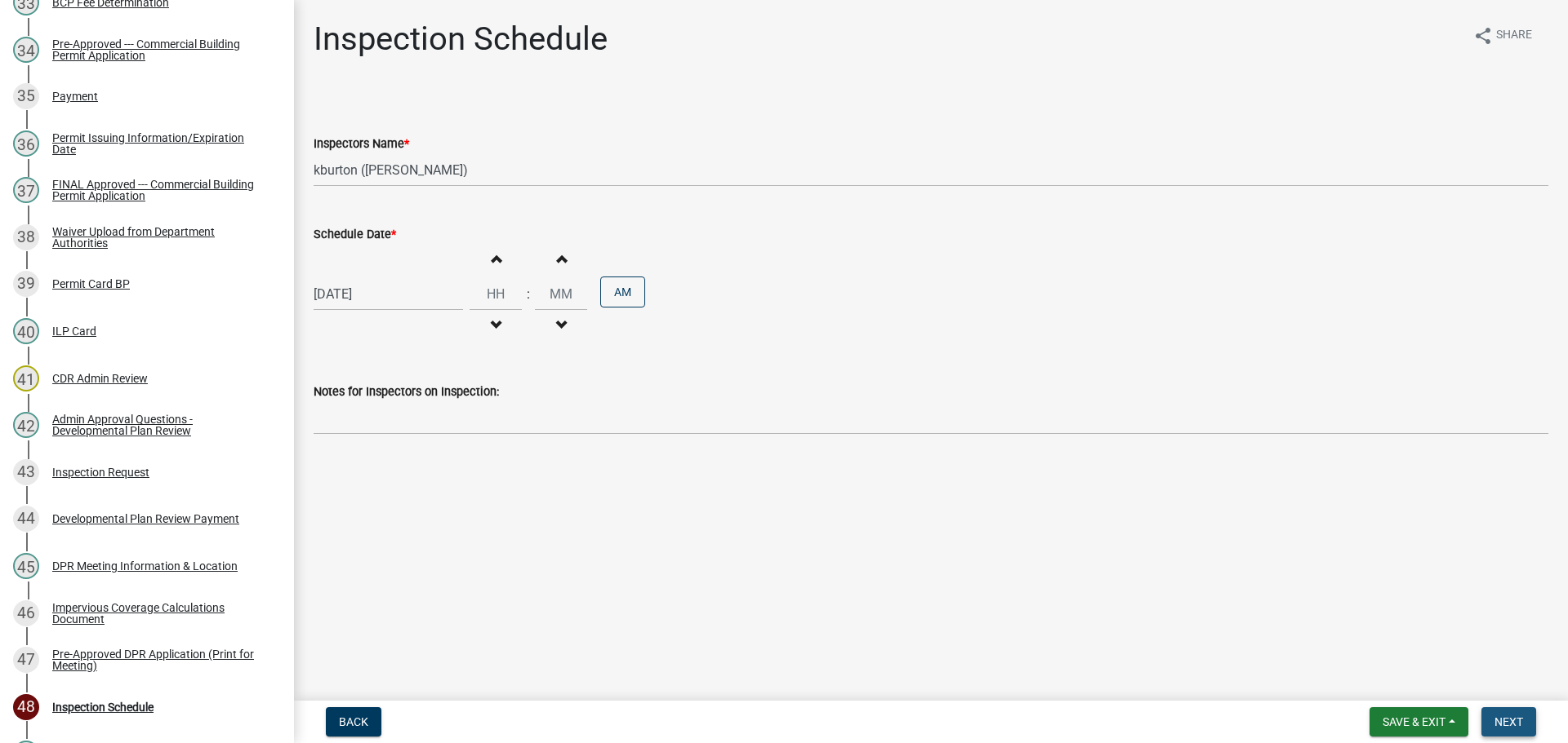
click at [1514, 710] on button "Next" at bounding box center [1508, 722] width 54 height 29
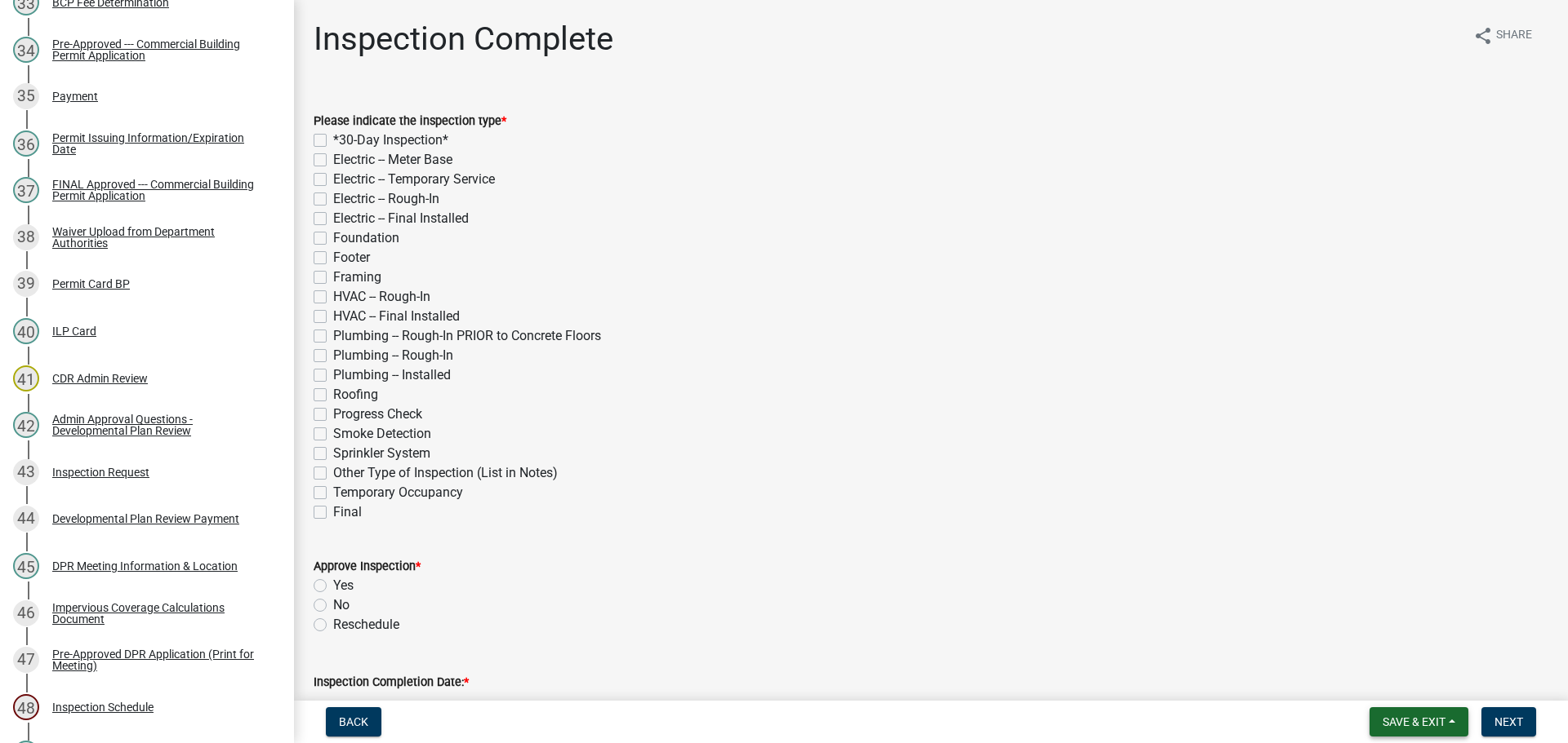
click at [1422, 715] on span "Save & Exit" at bounding box center [1413, 722] width 63 height 13
click at [1421, 683] on button "Save & Exit" at bounding box center [1403, 679] width 131 height 39
